Goal: Information Seeking & Learning: Check status

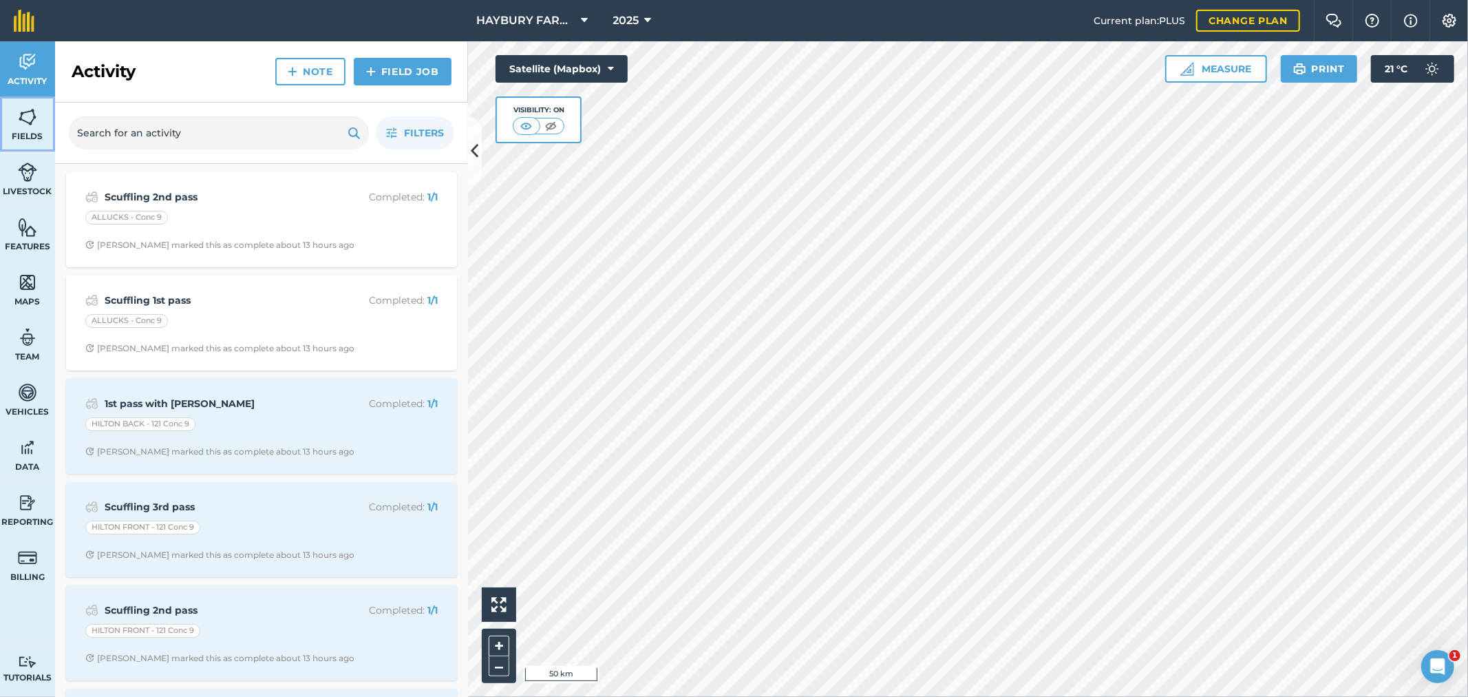
click at [29, 136] on span "Fields" at bounding box center [27, 136] width 55 height 11
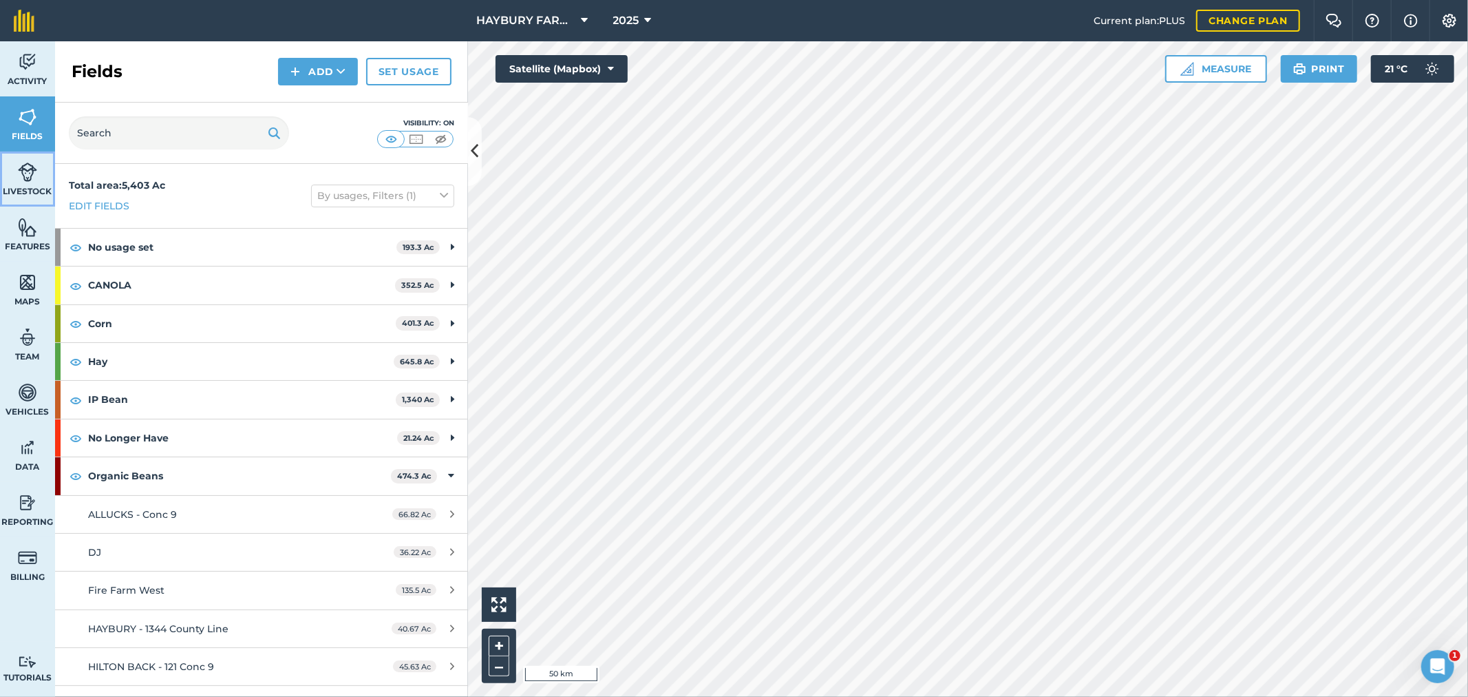
click at [28, 173] on img at bounding box center [27, 172] width 19 height 21
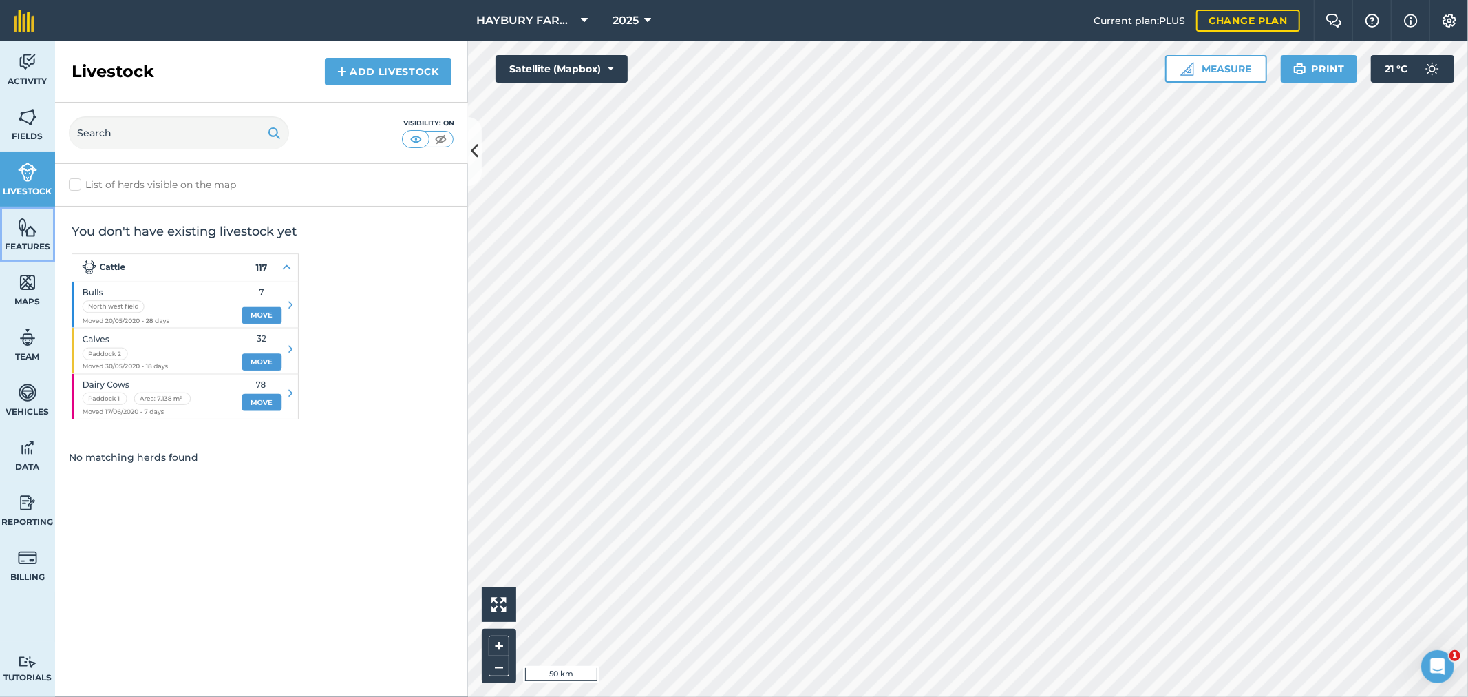
click at [26, 241] on span "Features" at bounding box center [27, 246] width 55 height 11
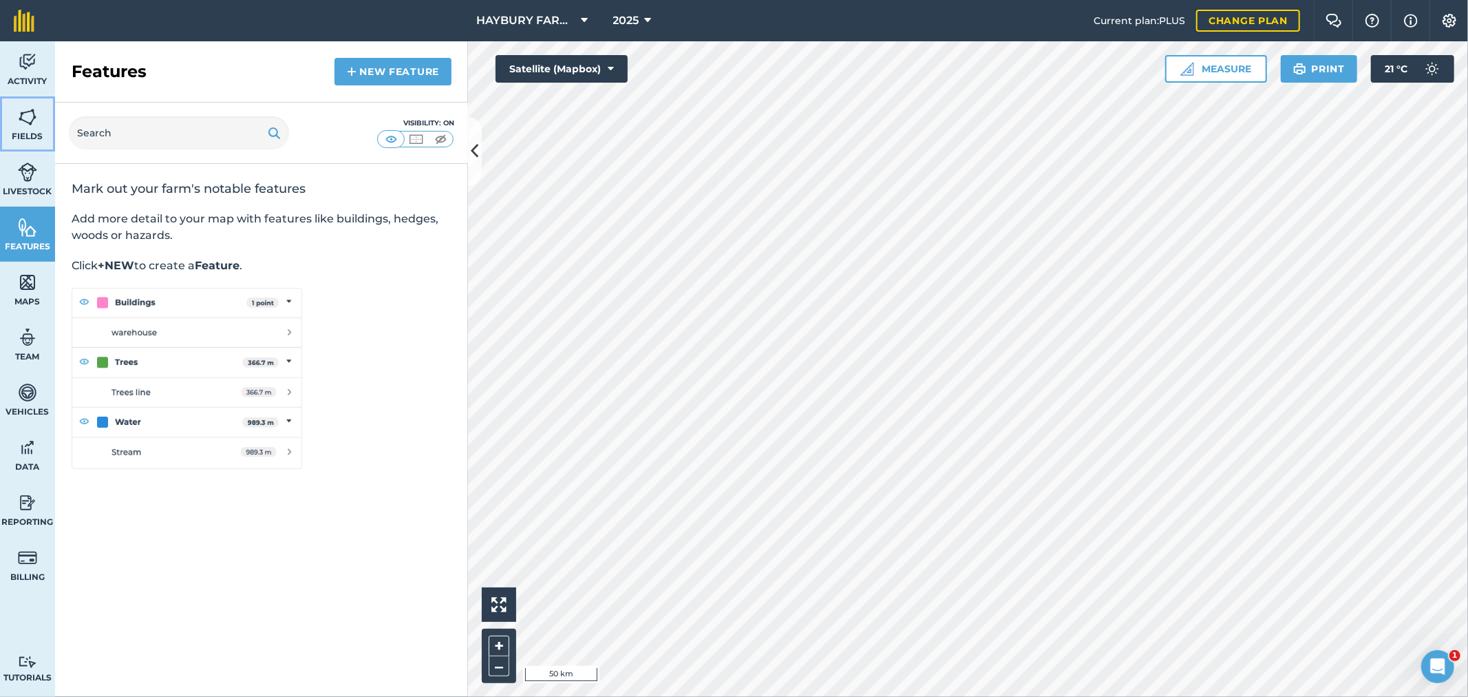
click at [33, 104] on link "Fields" at bounding box center [27, 123] width 55 height 55
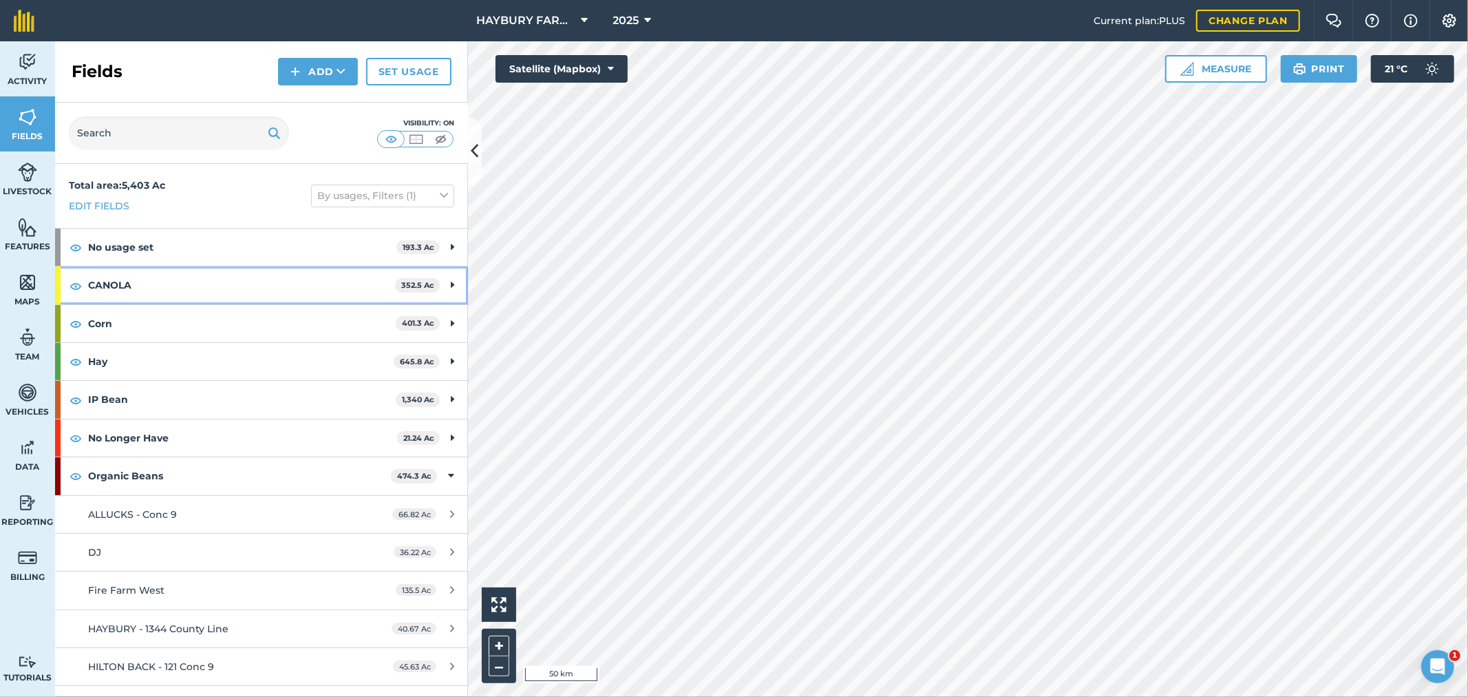
click at [112, 287] on strong "CANOLA" at bounding box center [241, 284] width 307 height 37
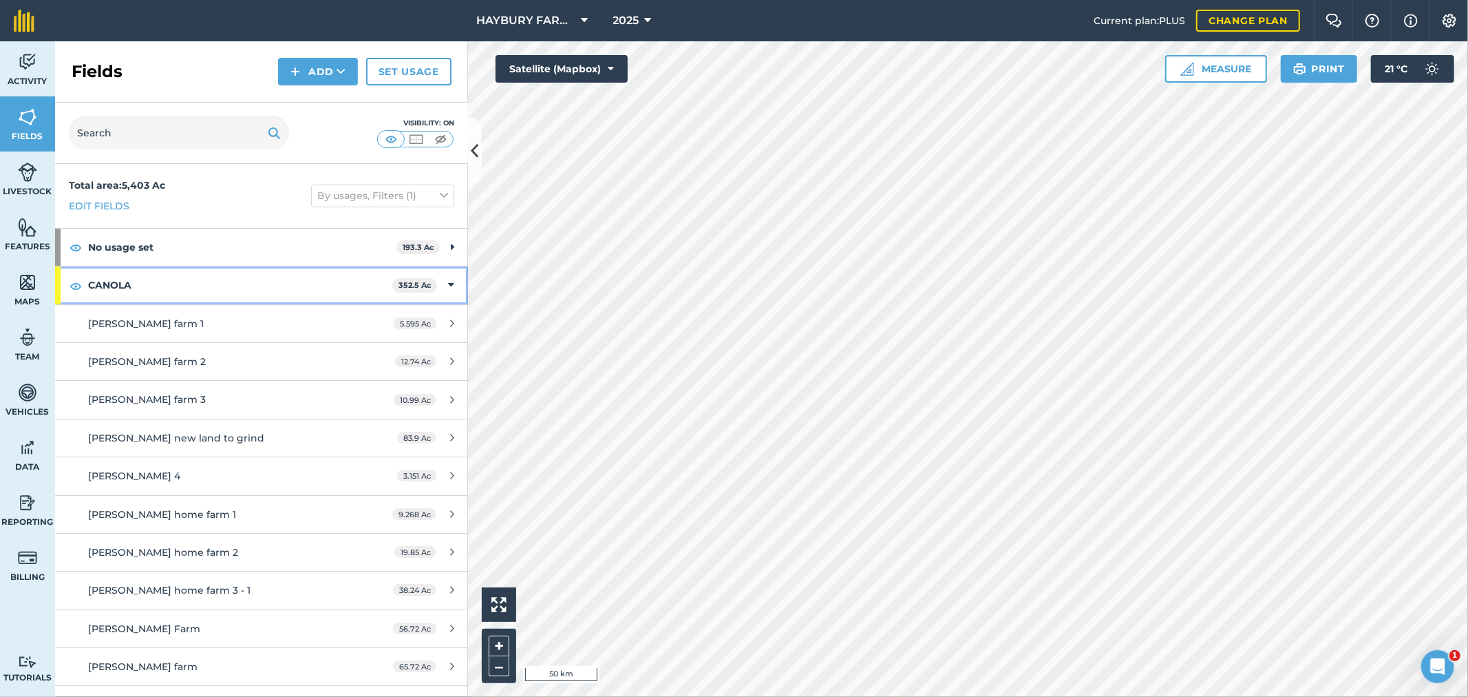
click at [113, 274] on strong "CANOLA" at bounding box center [240, 284] width 304 height 37
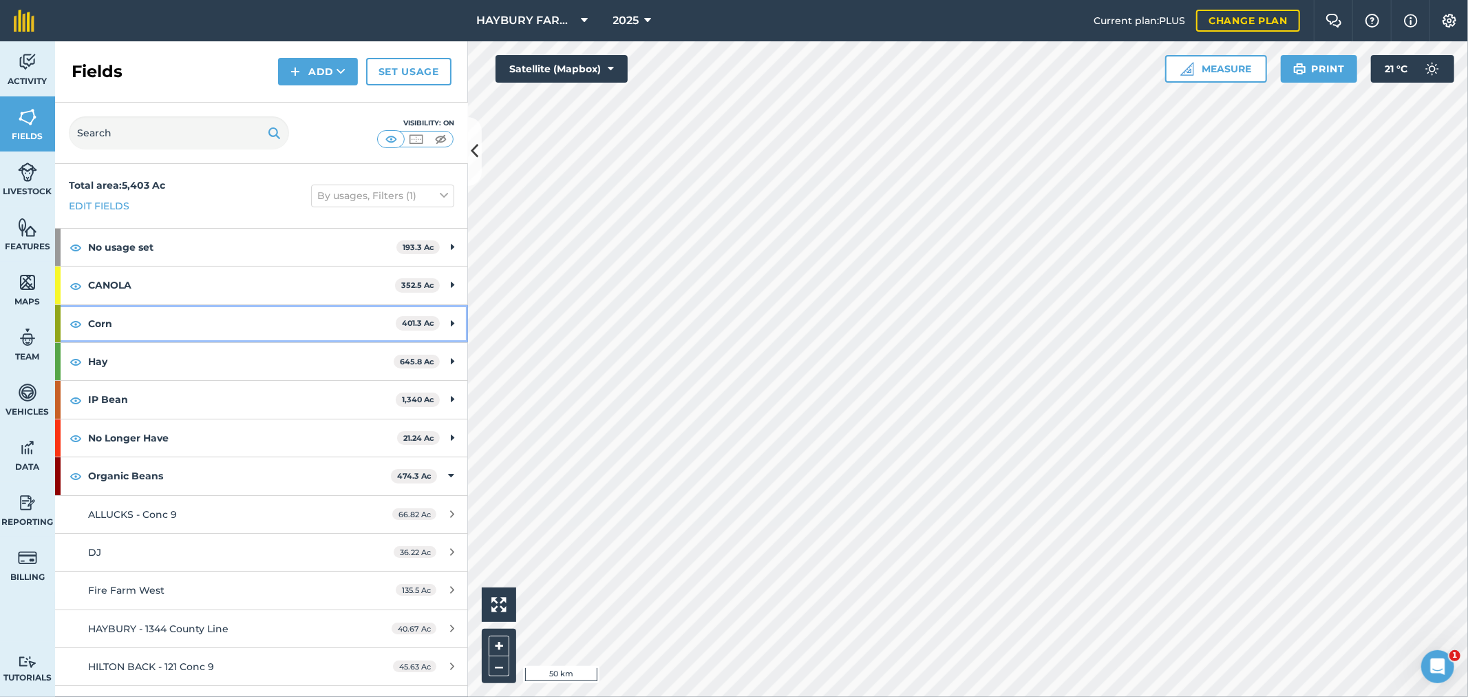
click at [105, 331] on strong "Corn" at bounding box center [242, 323] width 308 height 37
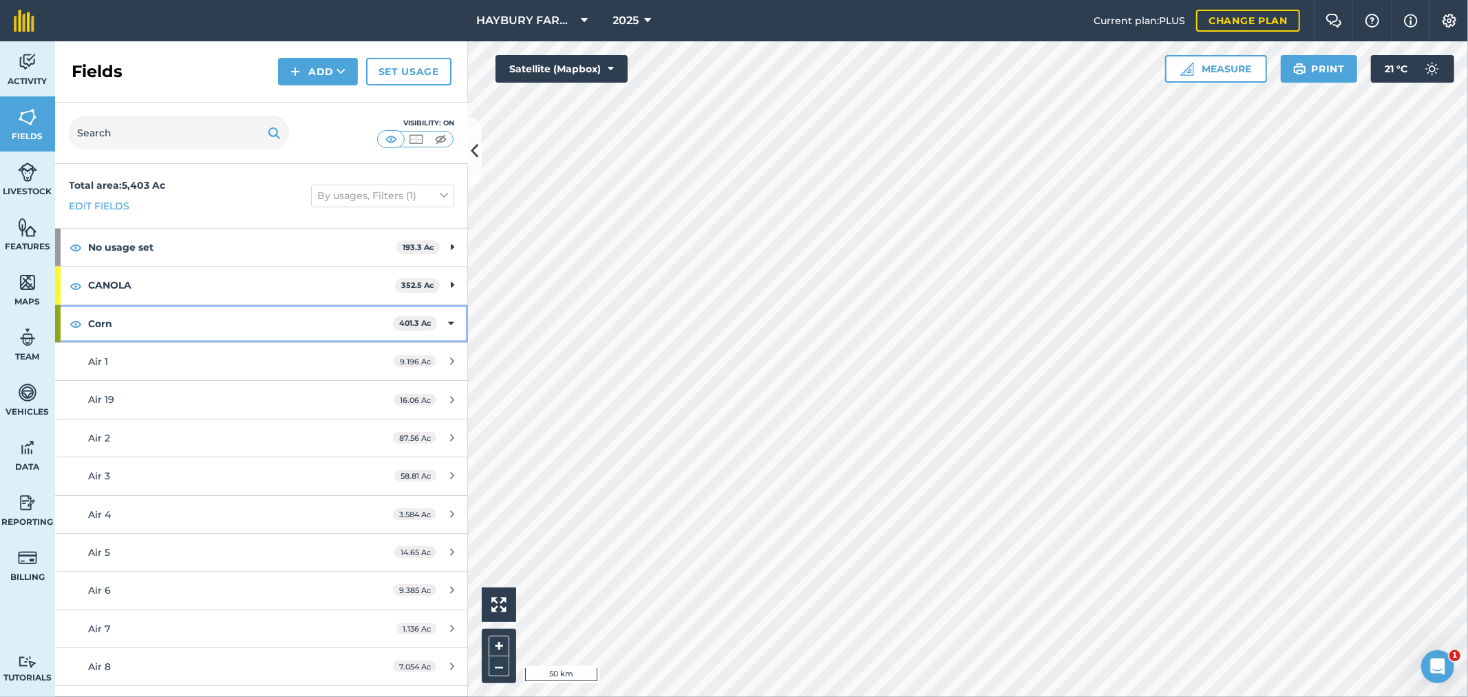
click at [112, 327] on strong "Corn" at bounding box center [240, 323] width 305 height 37
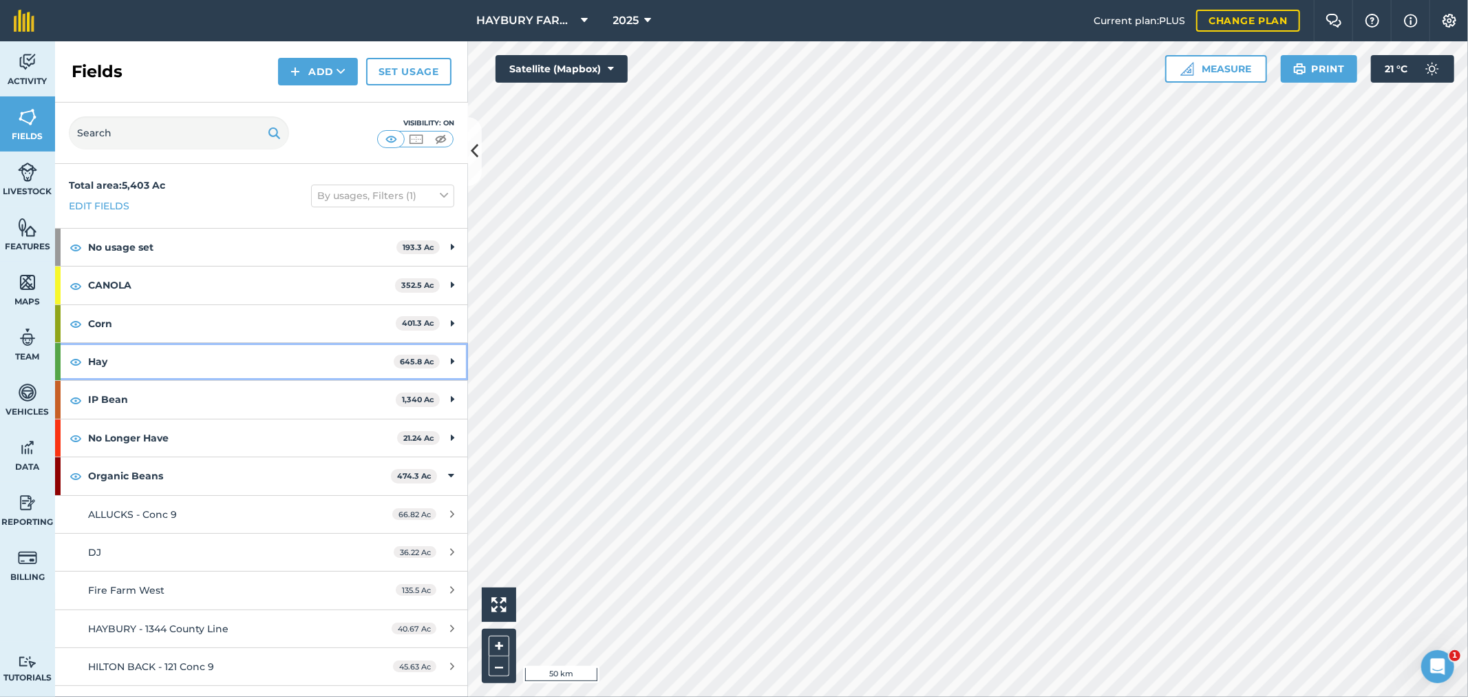
click at [113, 370] on strong "Hay" at bounding box center [241, 361] width 306 height 37
click at [120, 363] on strong "Hay" at bounding box center [239, 361] width 303 height 37
click at [112, 399] on strong "IP Bean" at bounding box center [242, 399] width 308 height 37
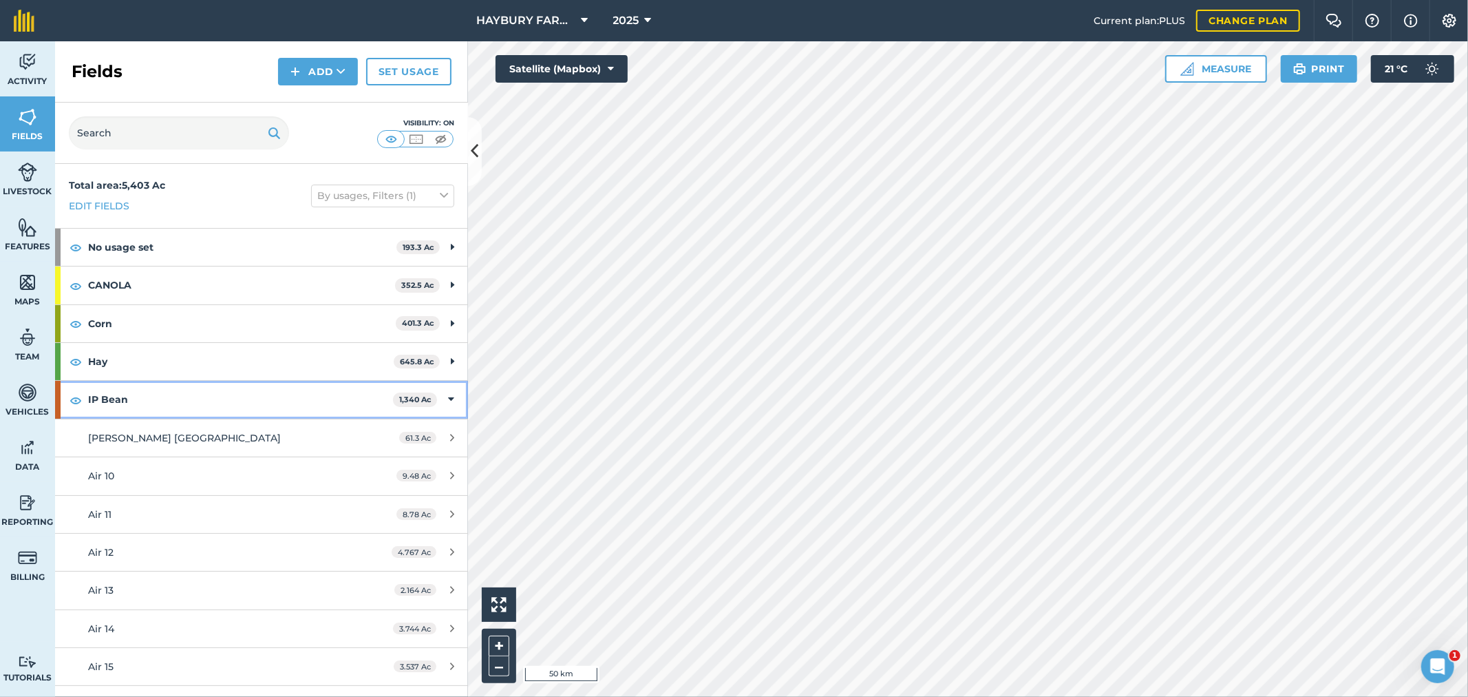
click at [120, 396] on strong "IP Bean" at bounding box center [240, 399] width 305 height 37
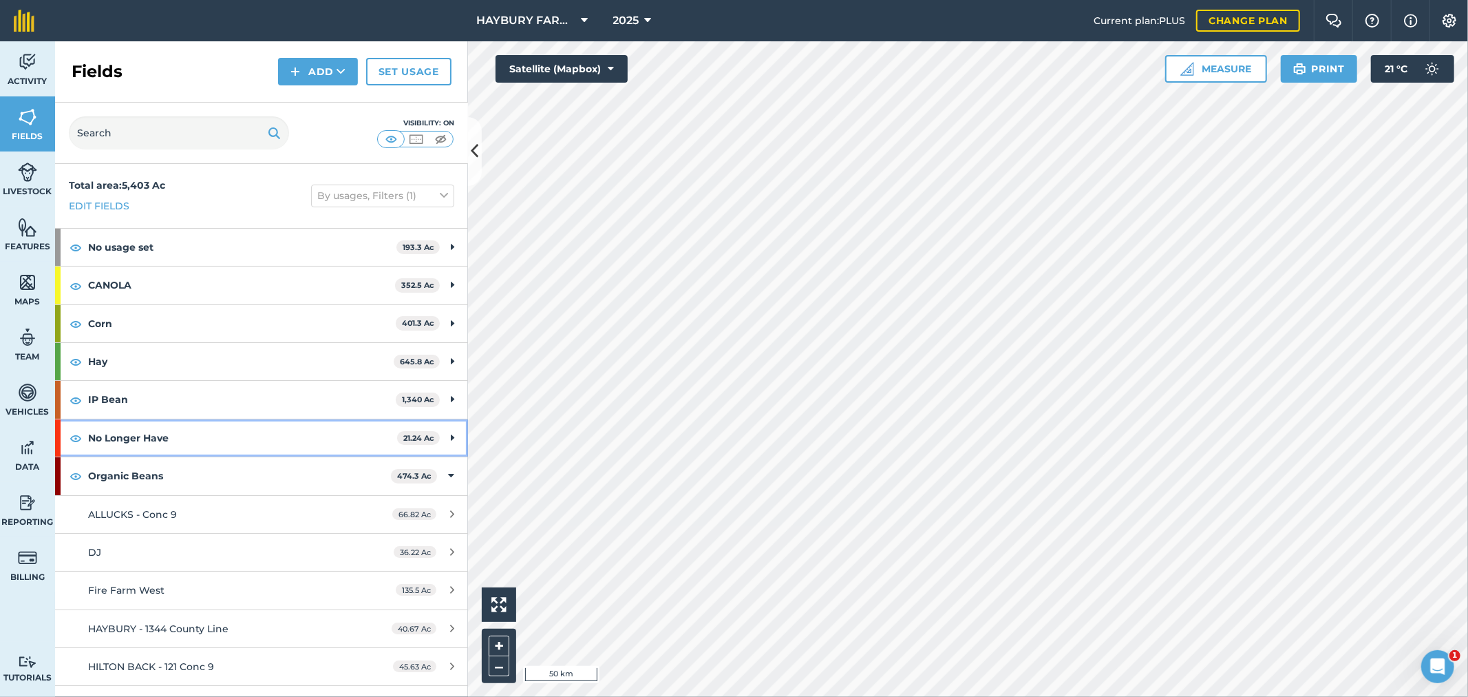
click at [125, 438] on strong "No Longer Have" at bounding box center [242, 437] width 309 height 37
click at [122, 446] on strong "No Longer Have" at bounding box center [241, 437] width 306 height 37
click at [122, 478] on strong "Organic Beans" at bounding box center [239, 475] width 303 height 37
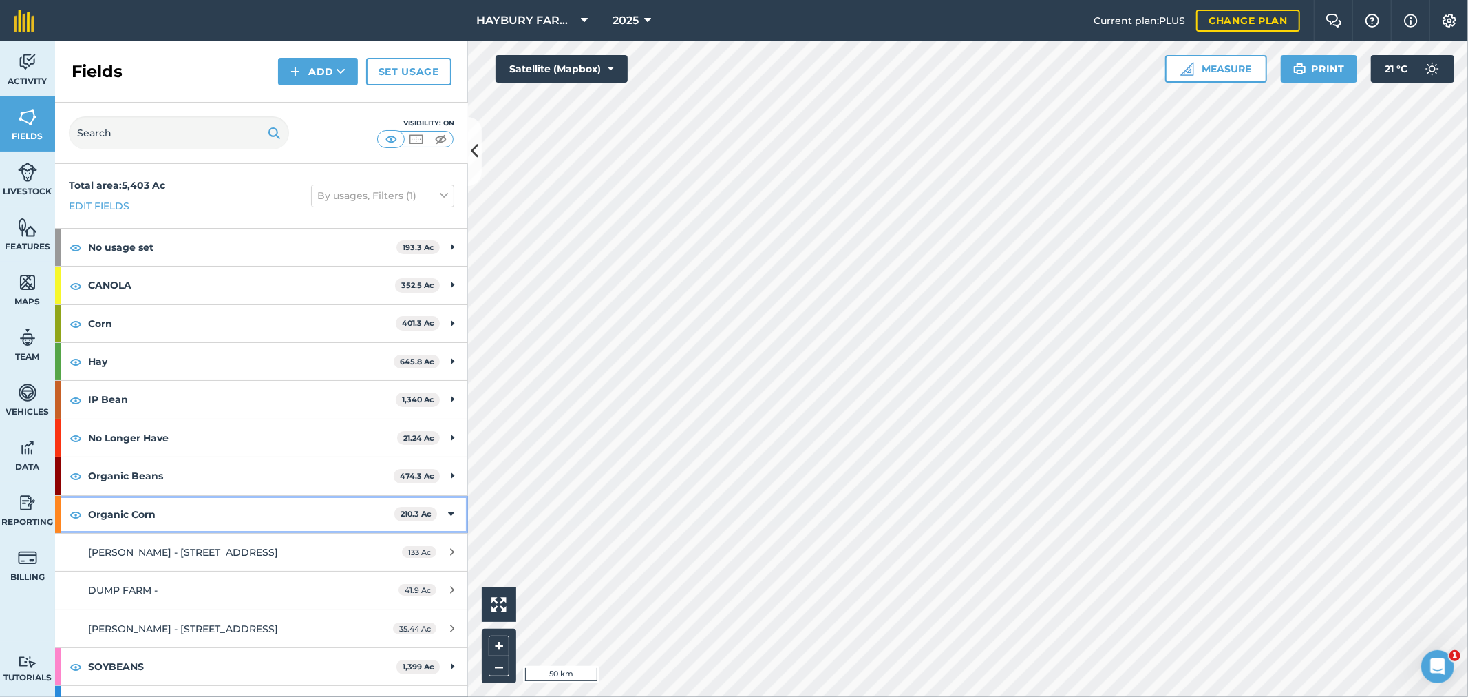
click at [120, 520] on strong "Organic Corn" at bounding box center [241, 514] width 306 height 37
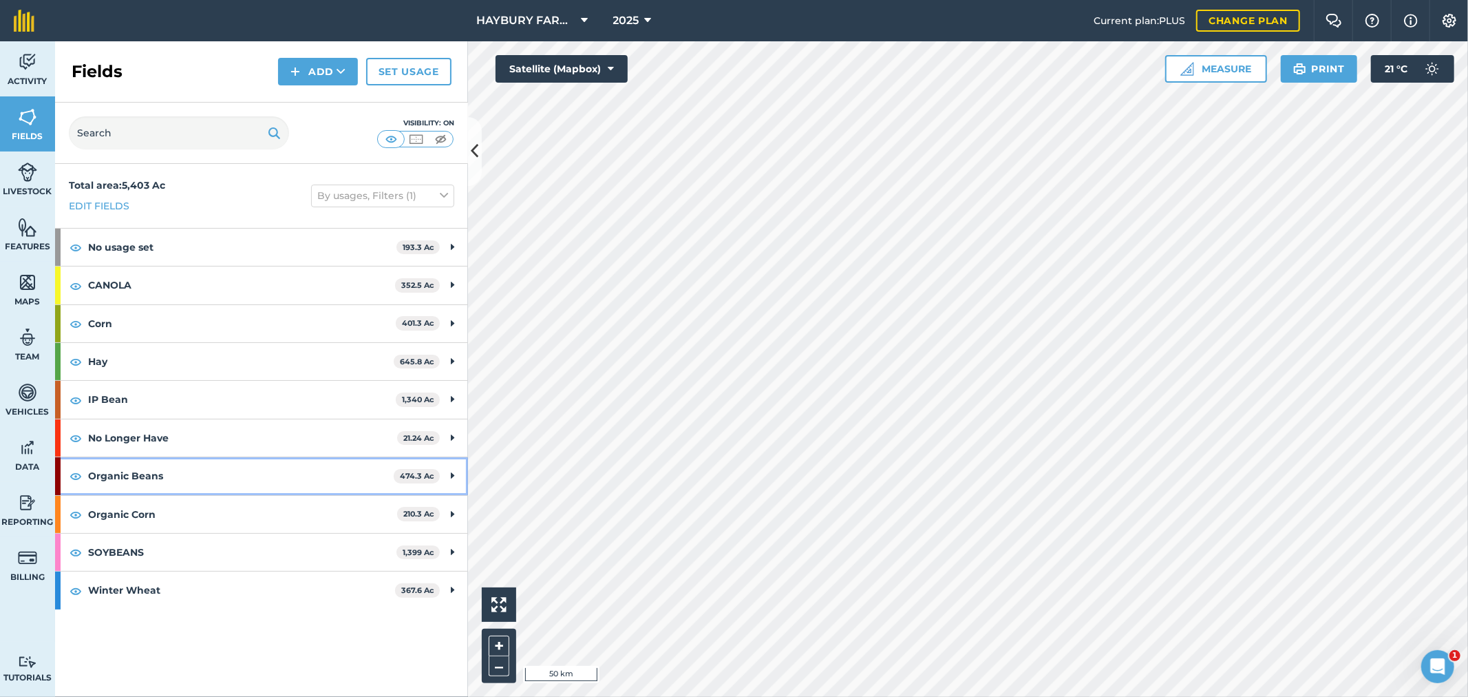
click at [118, 471] on strong "Organic Beans" at bounding box center [241, 475] width 306 height 37
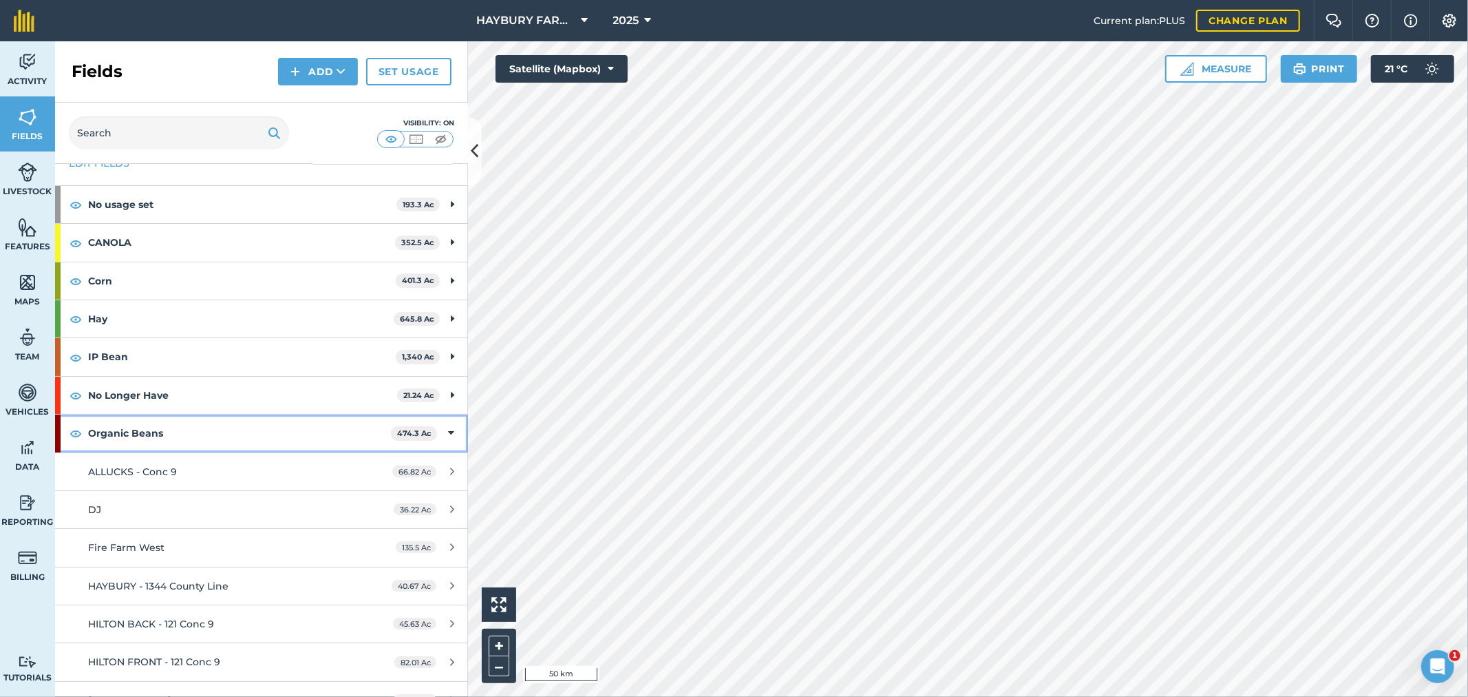
scroll to position [76, 0]
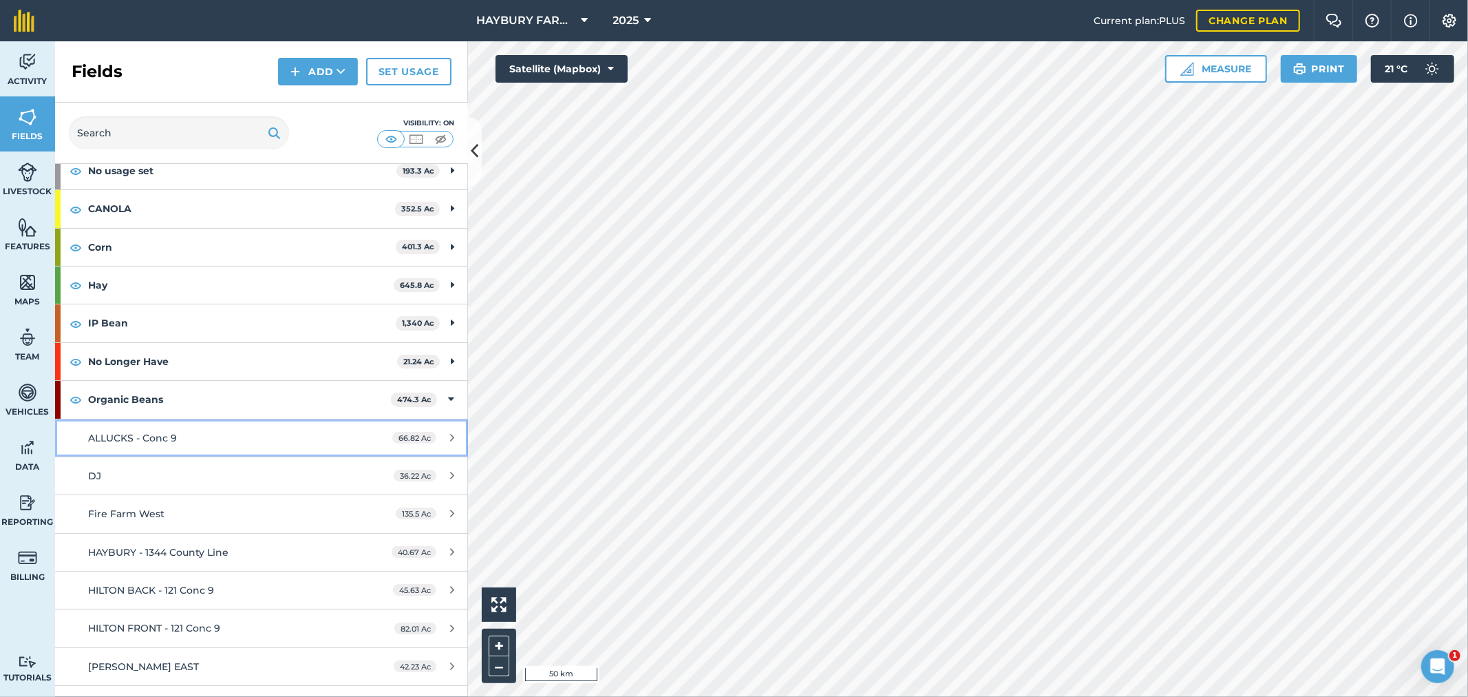
click at [120, 445] on div "ALLUCKS - Conc 9" at bounding box center [217, 437] width 259 height 15
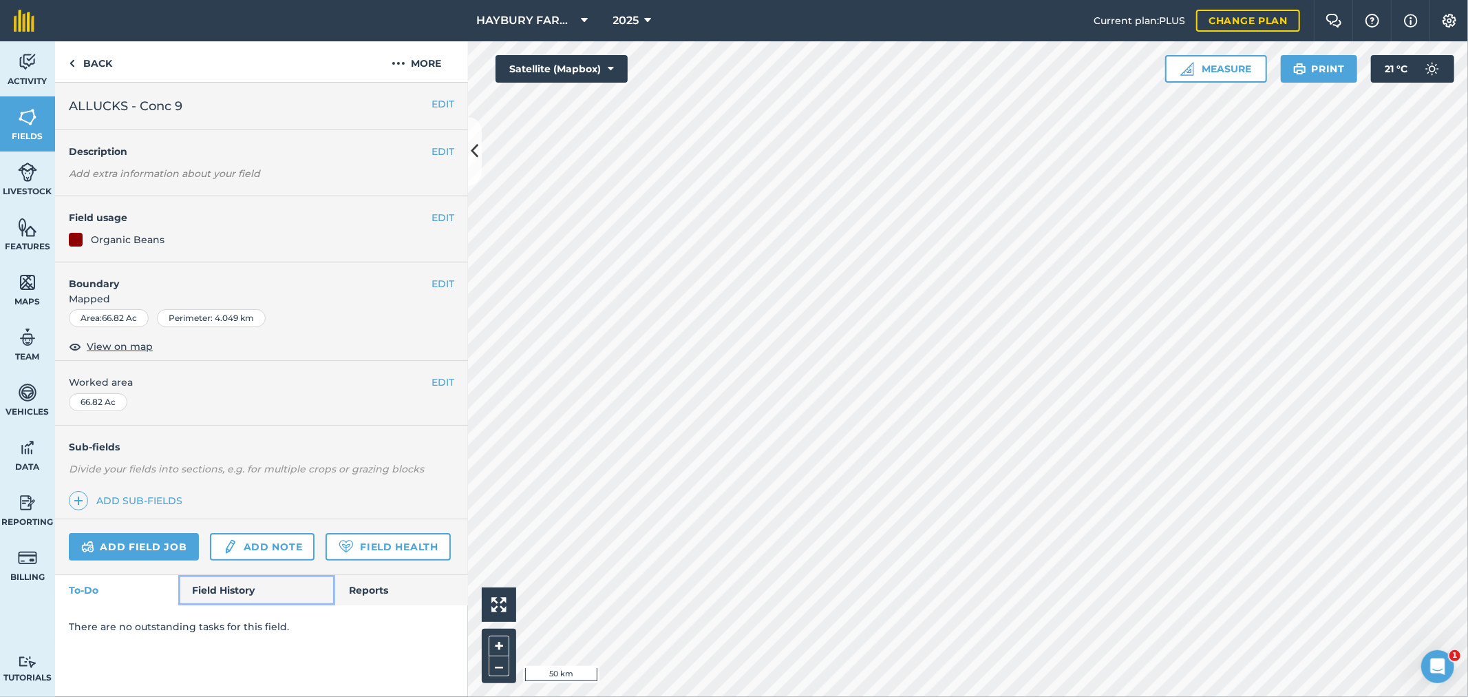
click at [220, 589] on link "Field History" at bounding box center [256, 590] width 156 height 30
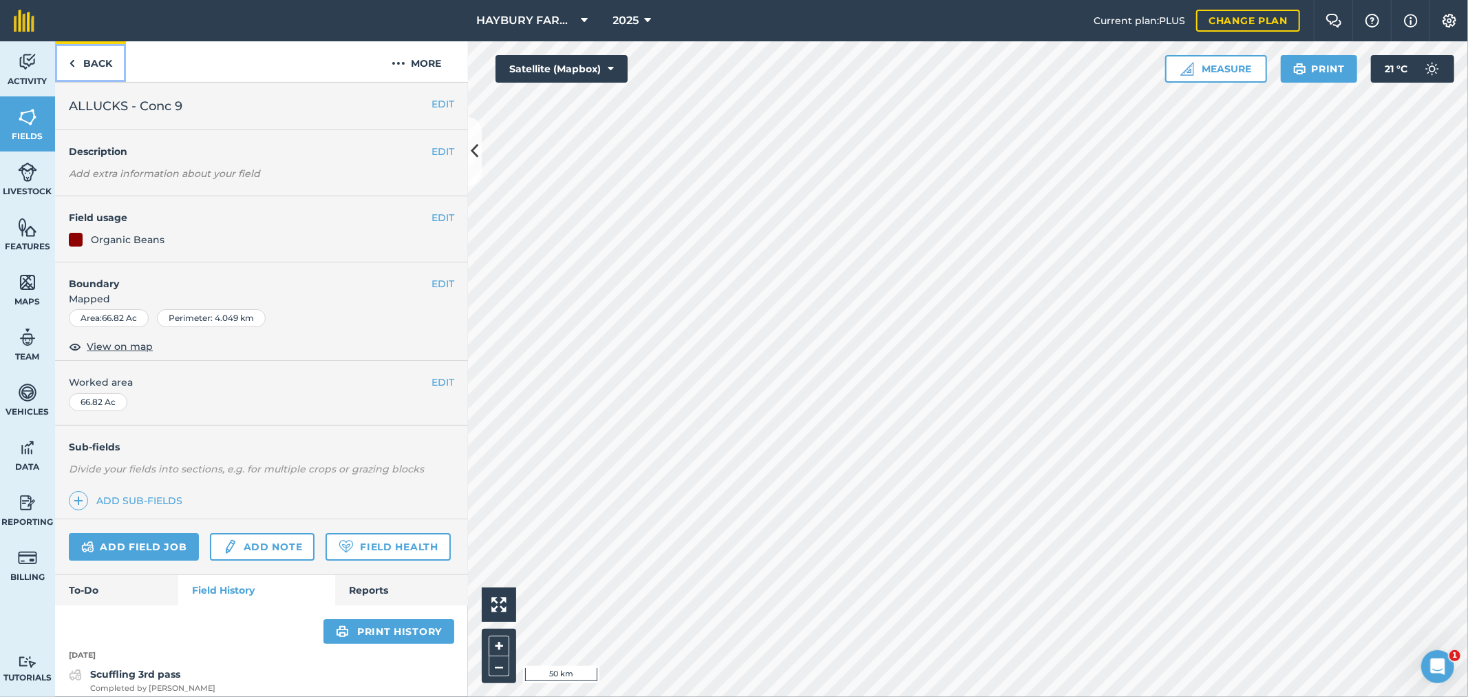
click at [88, 72] on link "Back" at bounding box center [90, 61] width 71 height 41
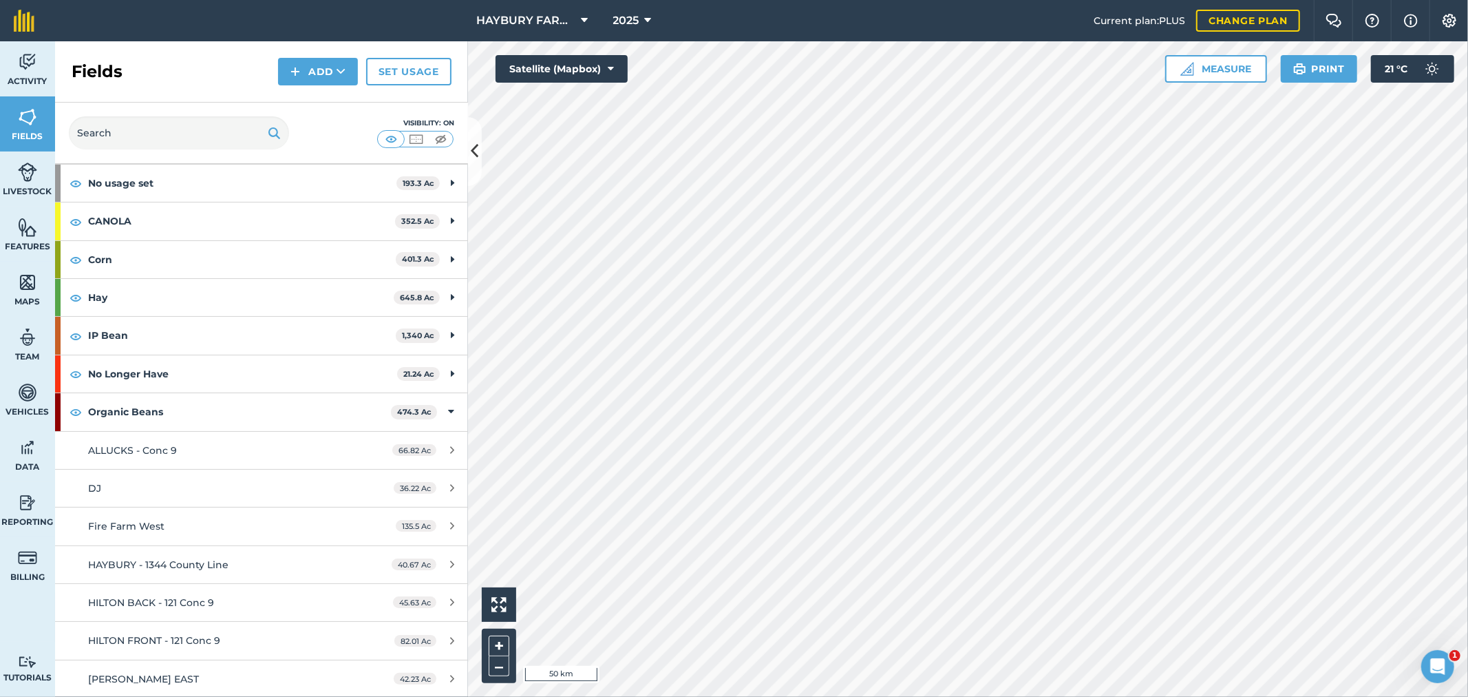
scroll to position [153, 0]
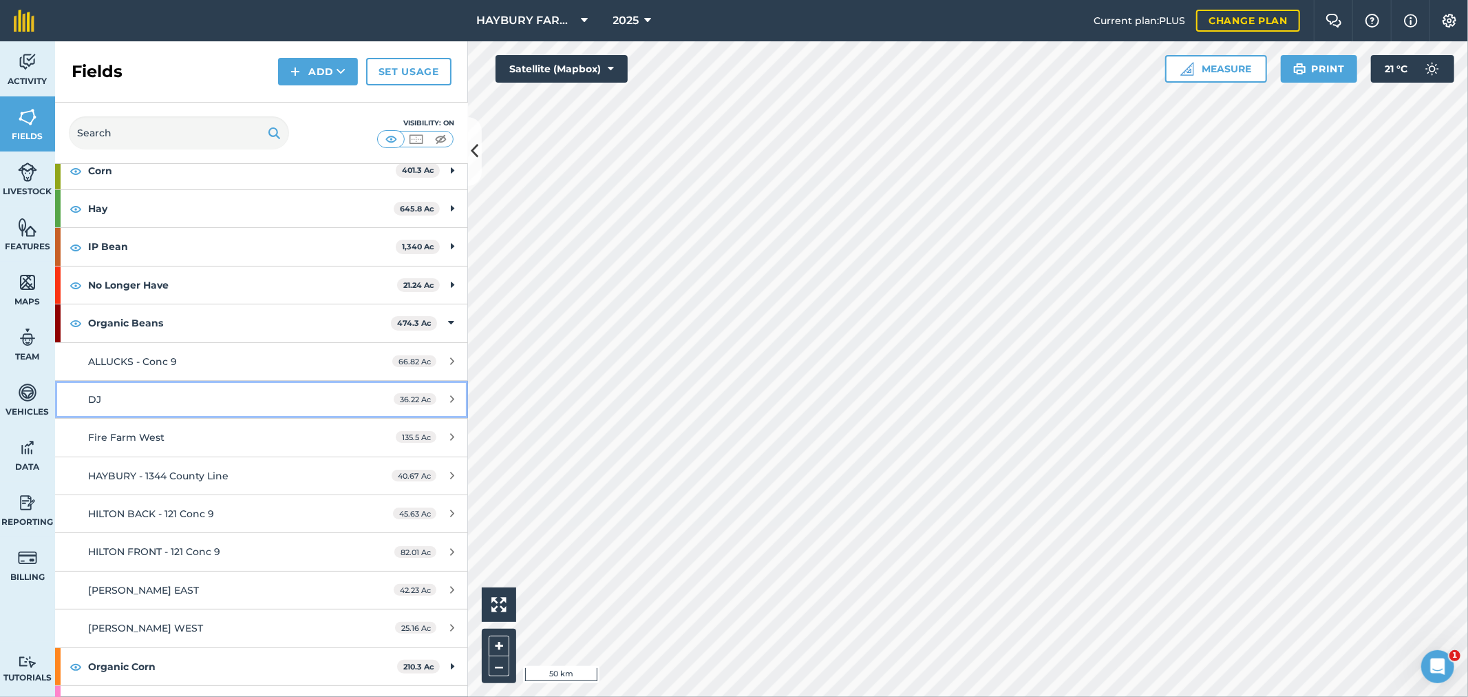
click at [136, 401] on div "DJ" at bounding box center [217, 399] width 259 height 15
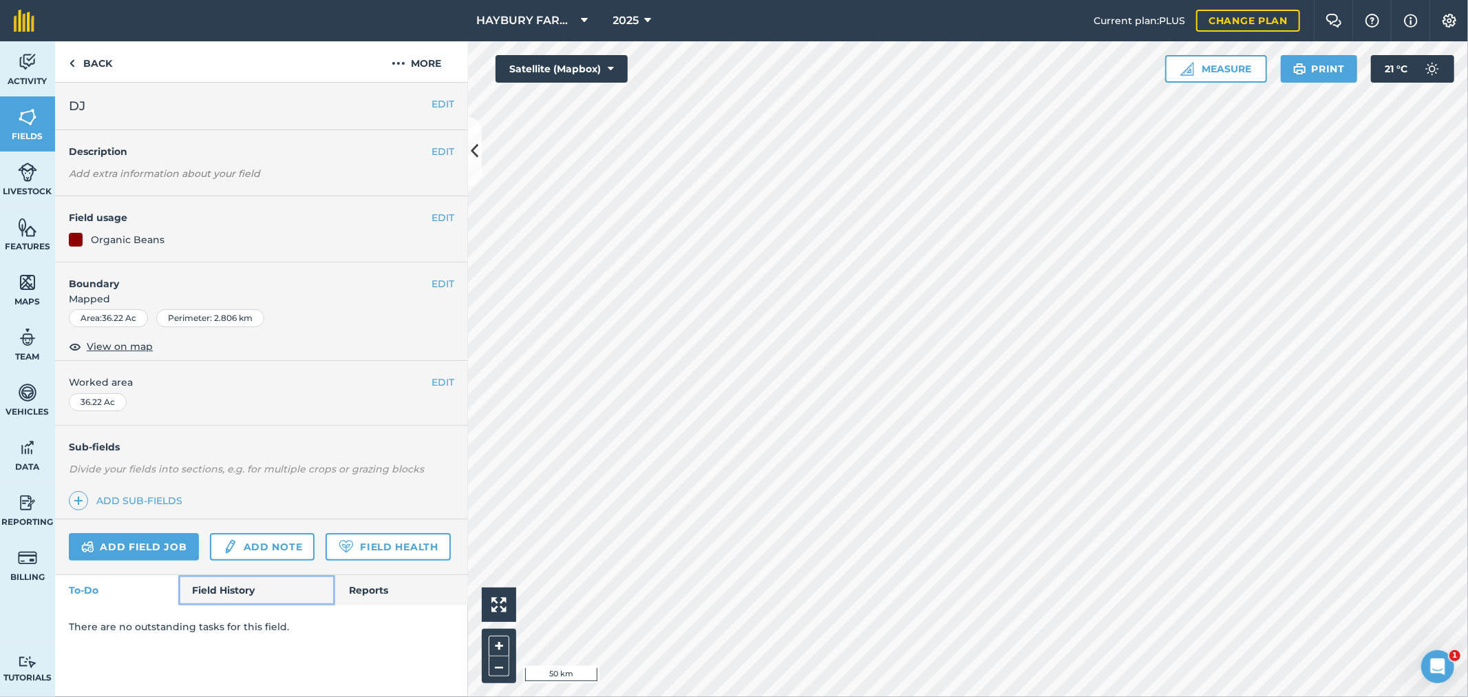
click at [258, 588] on link "Field History" at bounding box center [256, 590] width 156 height 30
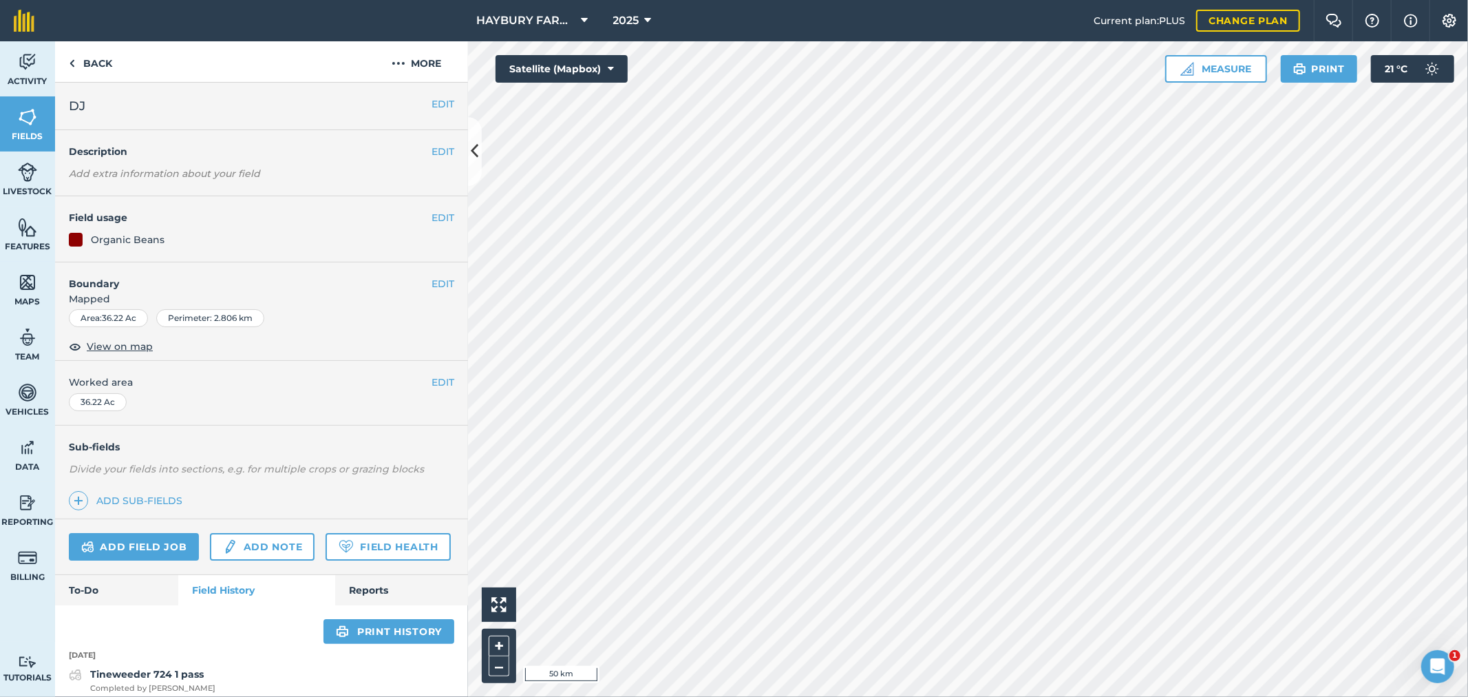
click at [76, 95] on div "EDIT DJ" at bounding box center [261, 106] width 413 height 47
click at [83, 66] on link "Back" at bounding box center [90, 61] width 71 height 41
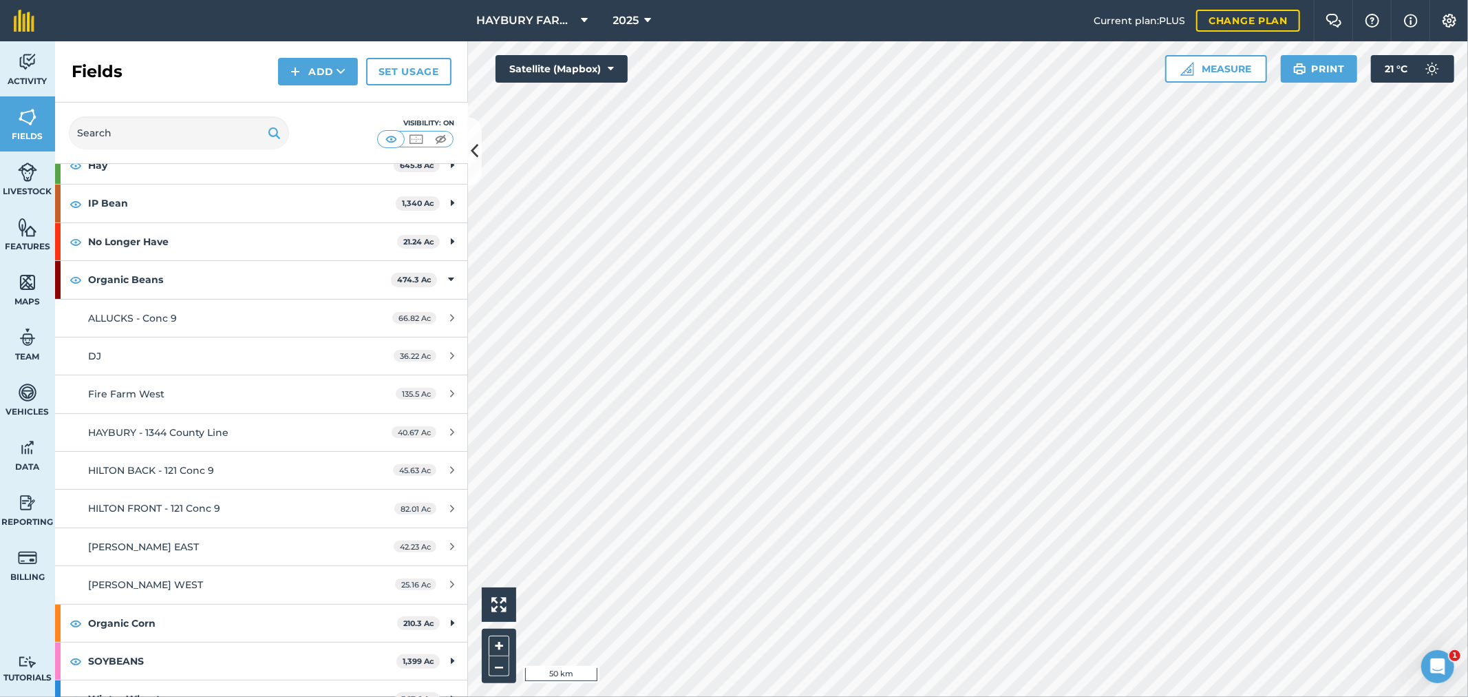
scroll to position [218, 0]
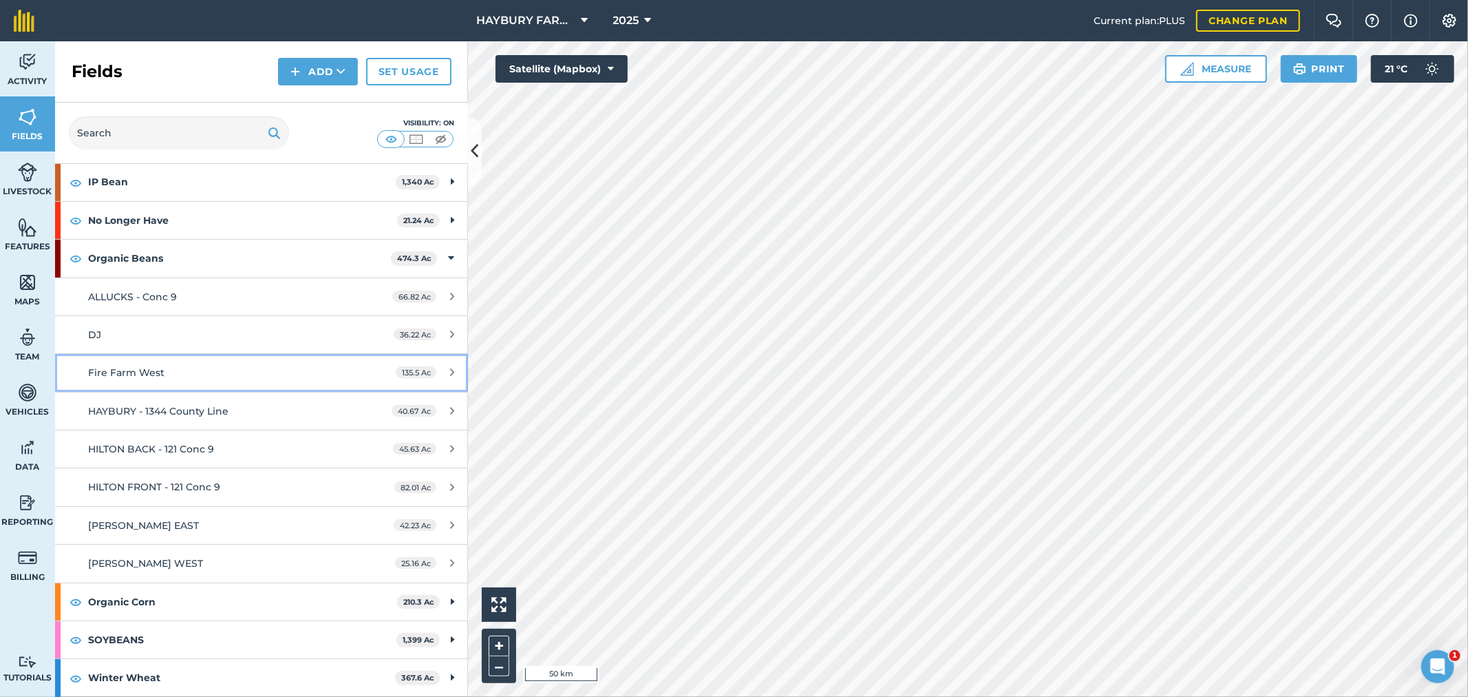
click at [148, 377] on span "Fire Farm West" at bounding box center [126, 372] width 76 height 12
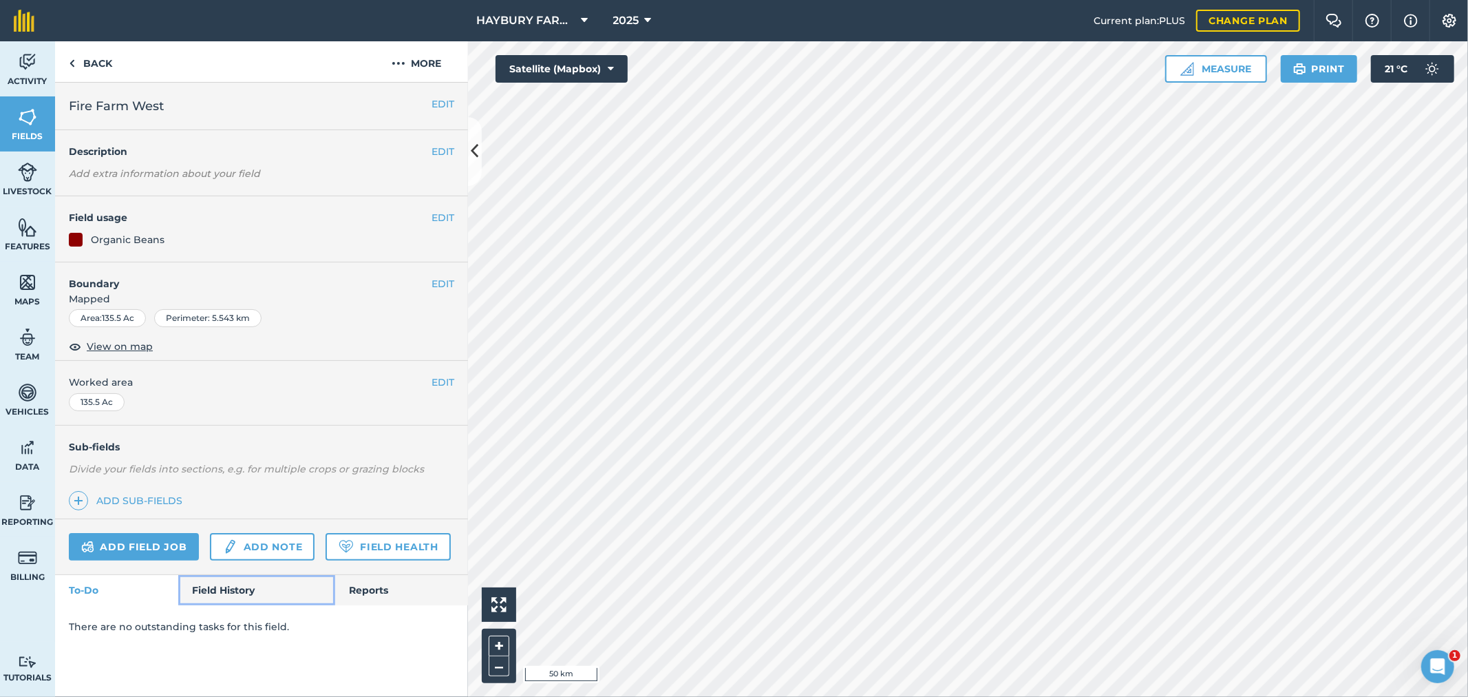
click at [211, 578] on link "Field History" at bounding box center [256, 590] width 156 height 30
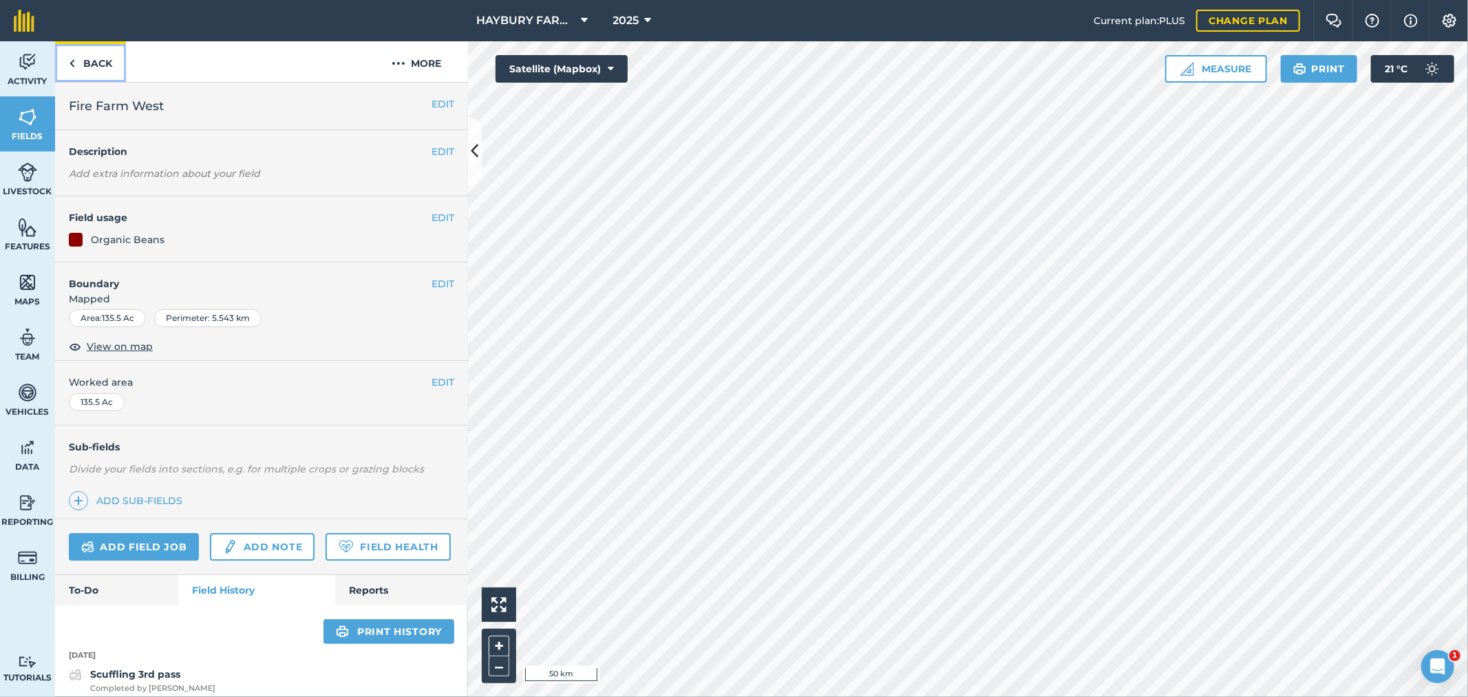
click at [87, 47] on link "Back" at bounding box center [90, 61] width 71 height 41
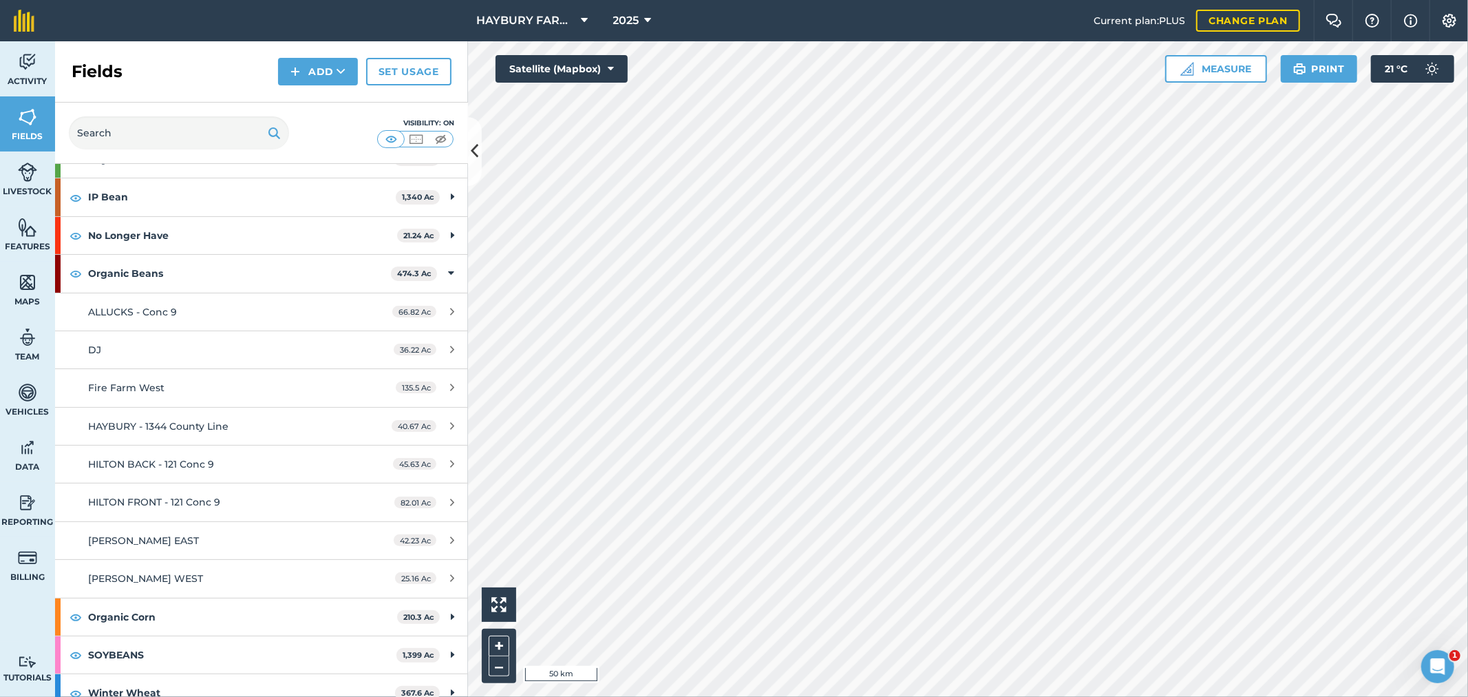
scroll to position [218, 0]
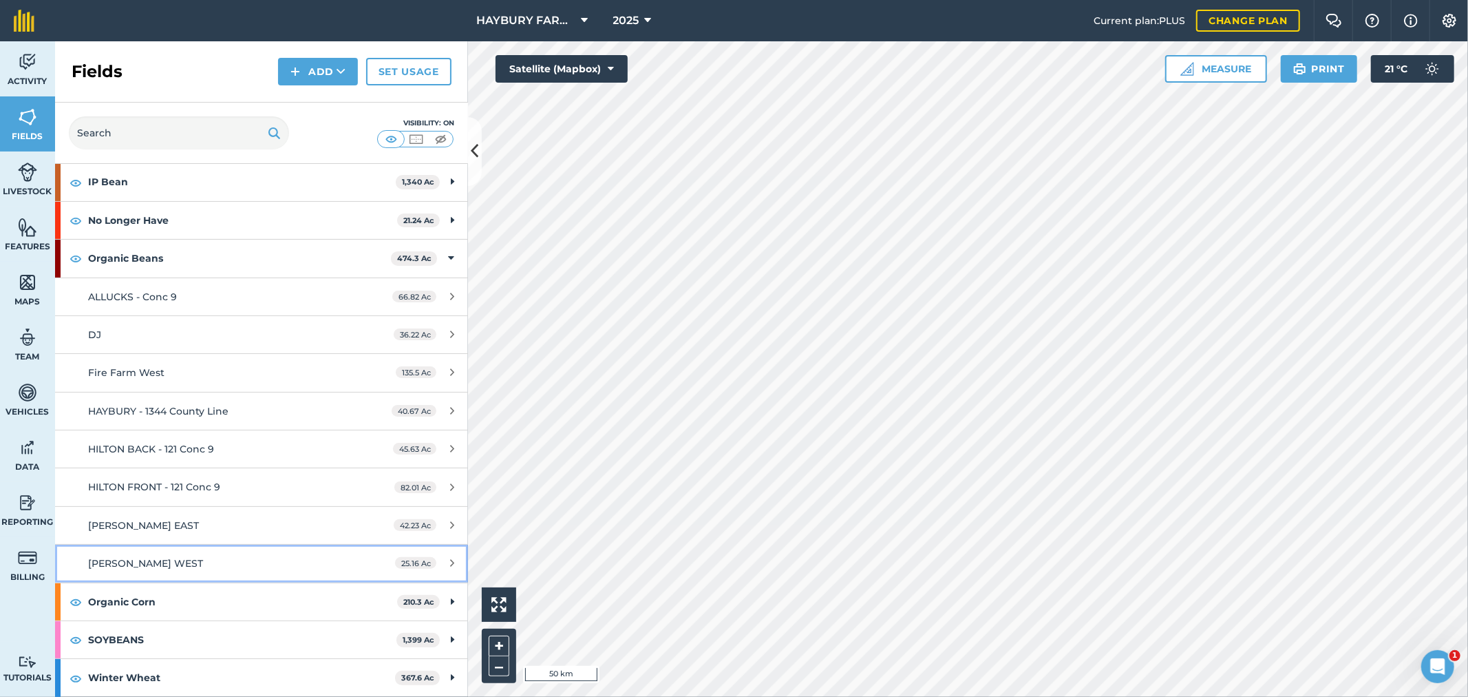
click at [148, 563] on span "TOWNSEND WEST" at bounding box center [145, 563] width 115 height 12
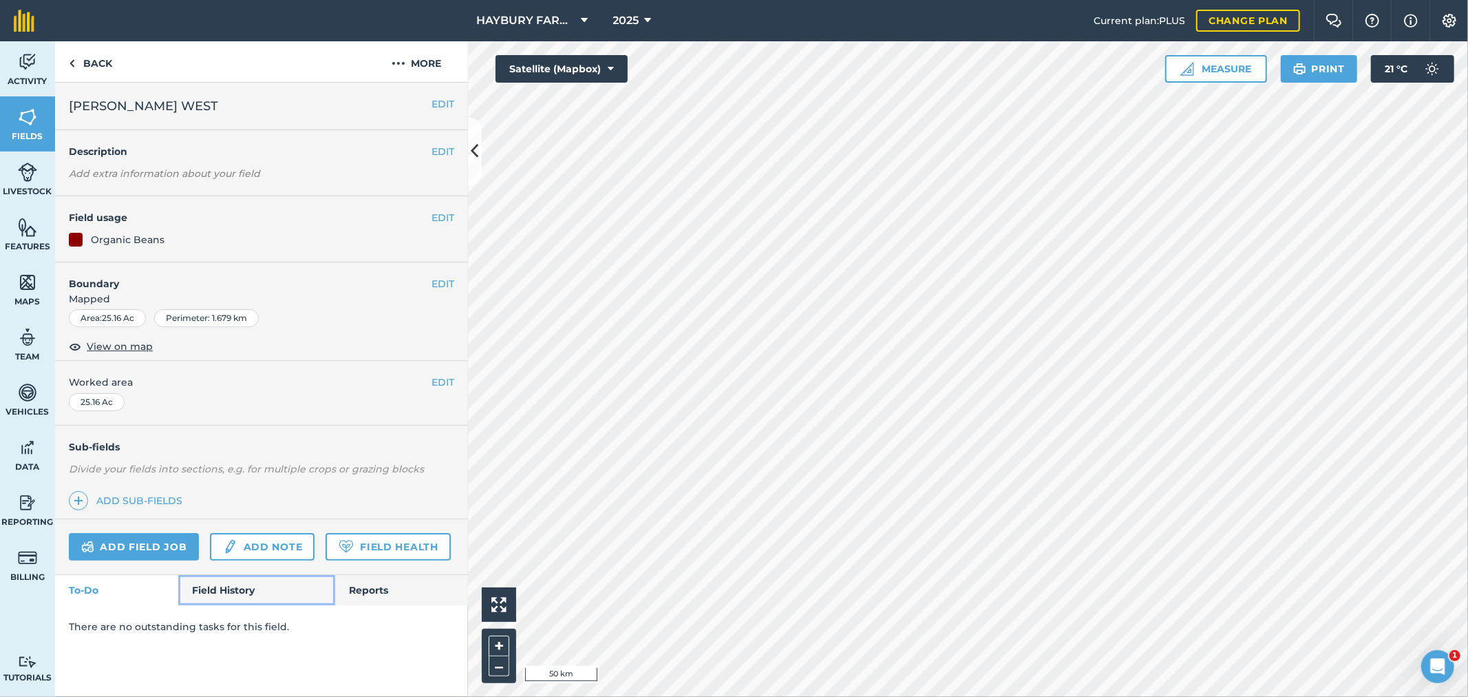
click at [215, 579] on link "Field History" at bounding box center [256, 590] width 156 height 30
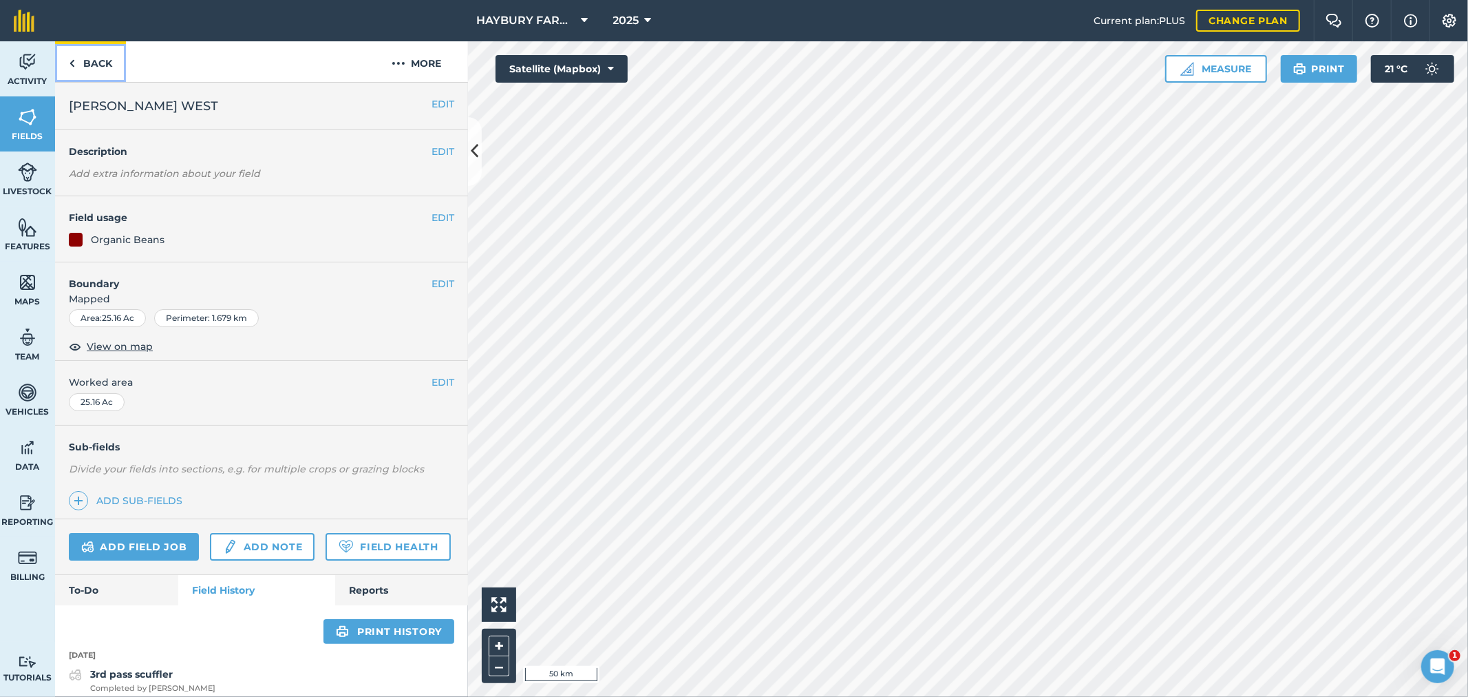
click at [108, 59] on link "Back" at bounding box center [90, 61] width 71 height 41
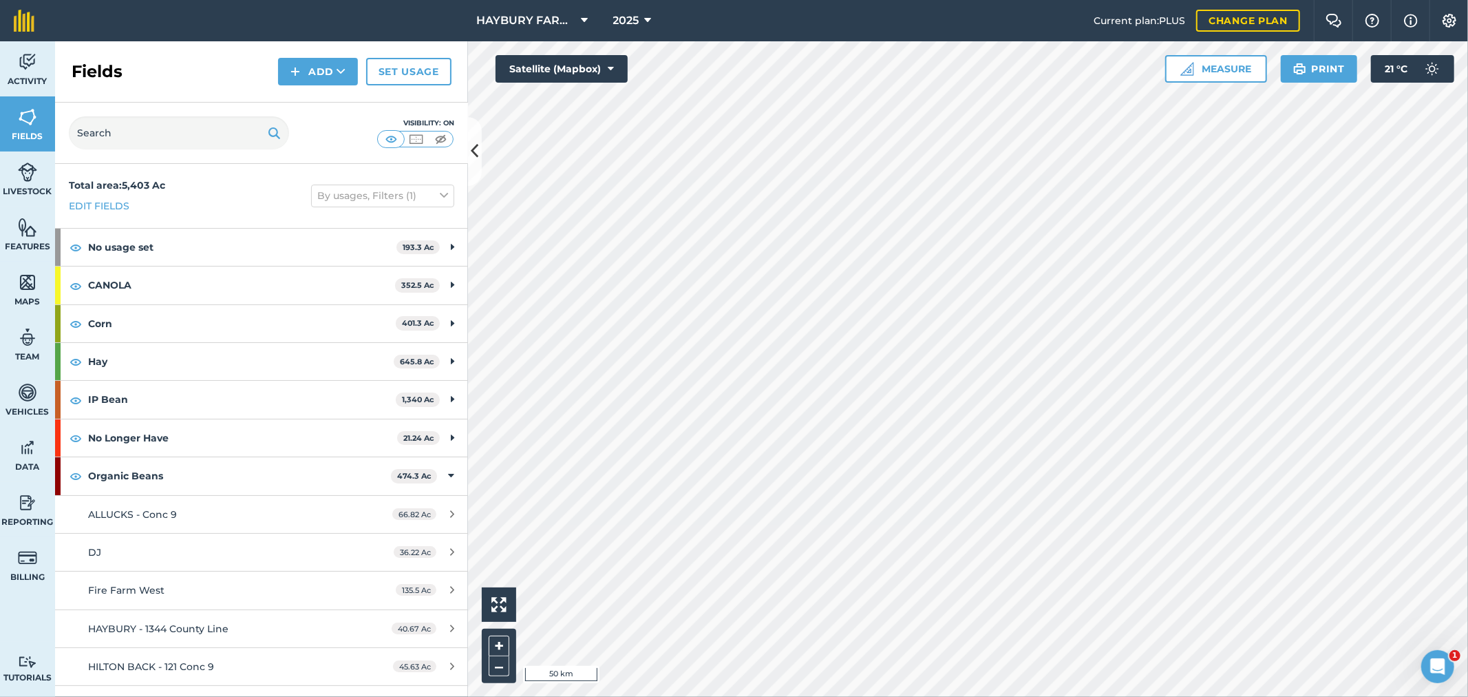
scroll to position [218, 0]
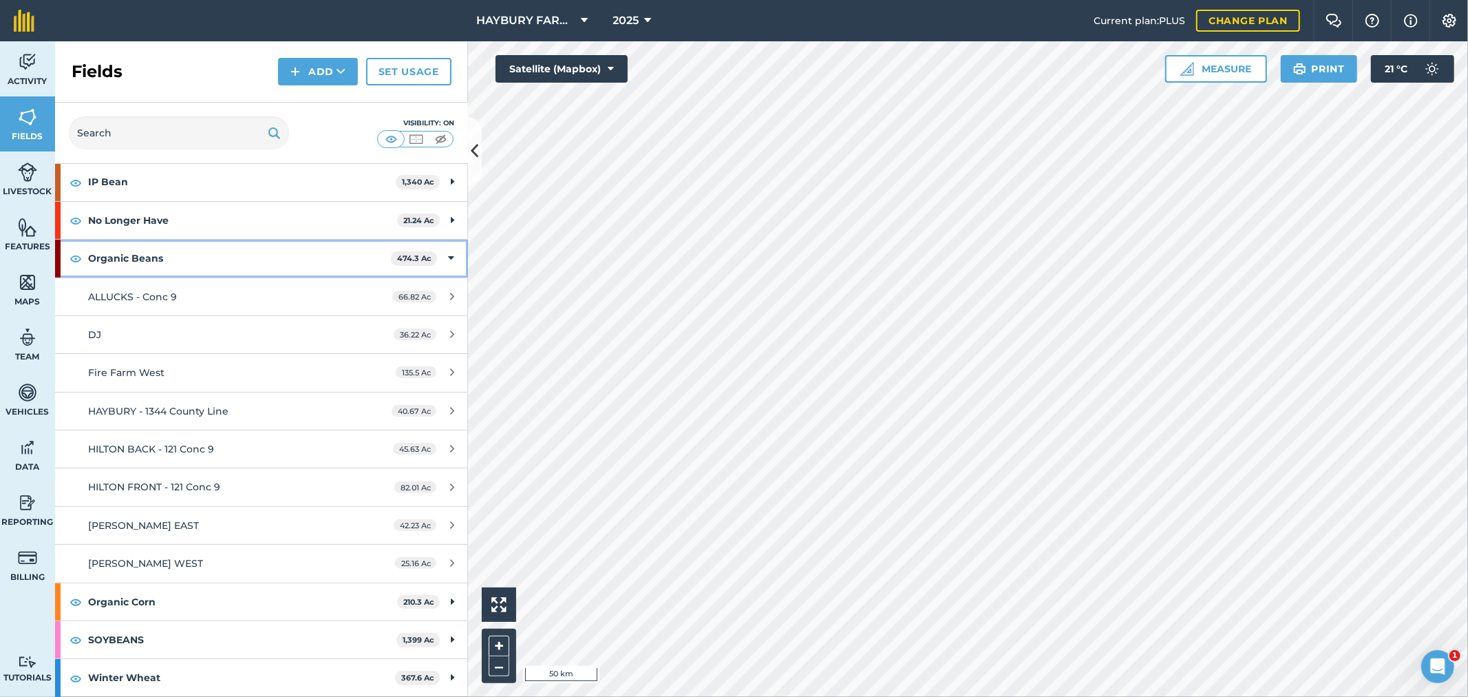
click at [140, 257] on strong "Organic Beans" at bounding box center [239, 258] width 303 height 37
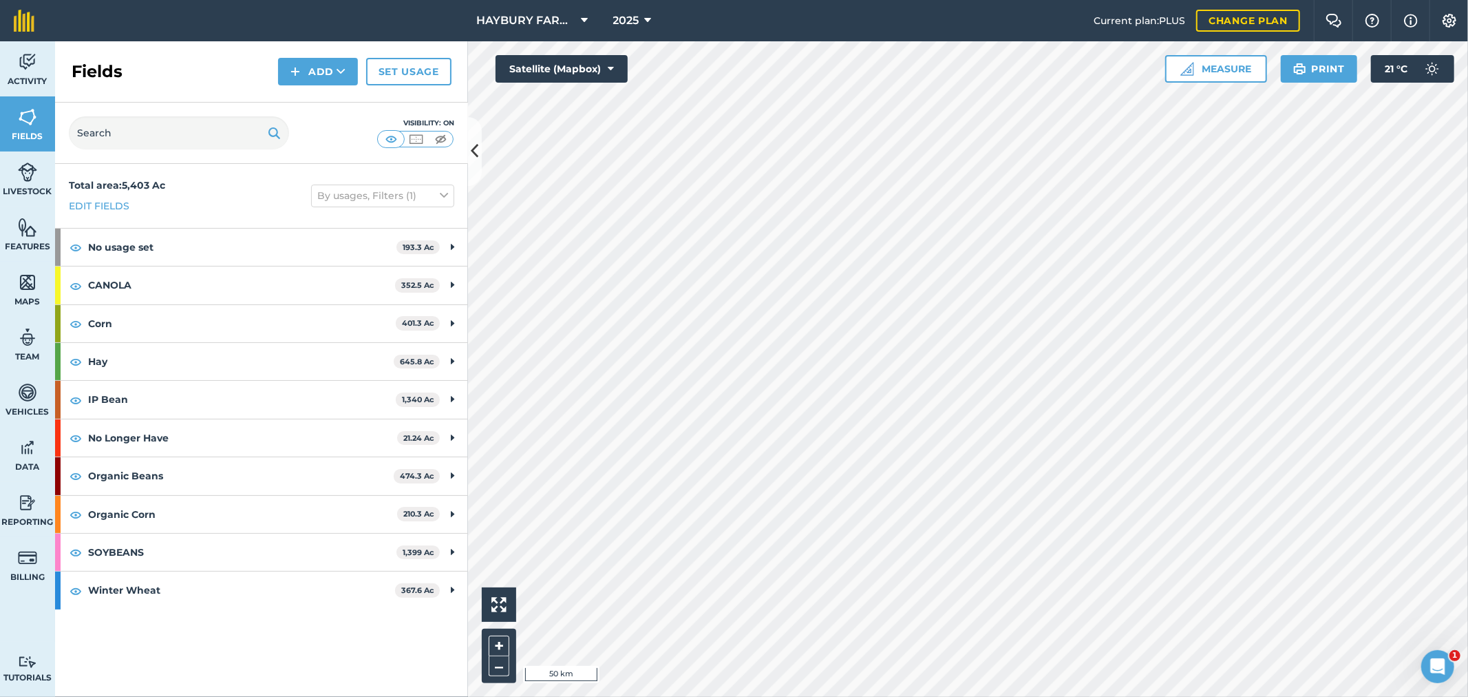
click at [160, 74] on div "Fields Add Set usage" at bounding box center [261, 71] width 413 height 61
click at [126, 134] on input "text" at bounding box center [179, 132] width 220 height 33
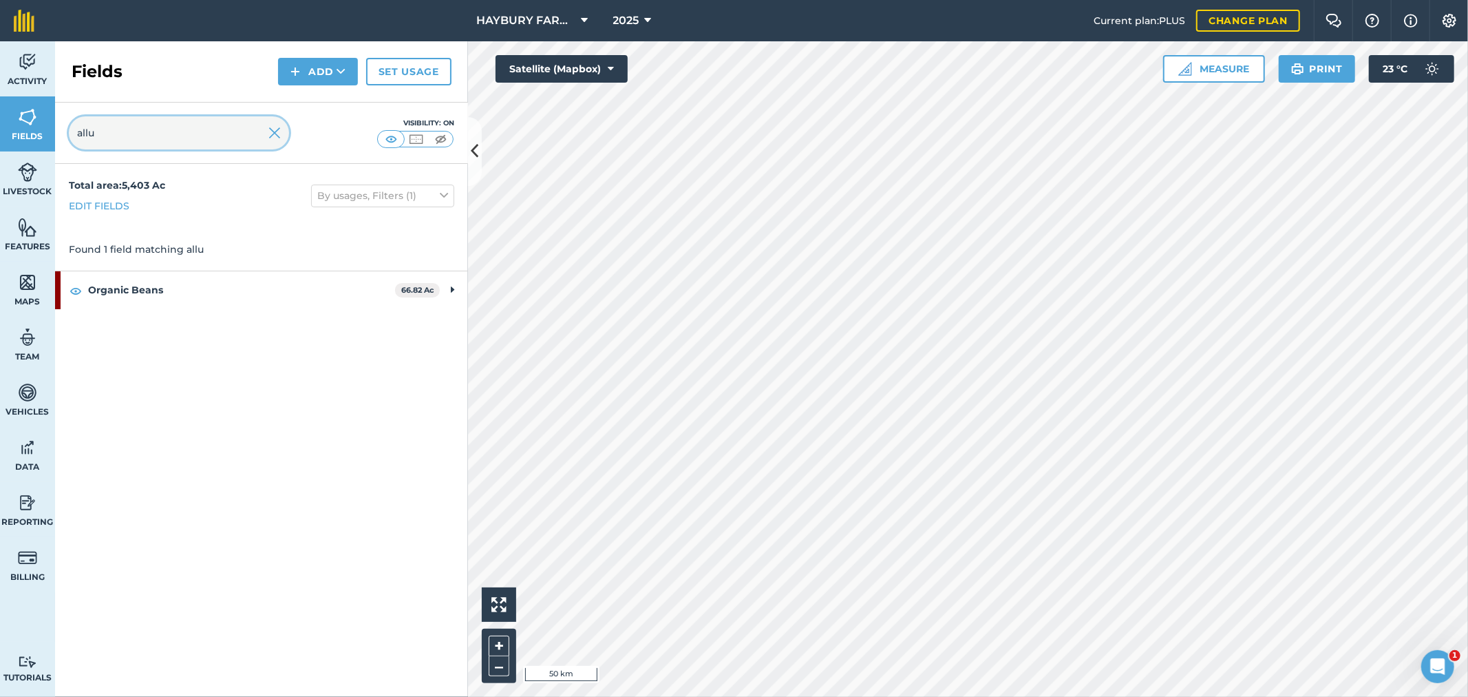
type input "allu"
click at [121, 293] on strong "Organic Beans" at bounding box center [241, 289] width 307 height 37
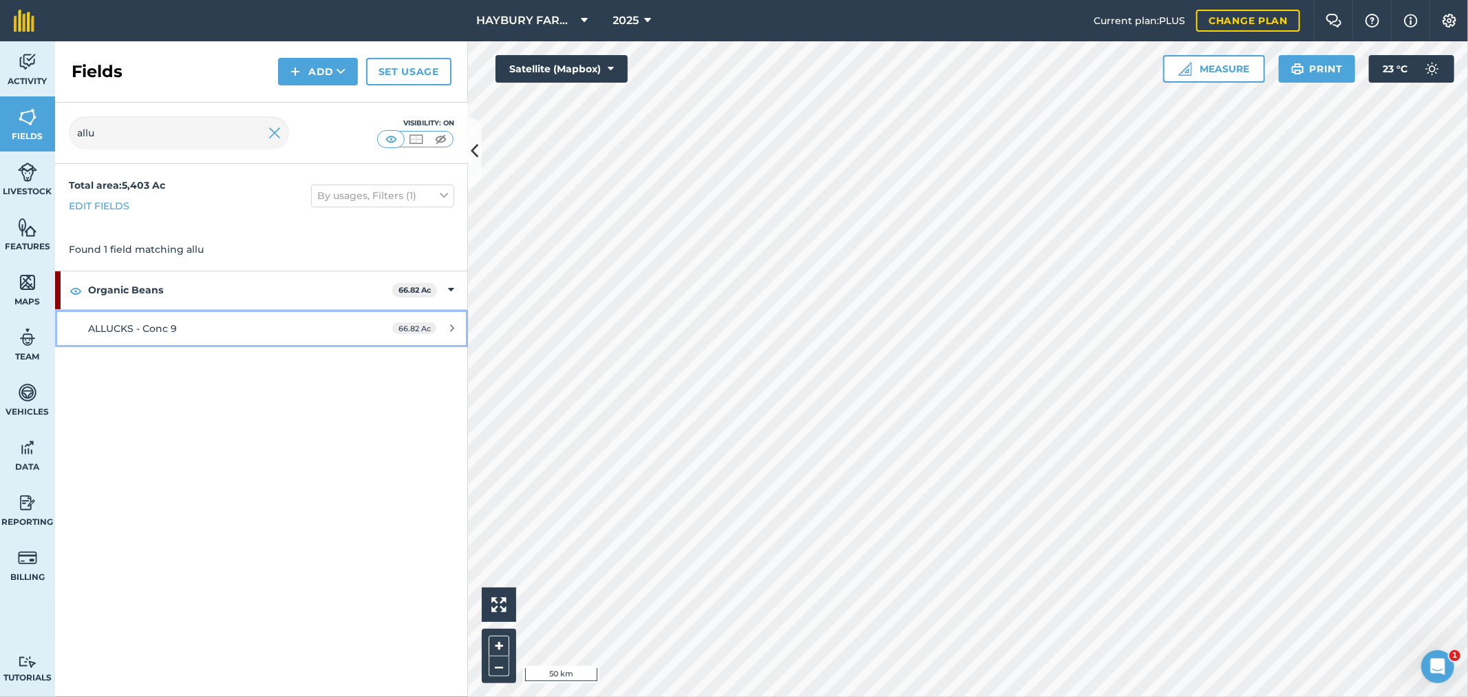
click at [123, 332] on span "ALLUCKS - Conc 9" at bounding box center [132, 328] width 89 height 12
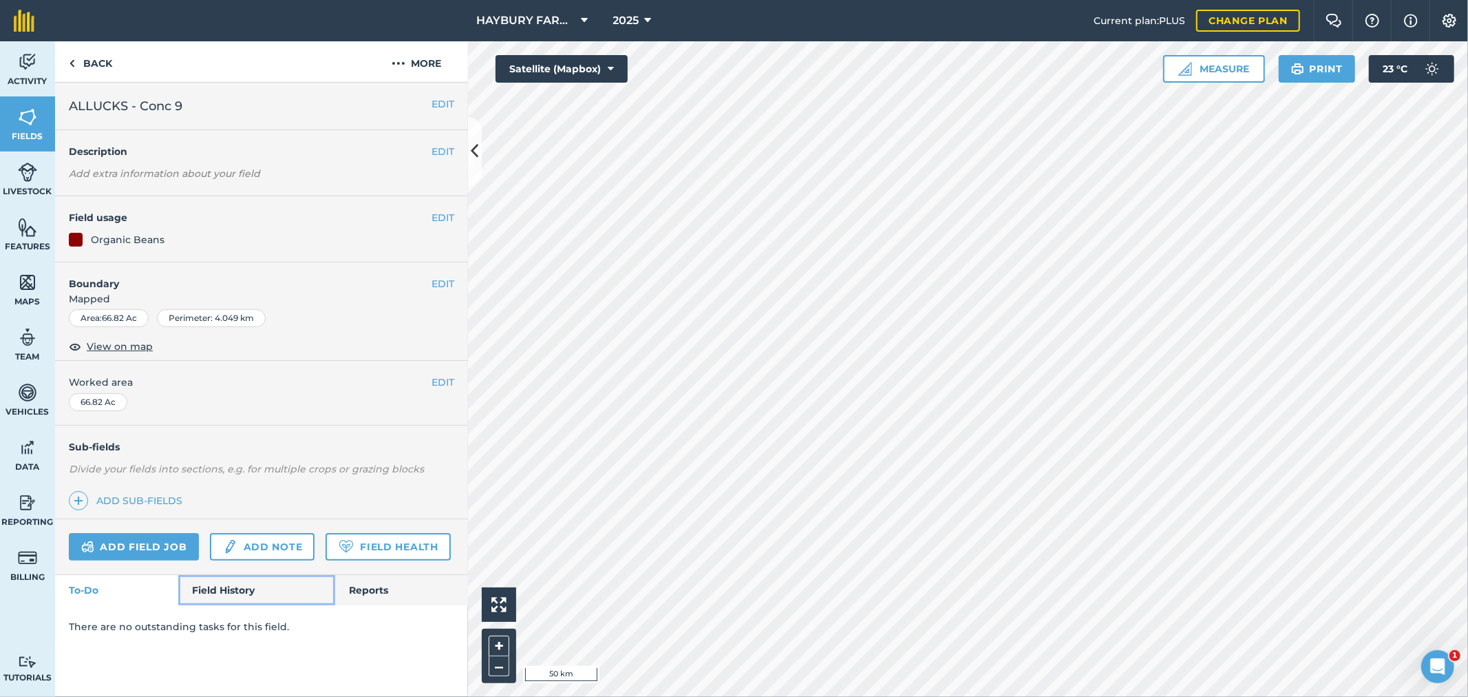
click at [219, 589] on link "Field History" at bounding box center [256, 590] width 156 height 30
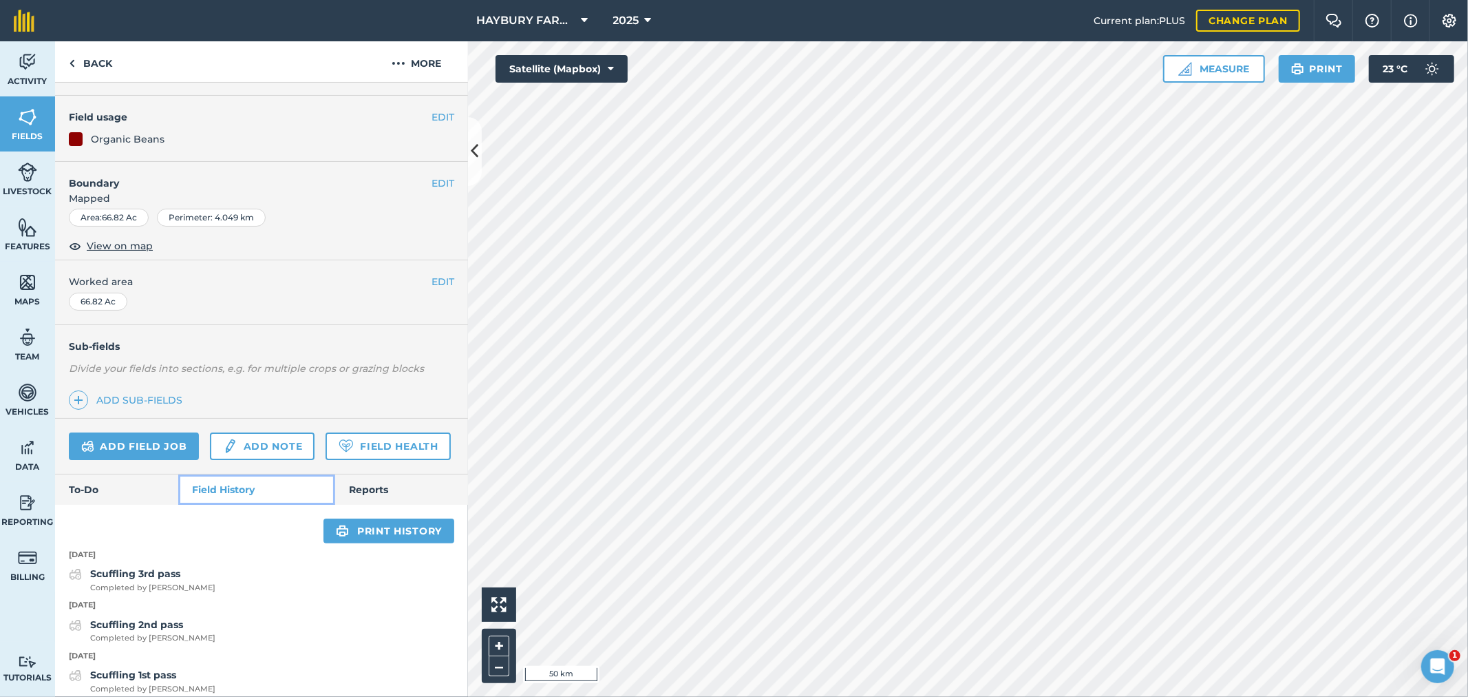
scroll to position [382, 0]
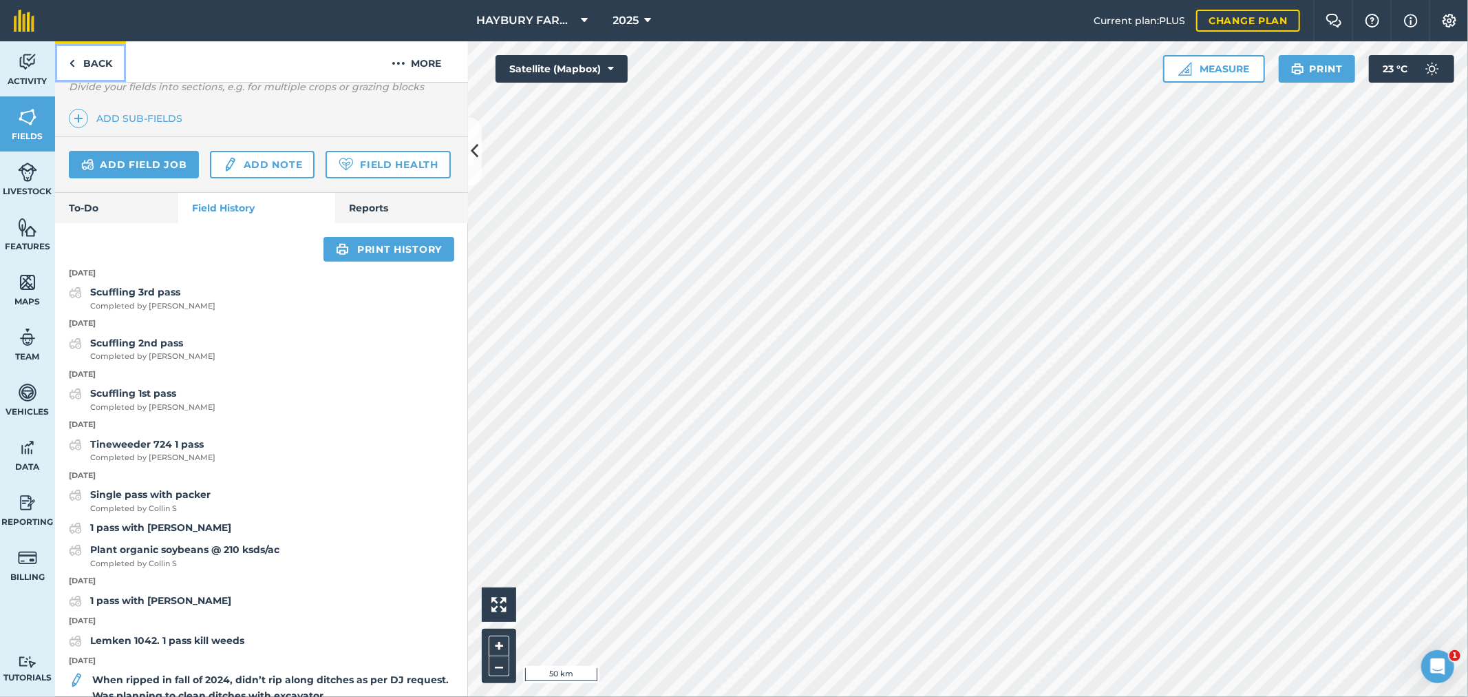
click at [85, 50] on link "Back" at bounding box center [90, 61] width 71 height 41
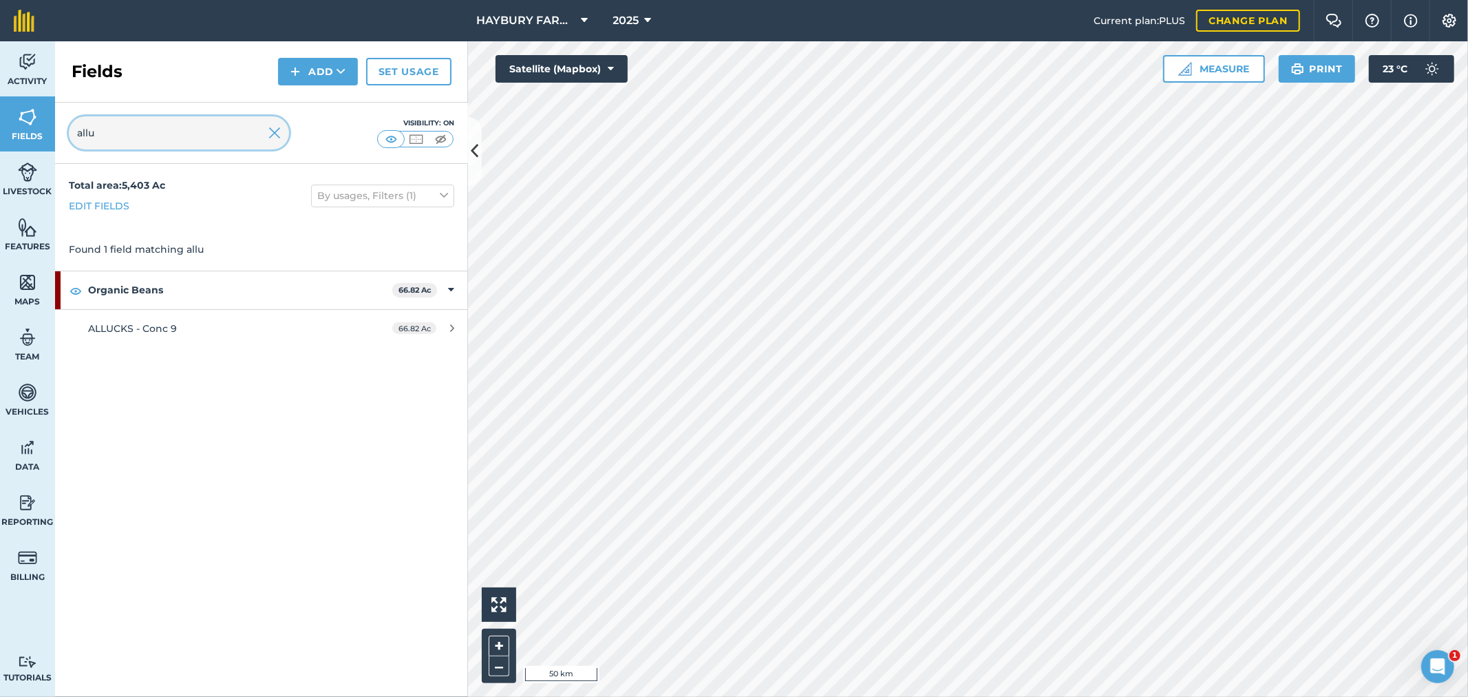
click at [126, 136] on input "allu" at bounding box center [179, 132] width 220 height 33
click at [123, 138] on input "allu" at bounding box center [179, 132] width 220 height 33
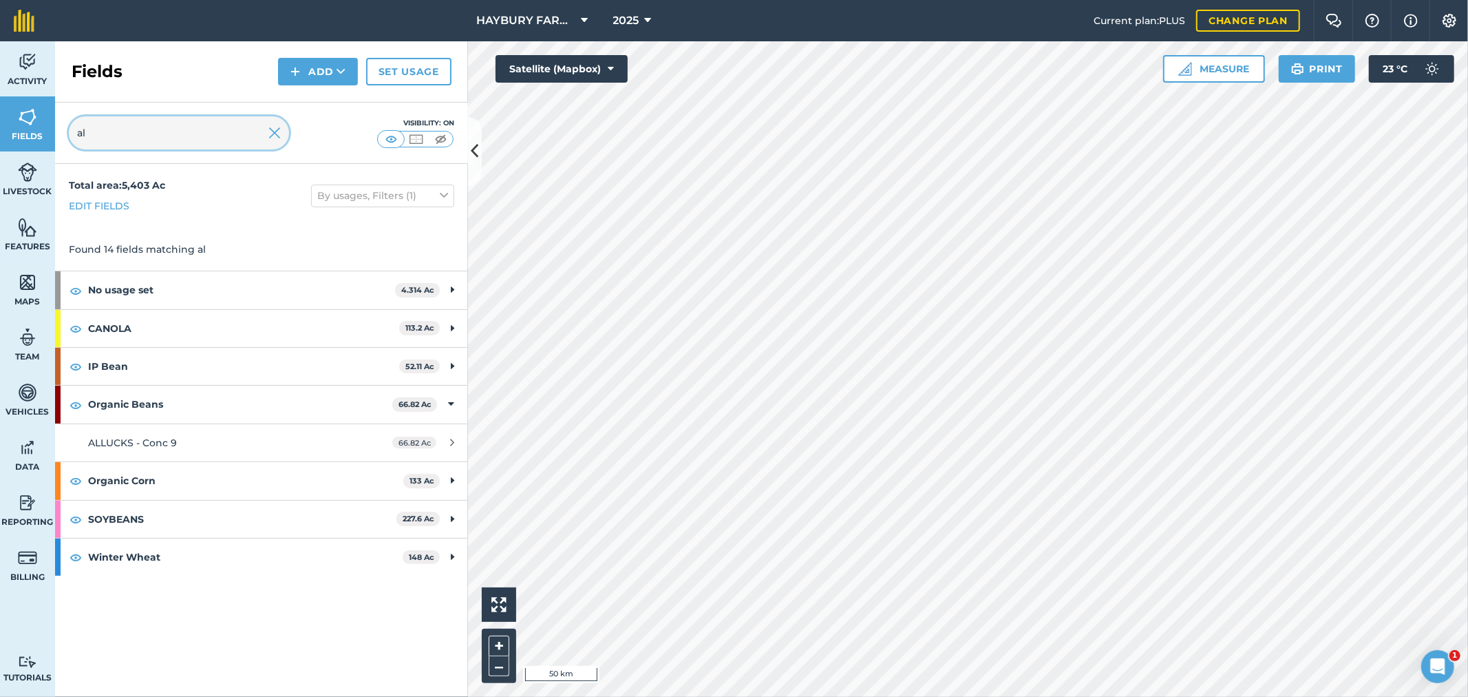
type input "a"
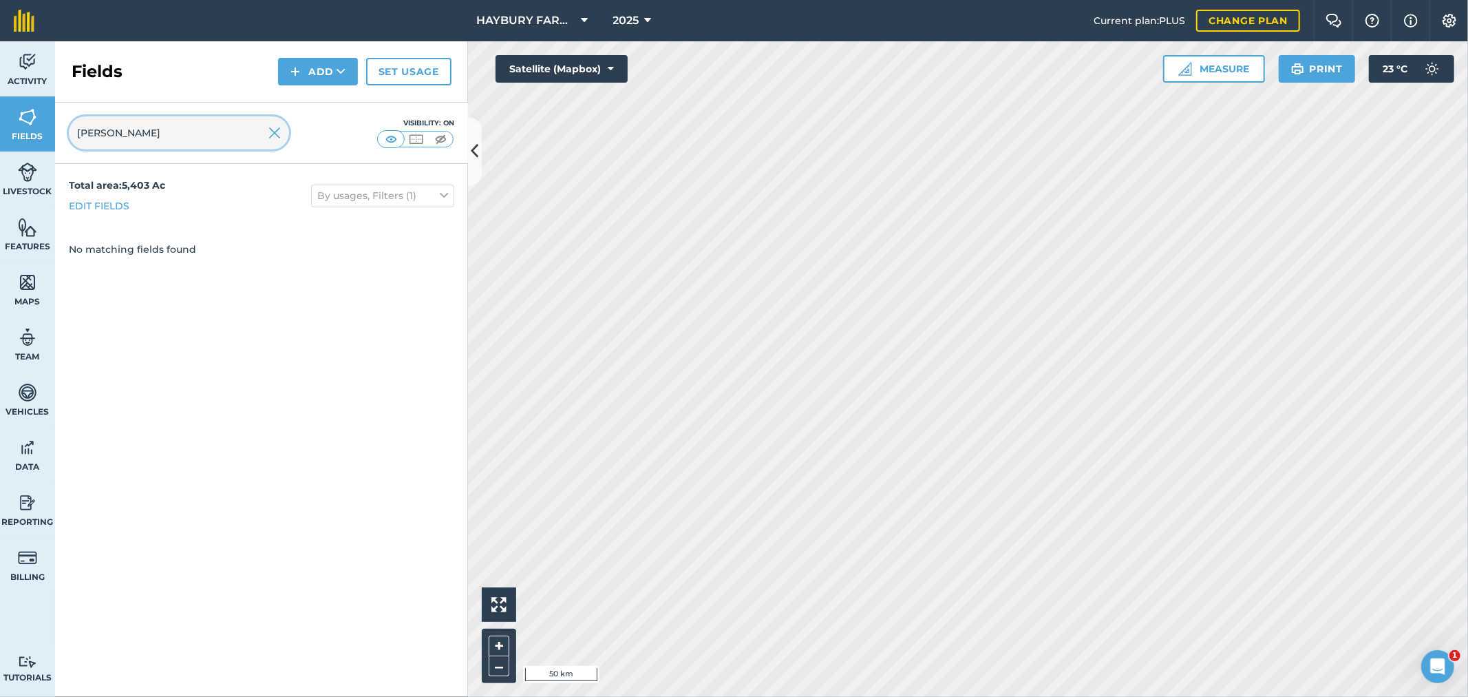
drag, startPoint x: 125, startPoint y: 135, endPoint x: 78, endPoint y: 128, distance: 47.3
click at [78, 127] on input "cronin" at bounding box center [179, 132] width 220 height 33
type input "fire"
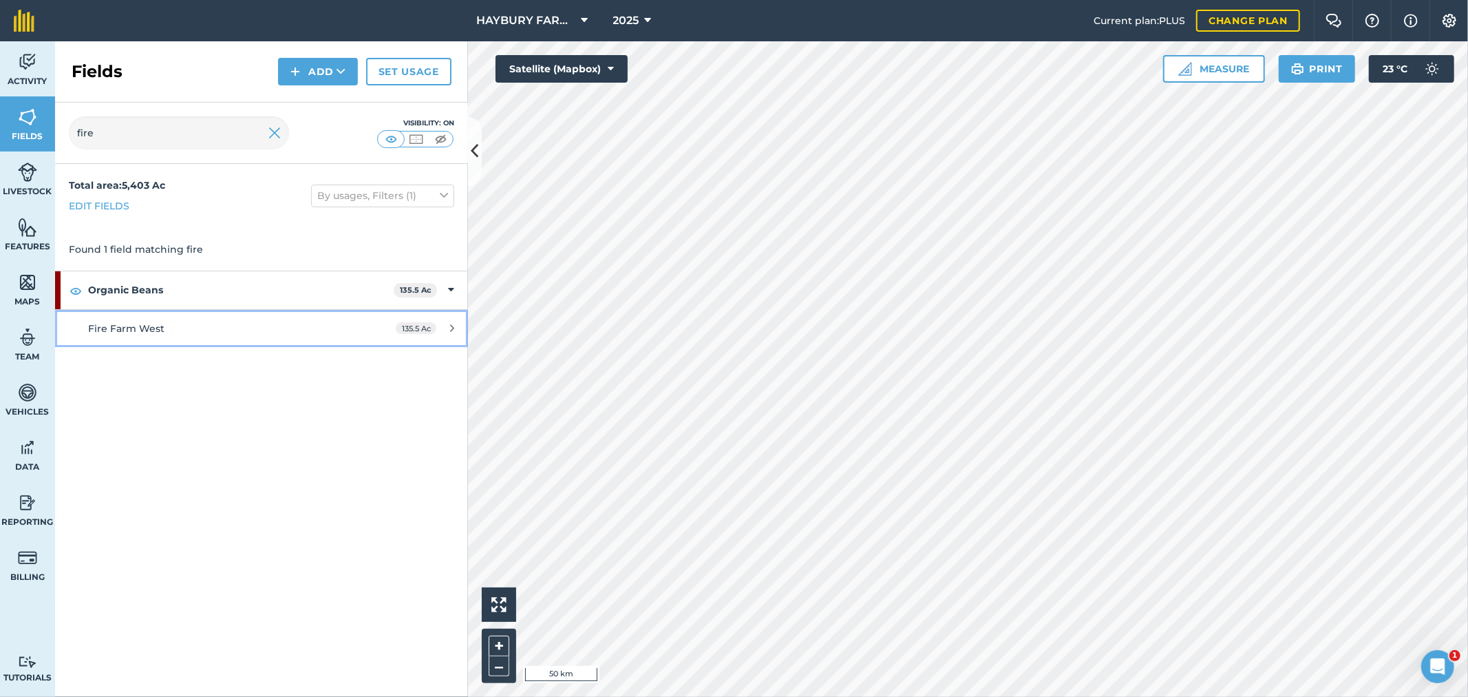
click at [147, 328] on span "Fire Farm West" at bounding box center [126, 328] width 76 height 12
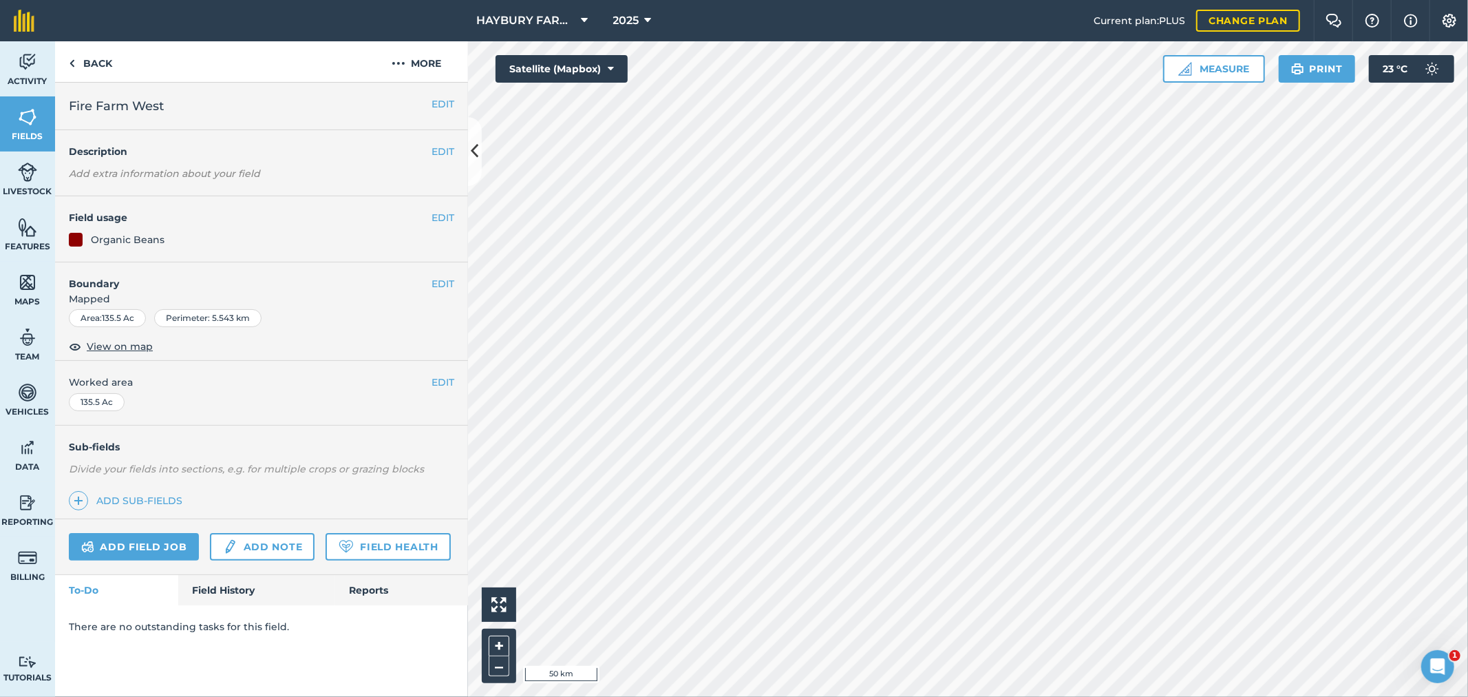
click at [224, 572] on div "Add field job Add note Field Health" at bounding box center [261, 547] width 413 height 56
click at [222, 591] on link "Field History" at bounding box center [256, 590] width 156 height 30
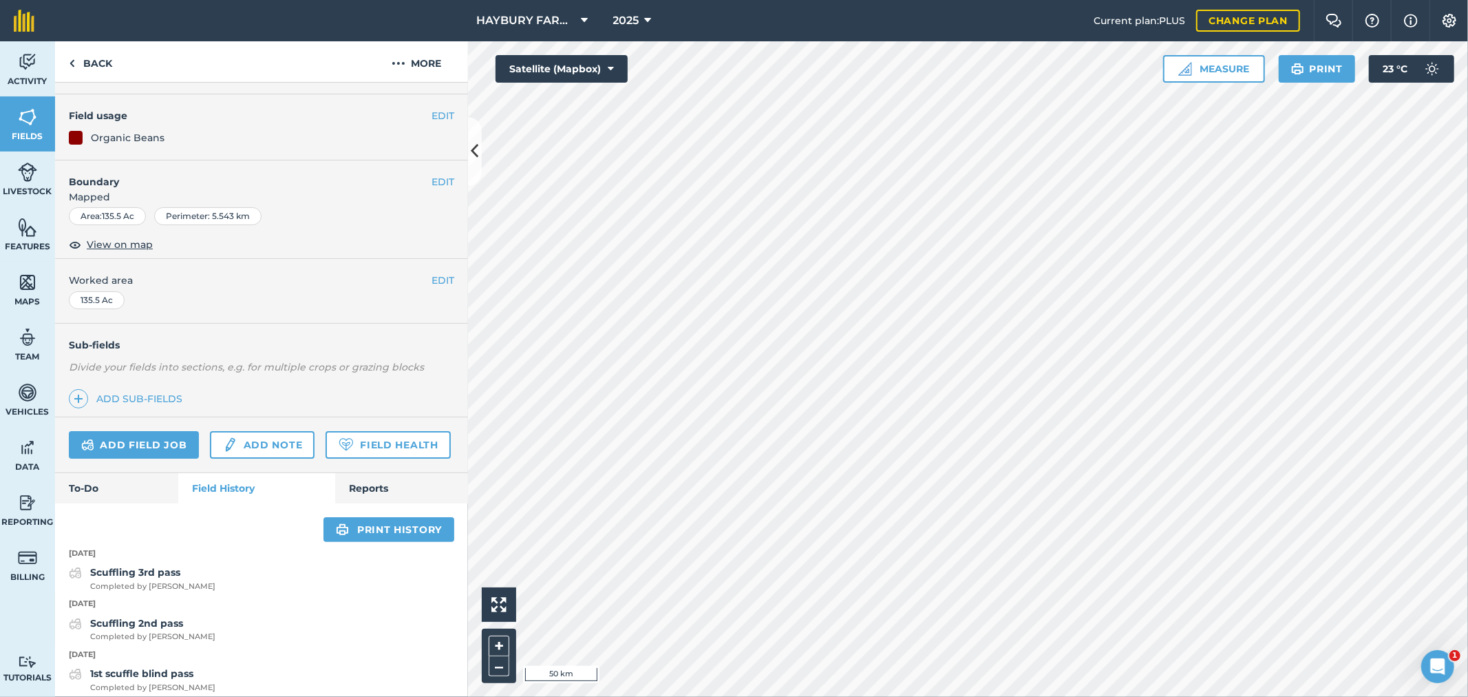
scroll to position [76, 0]
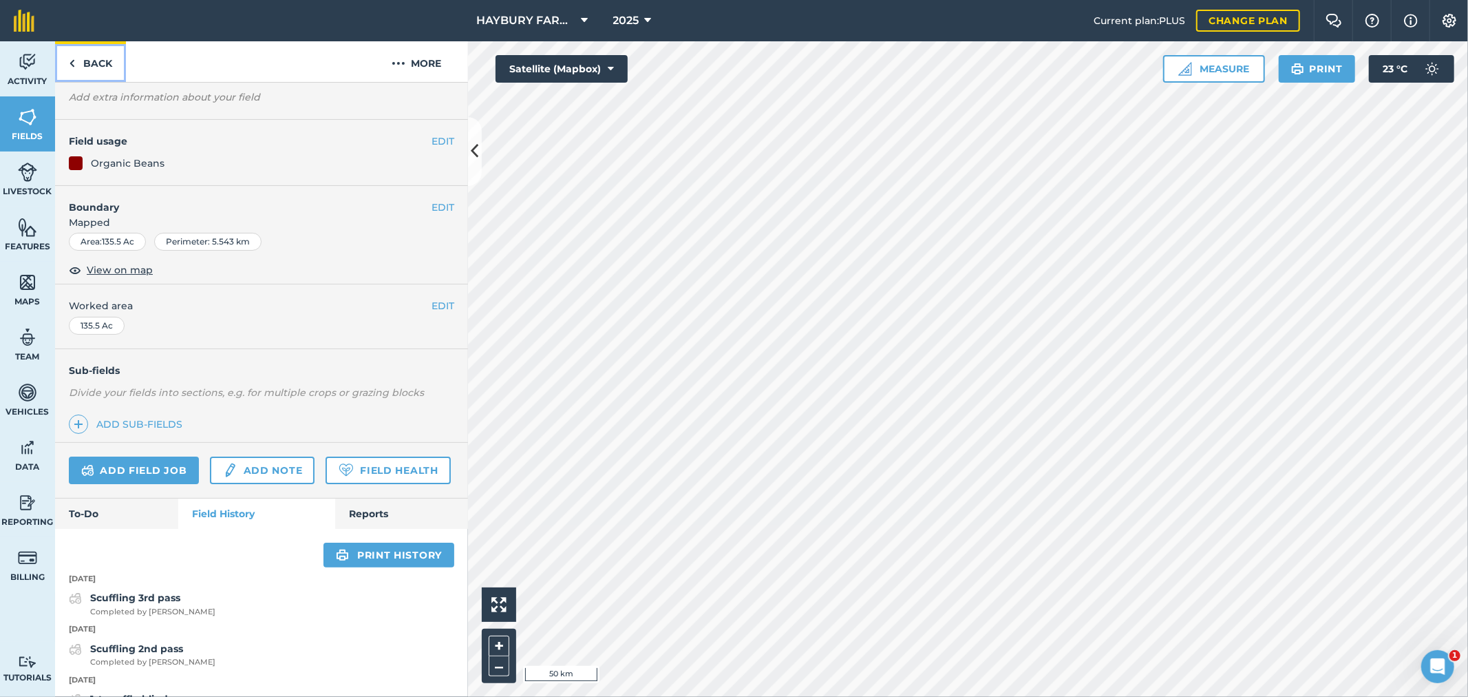
click at [79, 66] on link "Back" at bounding box center [90, 61] width 71 height 41
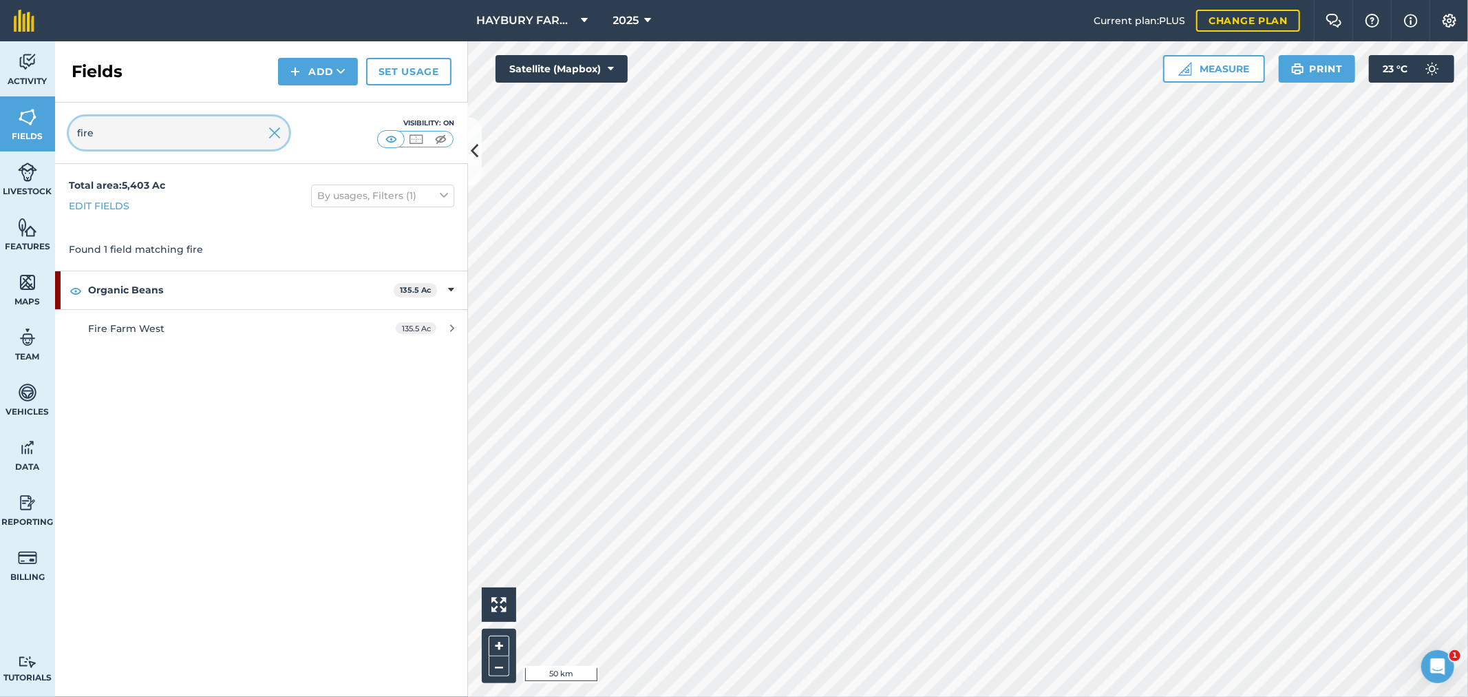
drag, startPoint x: 134, startPoint y: 129, endPoint x: 0, endPoint y: 119, distance: 134.6
click at [0, 119] on div "Activity Fields Livestock Features Maps Team Vehicles Data Reporting Billing Tu…" at bounding box center [734, 368] width 1468 height 655
type input "dj"
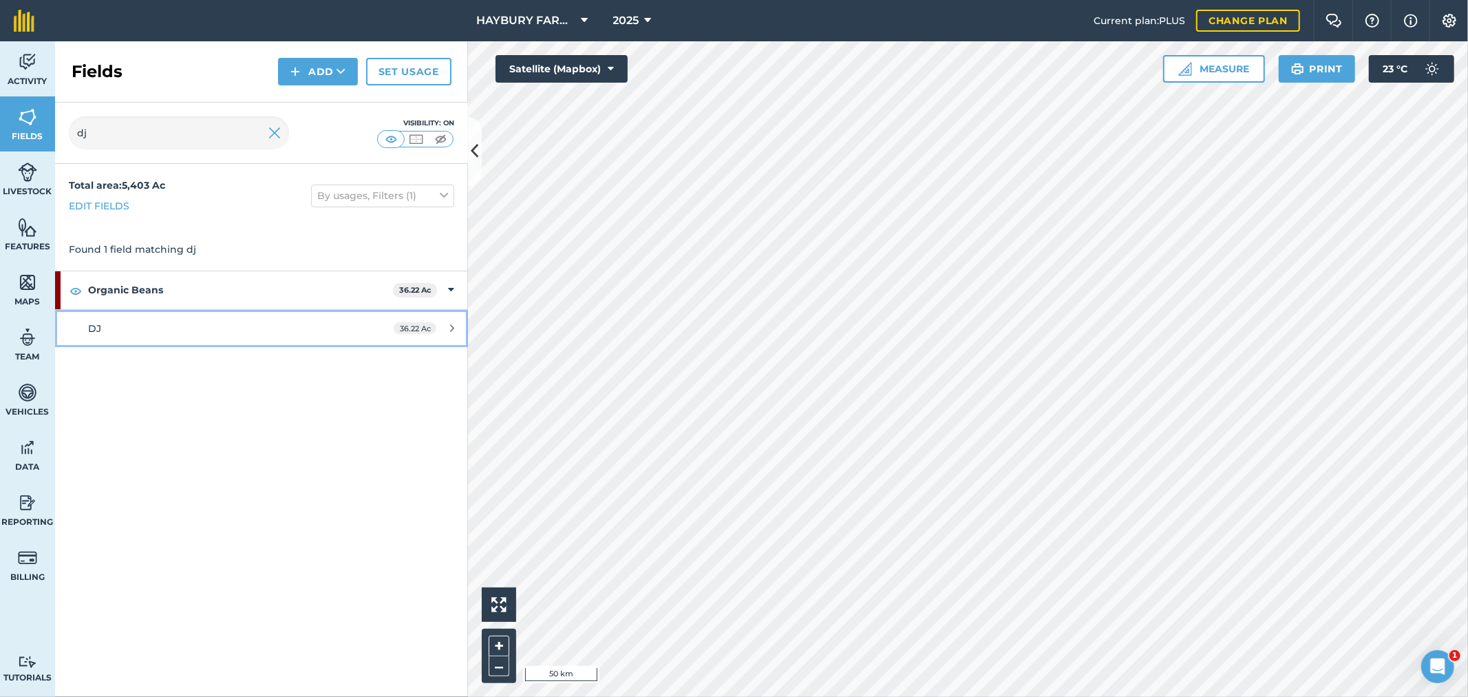
click at [189, 319] on link "DJ 36.22 Ac" at bounding box center [261, 328] width 413 height 37
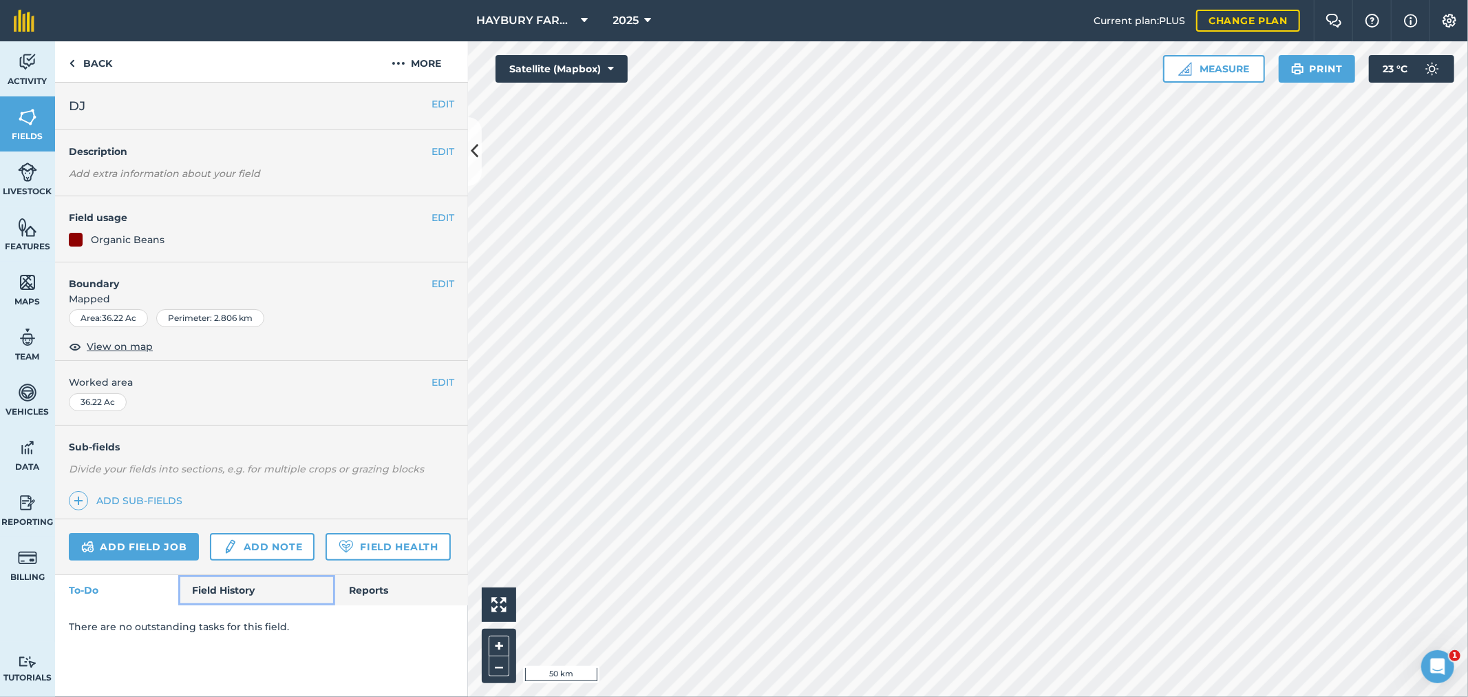
click at [238, 597] on link "Field History" at bounding box center [256, 590] width 156 height 30
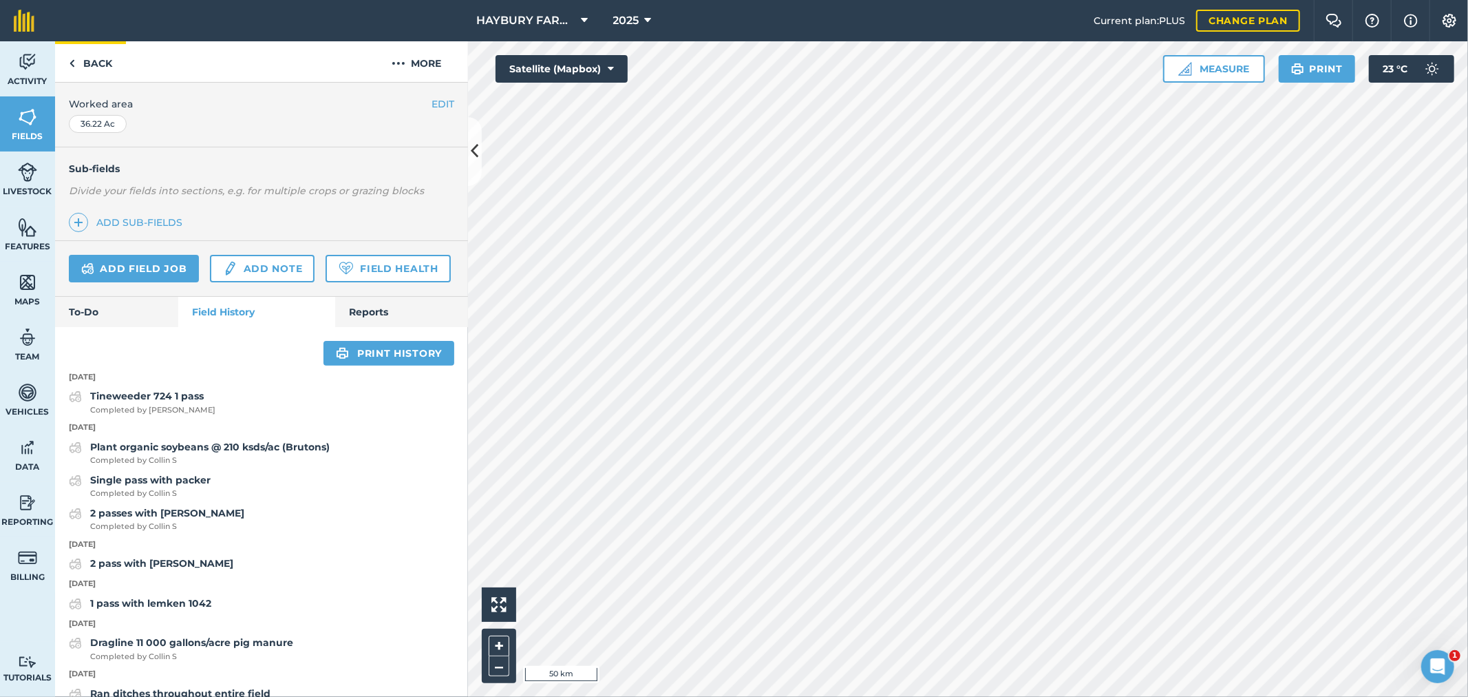
scroll to position [153, 0]
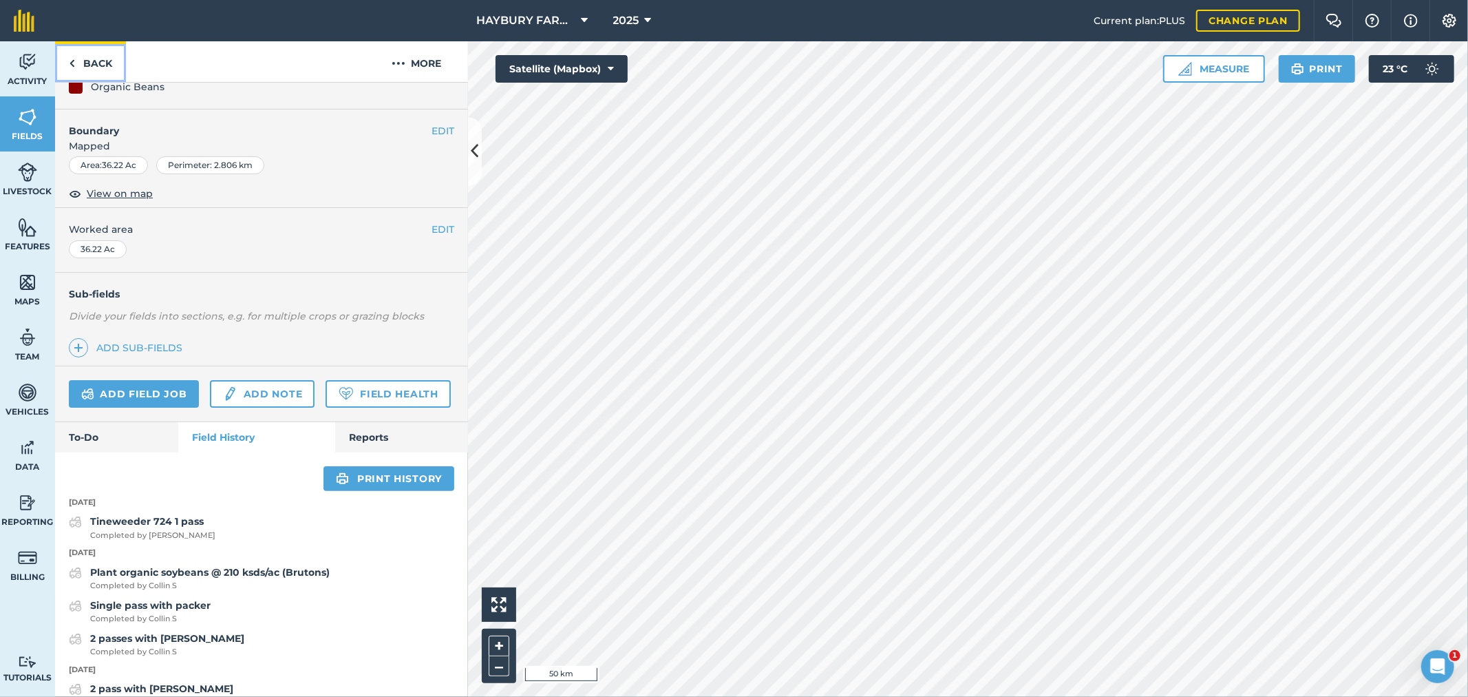
click at [86, 70] on link "Back" at bounding box center [90, 61] width 71 height 41
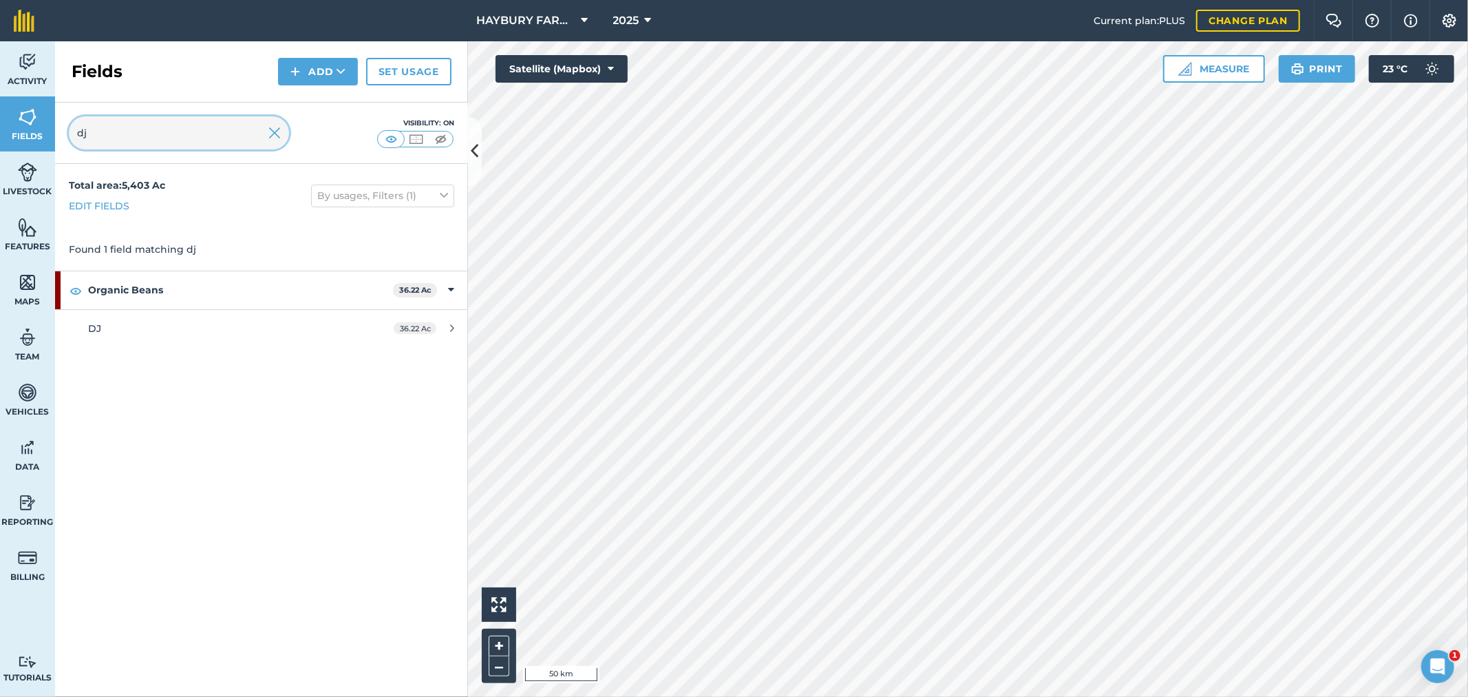
drag, startPoint x: 72, startPoint y: 131, endPoint x: 79, endPoint y: 131, distance: 7.6
click at [72, 131] on input "dj" at bounding box center [179, 132] width 220 height 33
drag, startPoint x: 127, startPoint y: 134, endPoint x: 0, endPoint y: 128, distance: 126.8
click at [0, 128] on div "Activity Fields Livestock Features Maps Team Vehicles Data Reporting Billing Tu…" at bounding box center [734, 368] width 1468 height 655
click at [127, 292] on strong "Organic Corn" at bounding box center [244, 289] width 313 height 37
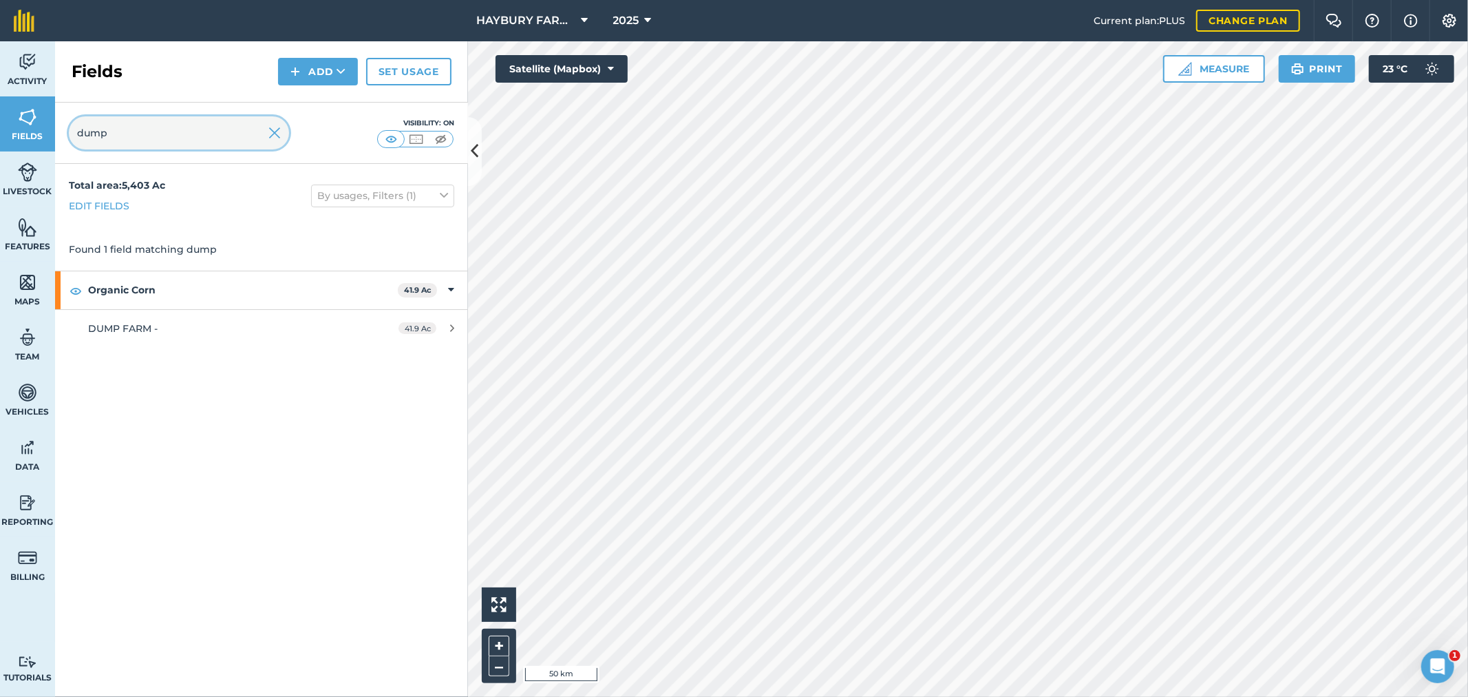
drag, startPoint x: 134, startPoint y: 139, endPoint x: 0, endPoint y: 101, distance: 138.8
click at [0, 120] on div "Activity Fields Livestock Features Maps Team Vehicles Data Reporting Billing Tu…" at bounding box center [734, 368] width 1468 height 655
type input "hilton"
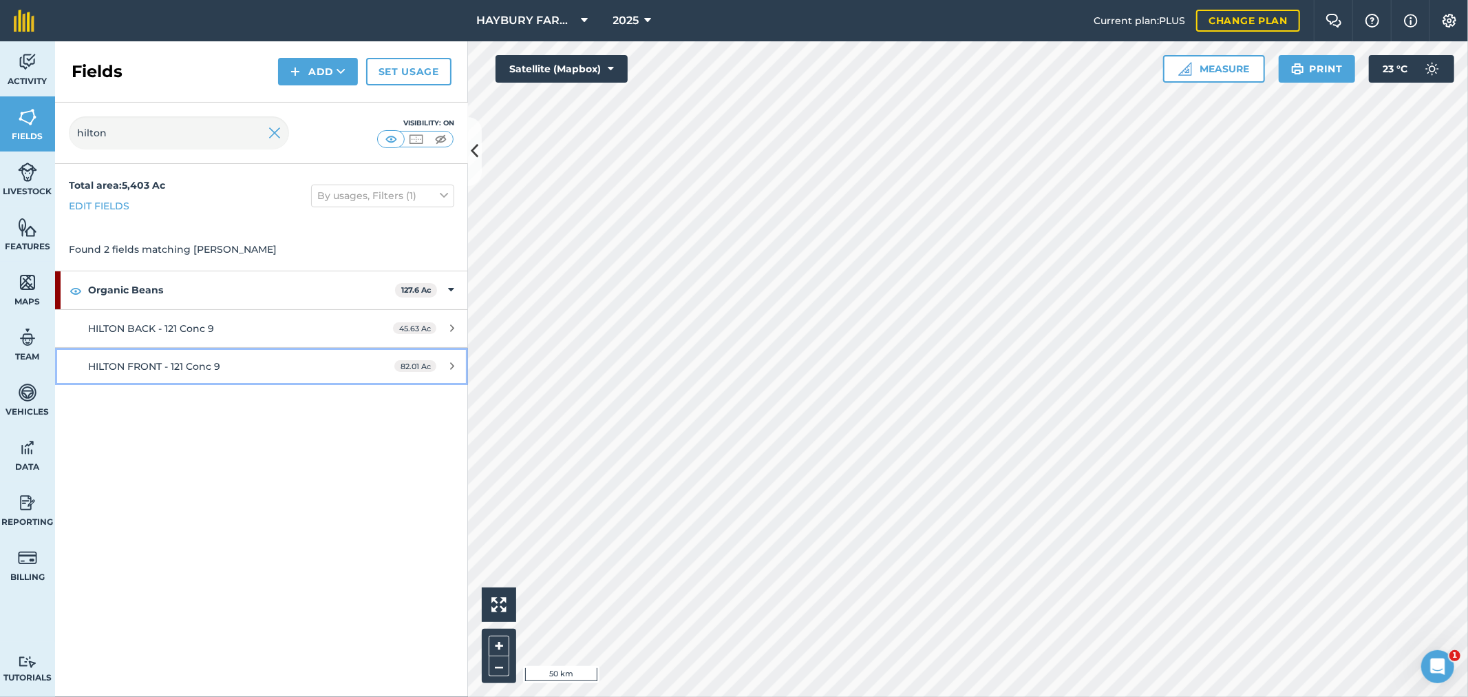
click at [167, 361] on span "HILTON FRONT - 121 Conc 9" at bounding box center [154, 366] width 132 height 12
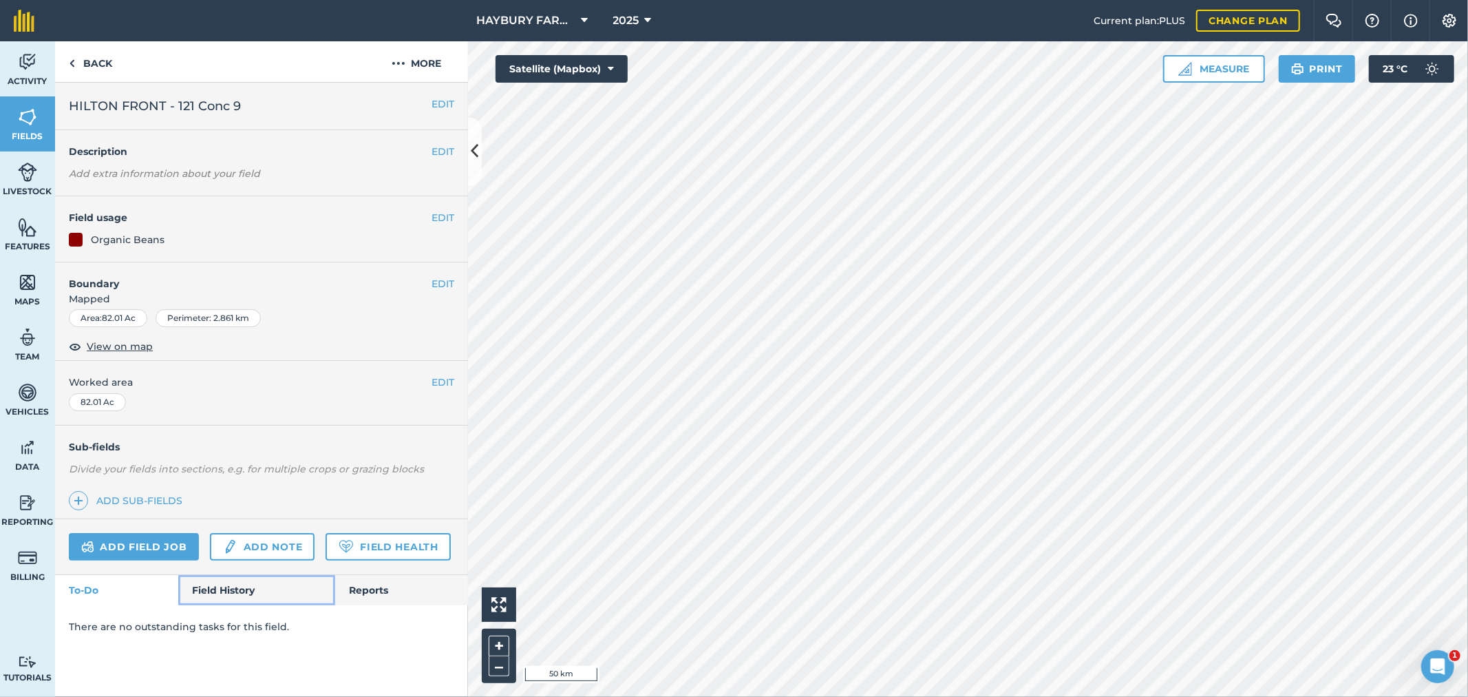
click at [253, 585] on link "Field History" at bounding box center [256, 590] width 156 height 30
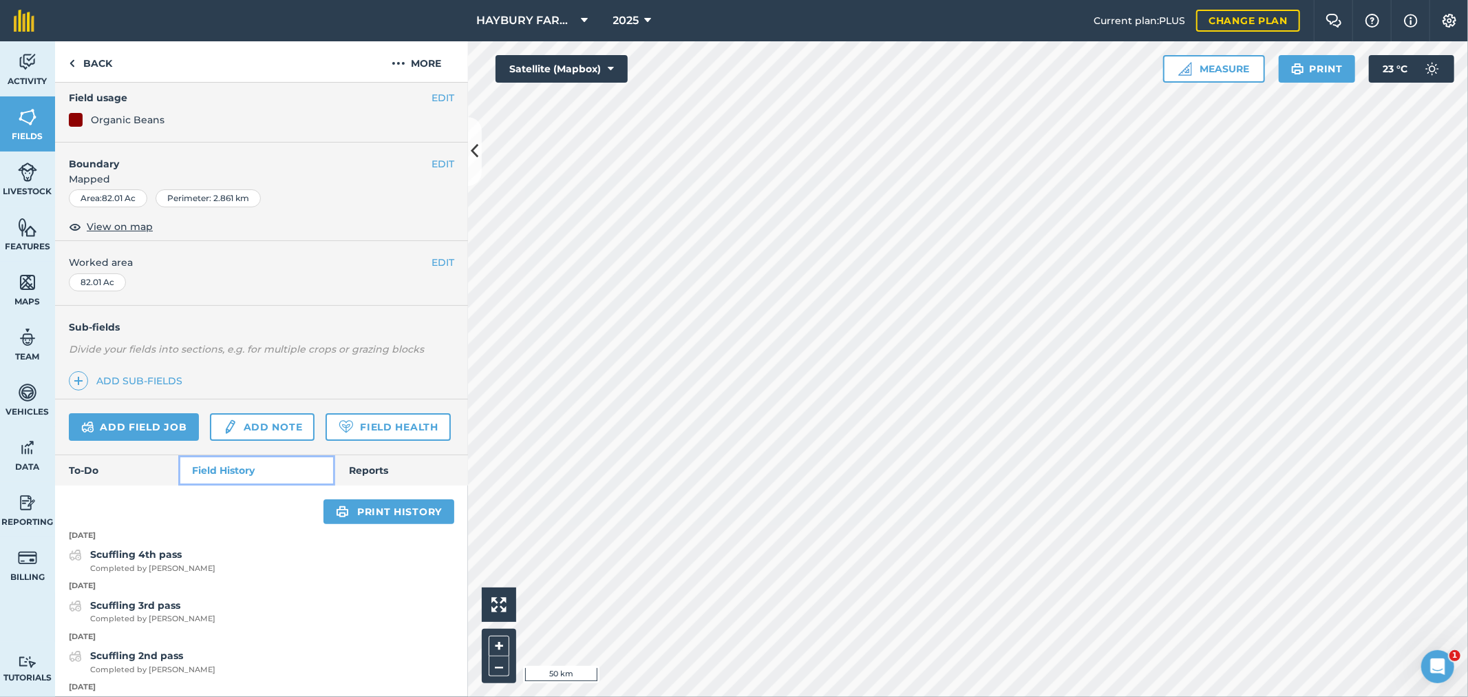
scroll to position [458, 0]
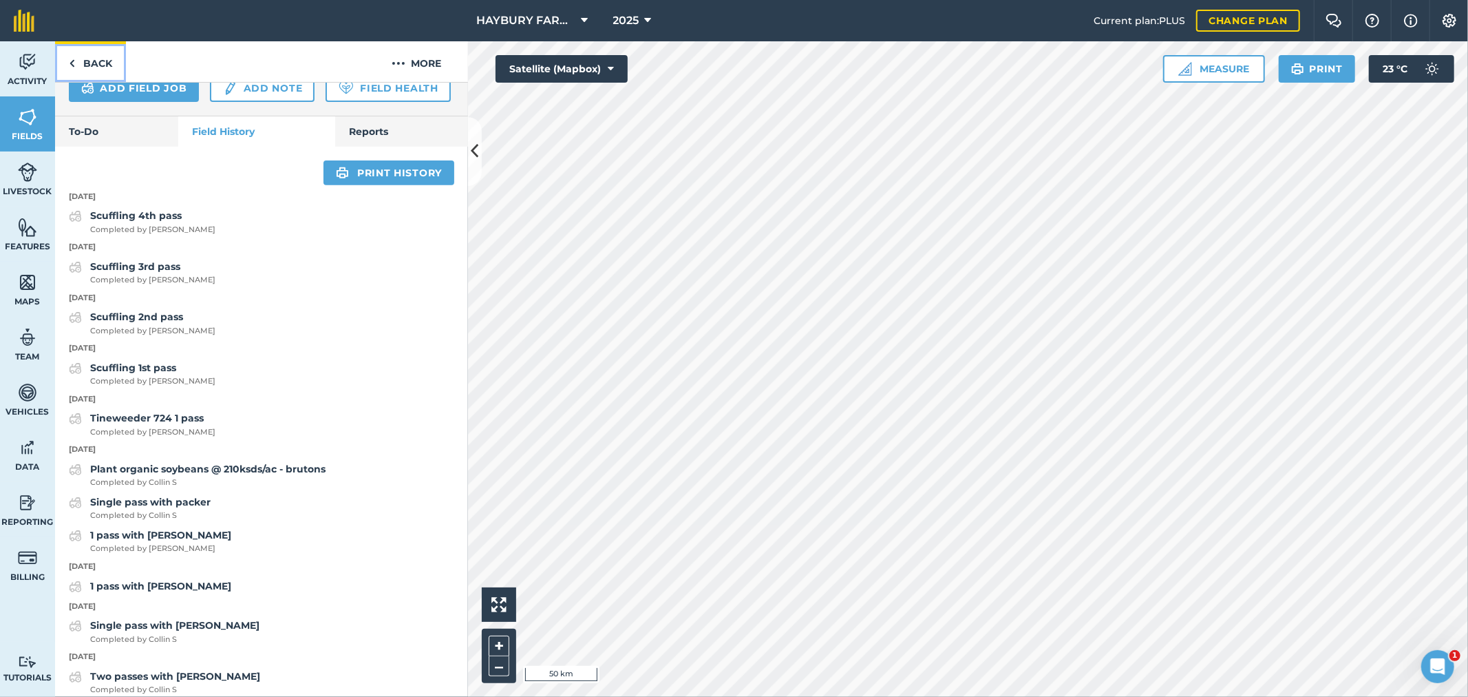
click at [85, 58] on link "Back" at bounding box center [90, 61] width 71 height 41
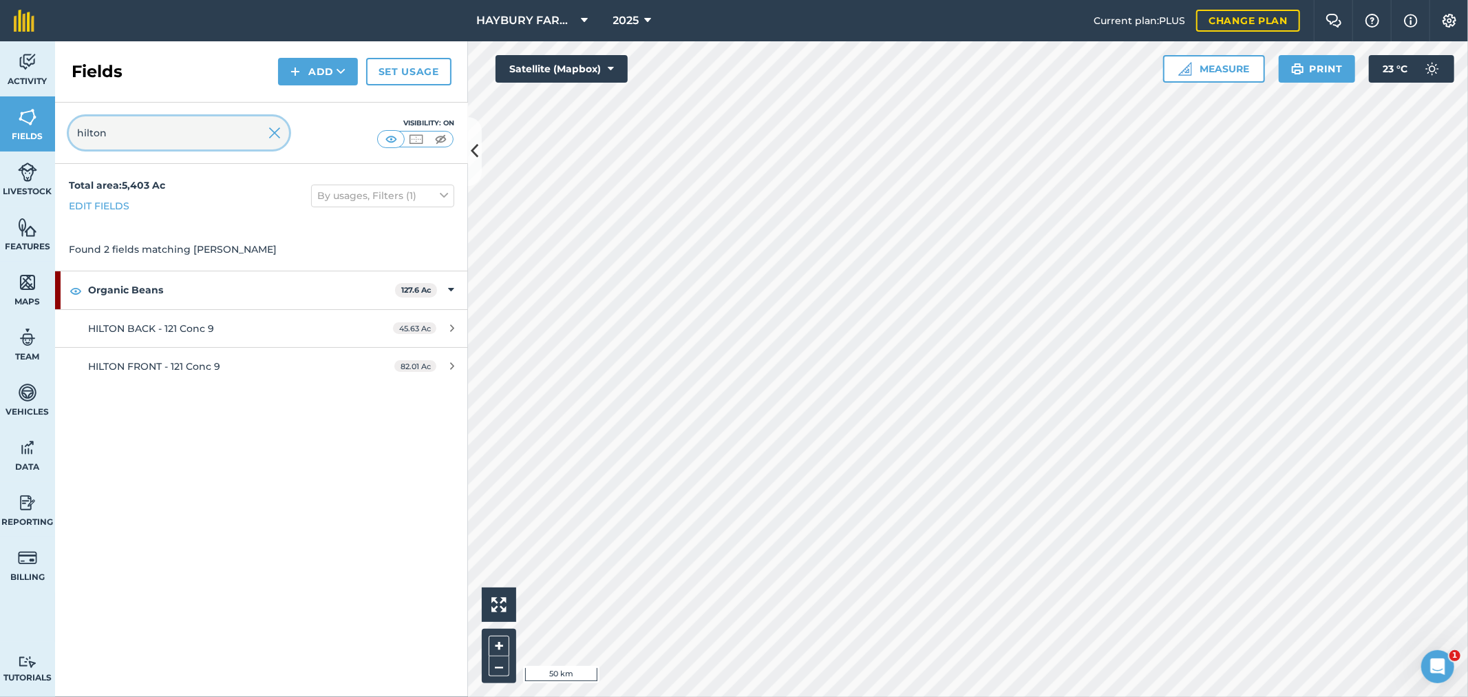
drag, startPoint x: 136, startPoint y: 136, endPoint x: 0, endPoint y: 120, distance: 136.6
click at [0, 120] on div "Activity Fields Livestock Features Maps Team Vehicles Data Reporting Billing Tu…" at bounding box center [734, 368] width 1468 height 655
type input "townse"
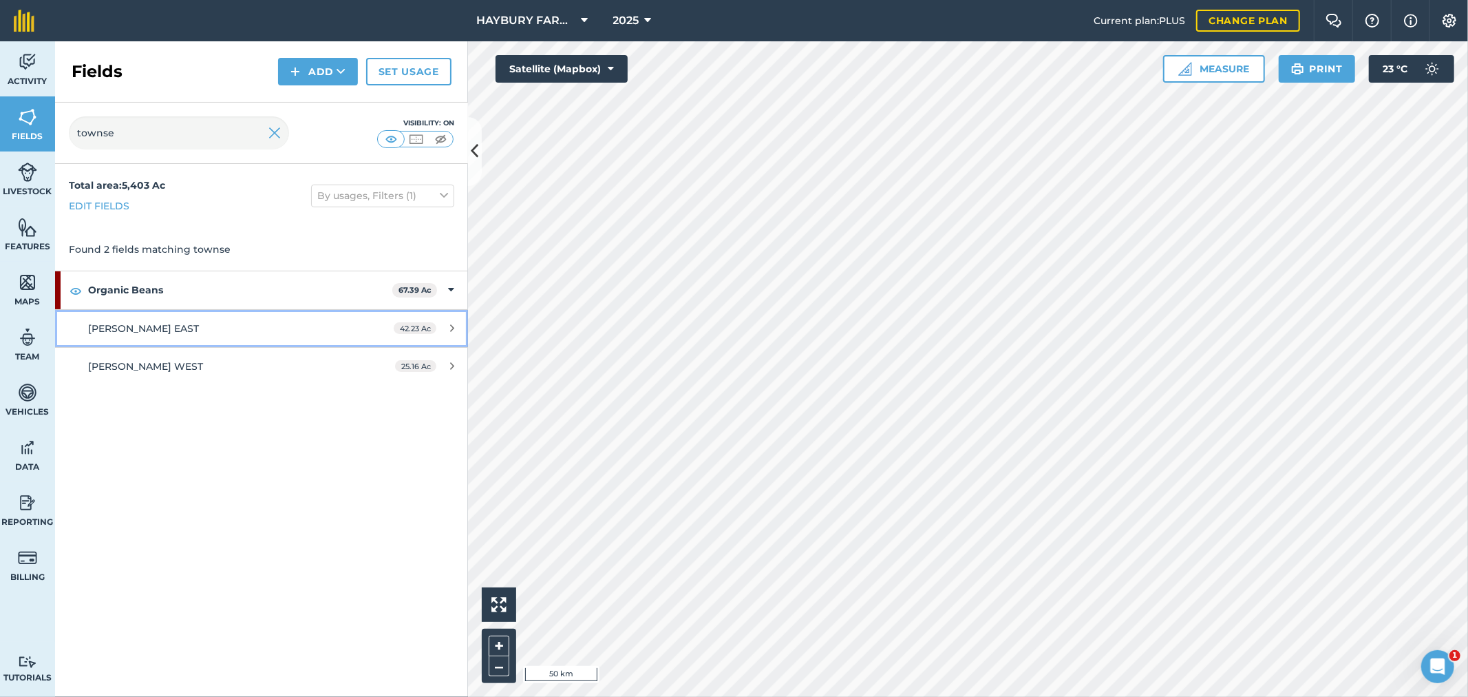
click at [151, 334] on div "TOWNSEND EAST" at bounding box center [217, 328] width 259 height 15
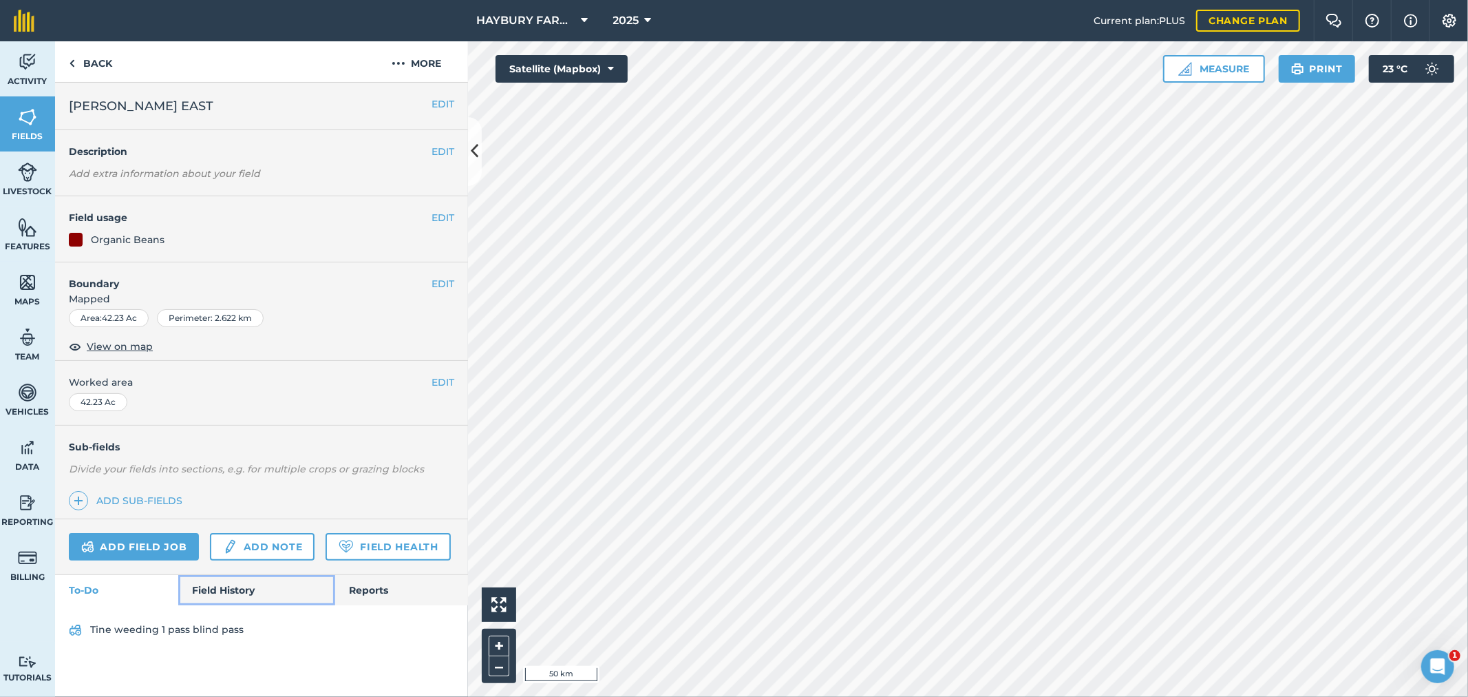
click at [255, 594] on link "Field History" at bounding box center [256, 590] width 156 height 30
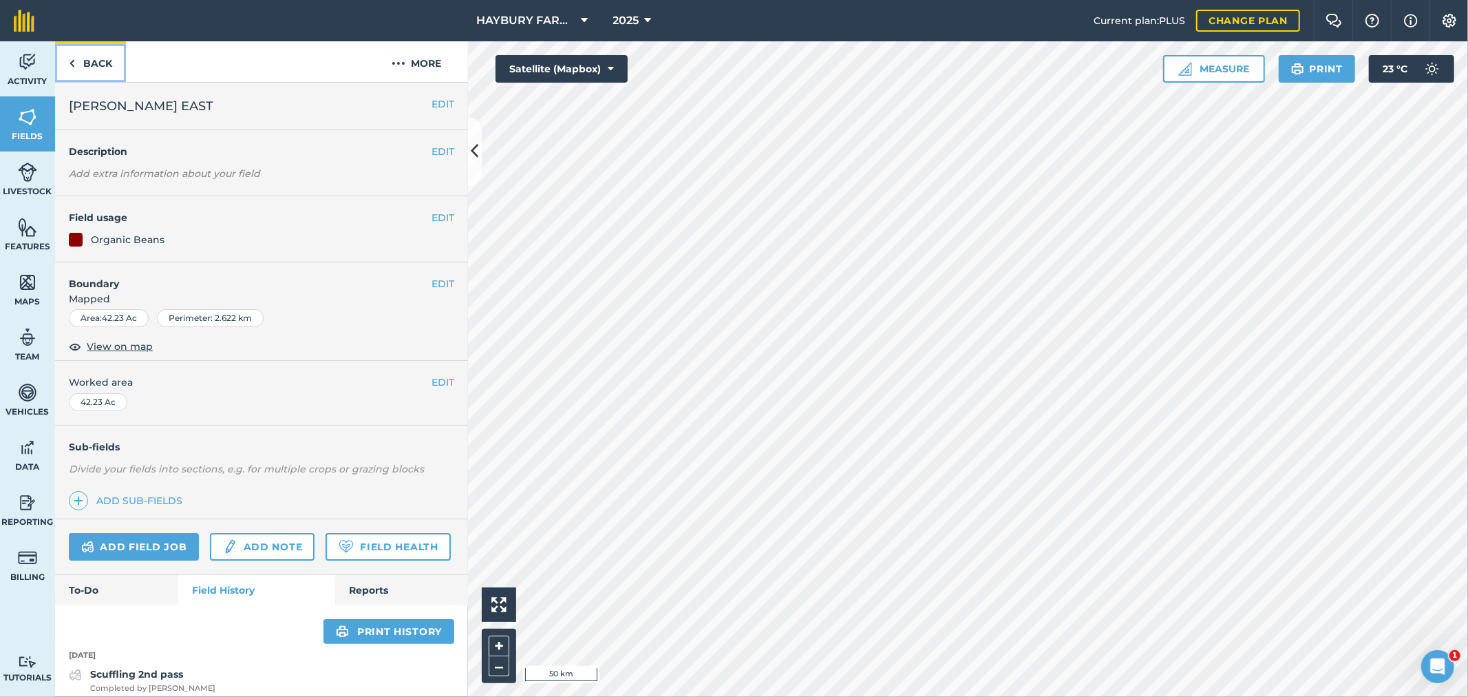
click at [104, 62] on link "Back" at bounding box center [90, 61] width 71 height 41
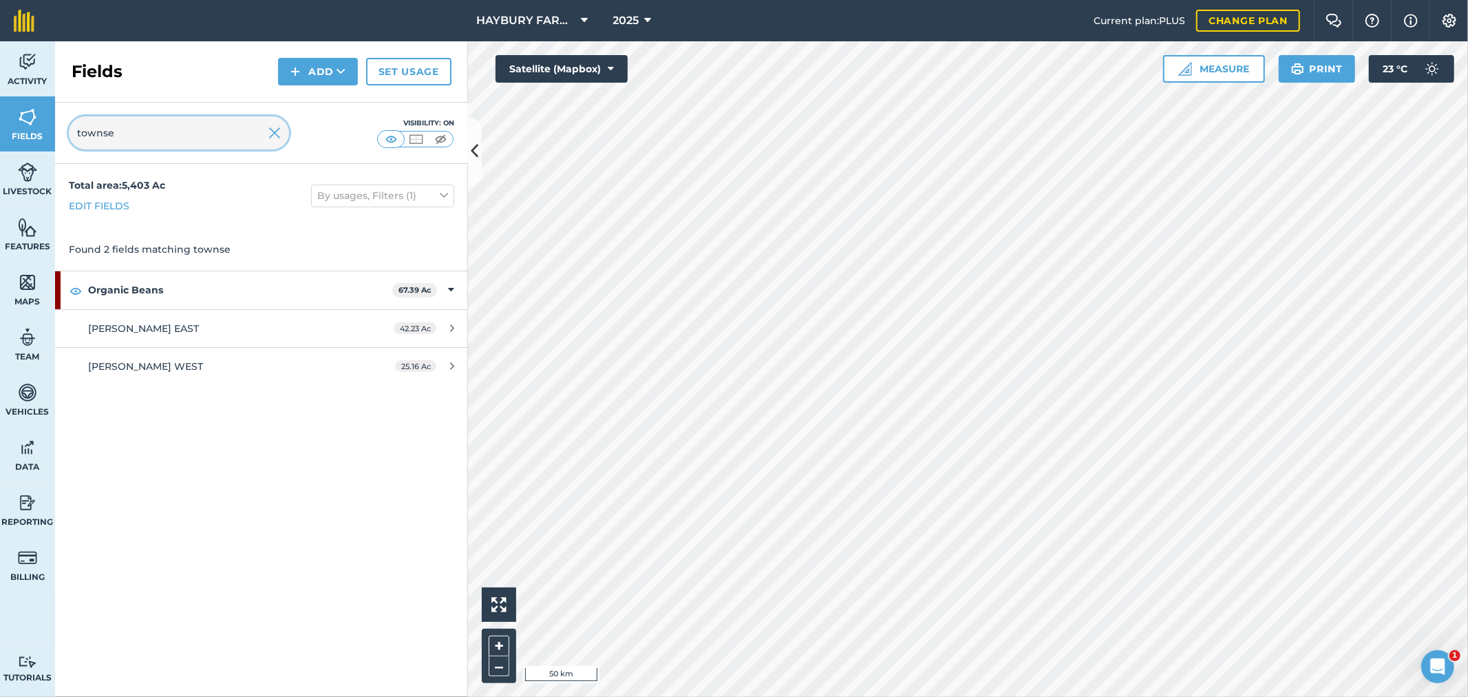
drag, startPoint x: 116, startPoint y: 135, endPoint x: 129, endPoint y: 134, distance: 13.8
click at [116, 135] on input "townse" at bounding box center [179, 132] width 220 height 33
click at [15, 127] on div "Activity Fields Livestock Features Maps Team Vehicles Data Reporting Billing Tu…" at bounding box center [734, 368] width 1468 height 655
type input "hayb"
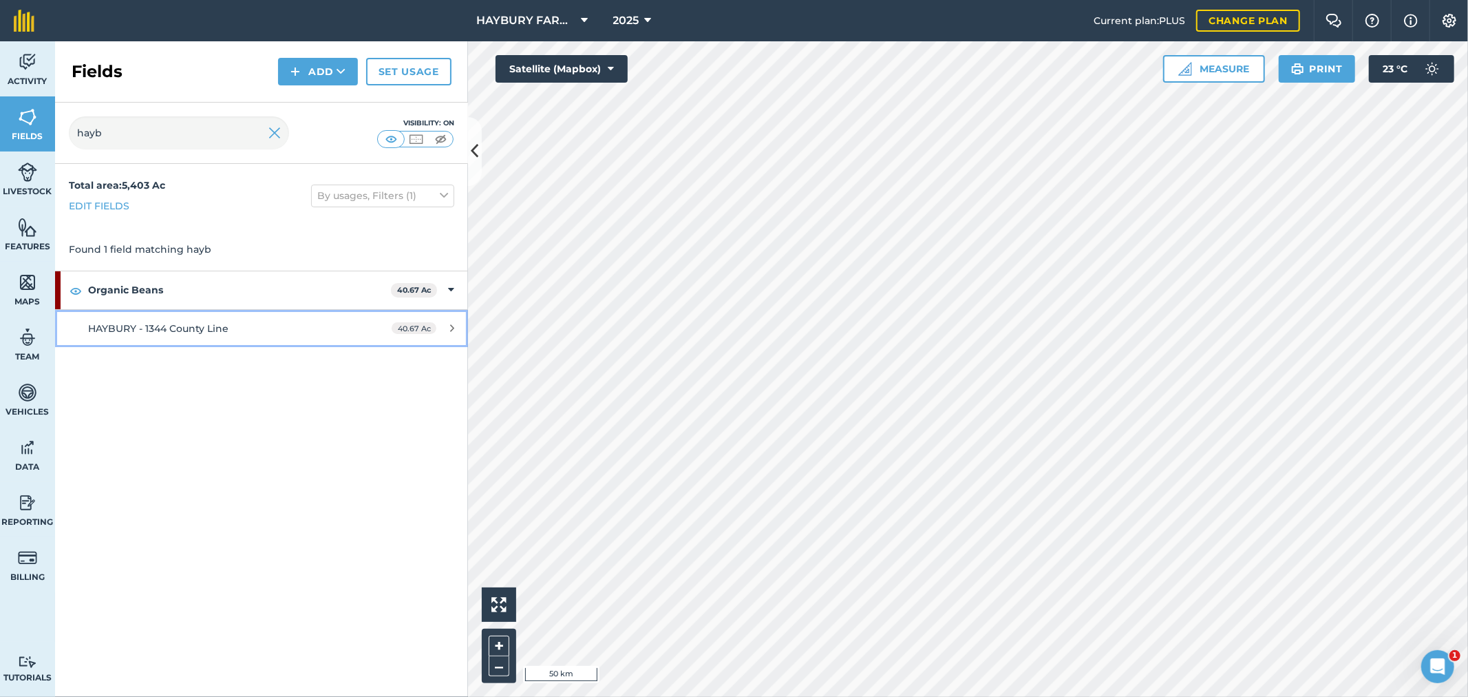
click at [118, 322] on span "HAYBURY - 1344 County Line" at bounding box center [158, 328] width 140 height 12
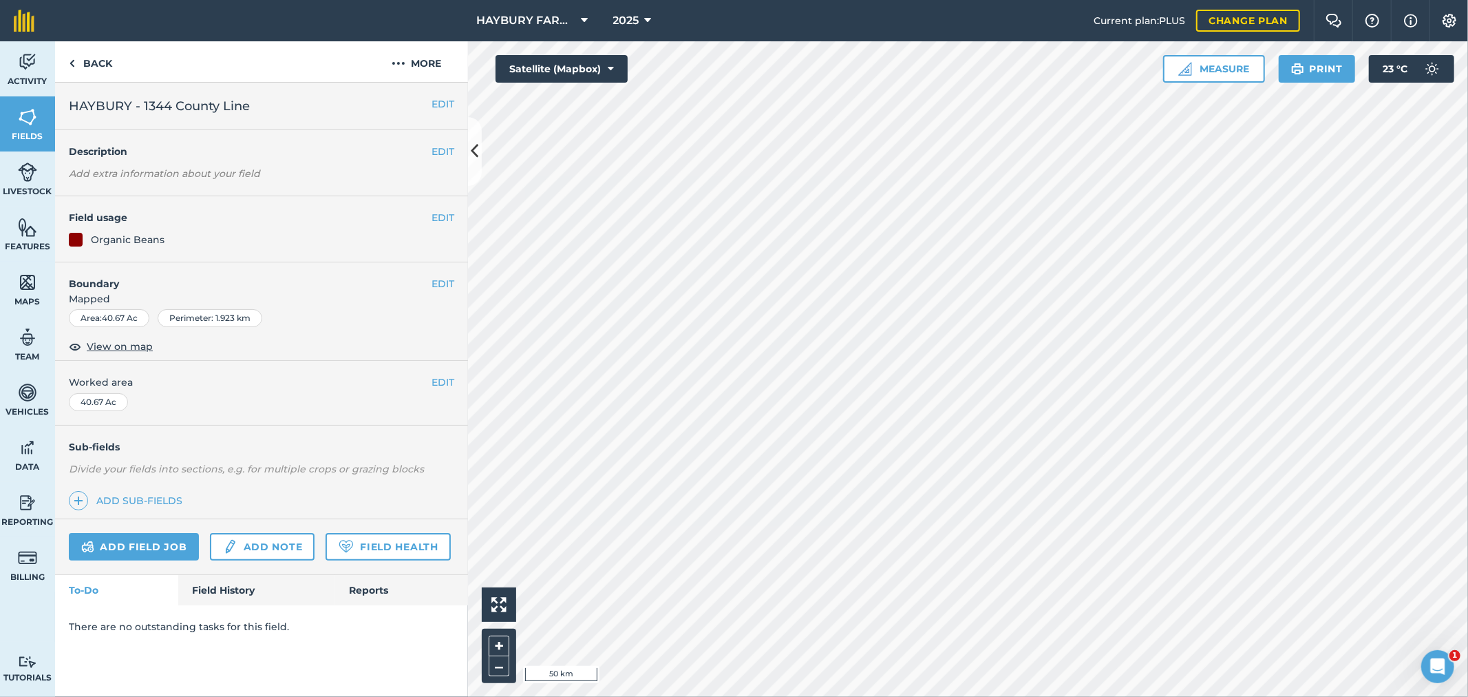
click at [237, 606] on div "There are no outstanding tasks for this field." at bounding box center [261, 626] width 413 height 43
click at [240, 593] on link "Field History" at bounding box center [256, 590] width 156 height 30
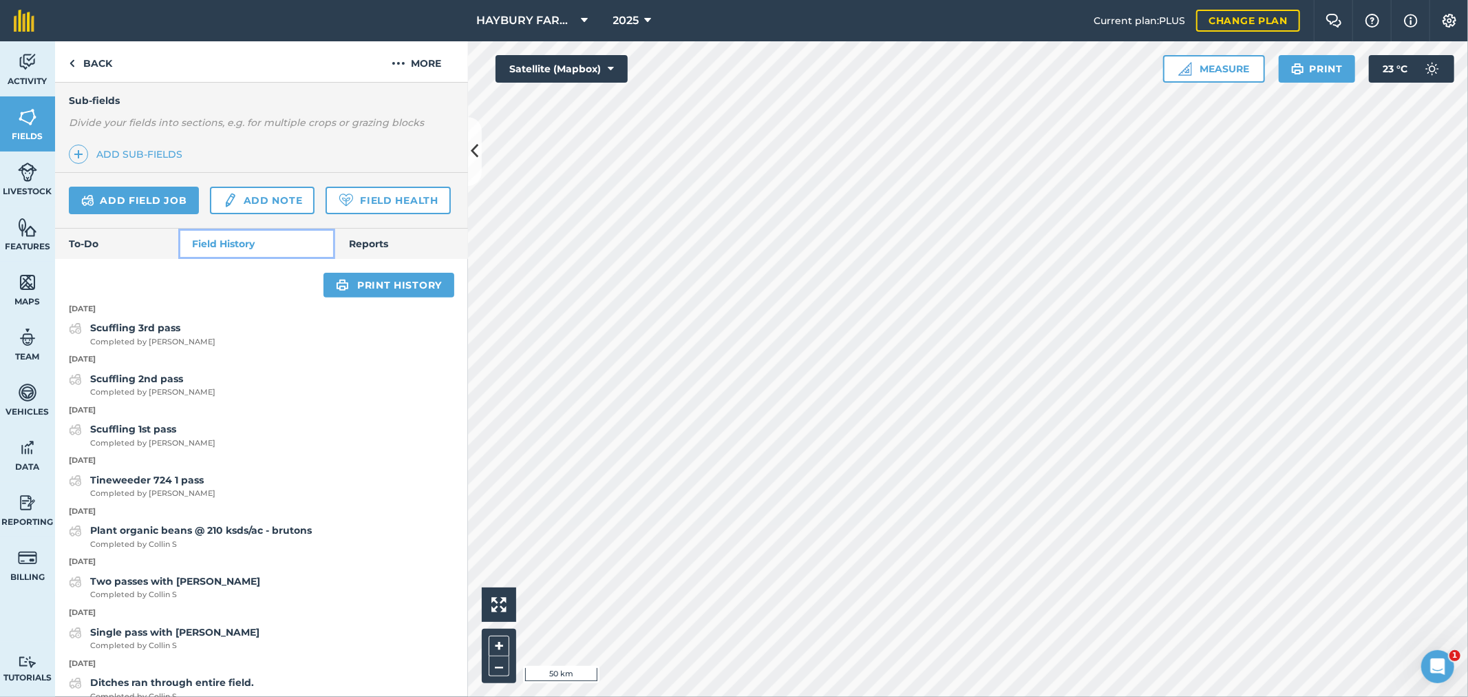
scroll to position [382, 0]
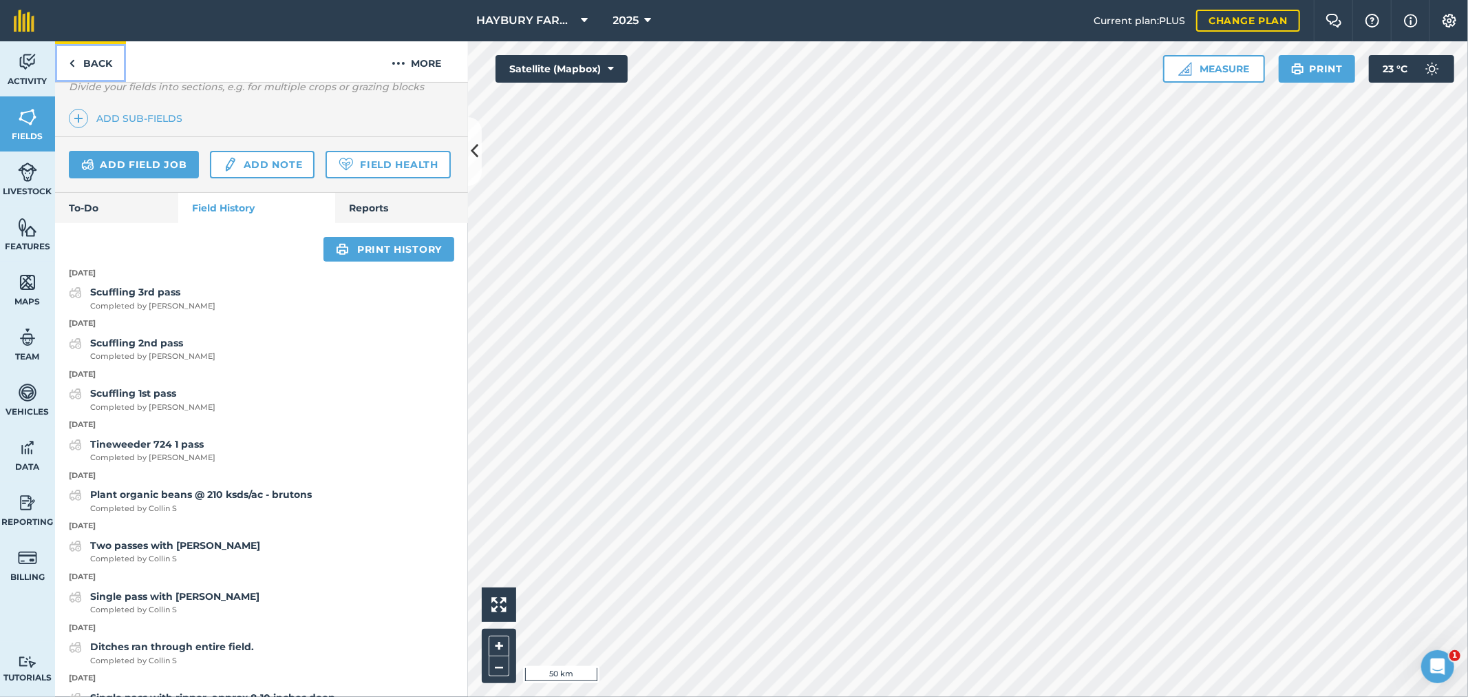
click at [83, 55] on link "Back" at bounding box center [90, 61] width 71 height 41
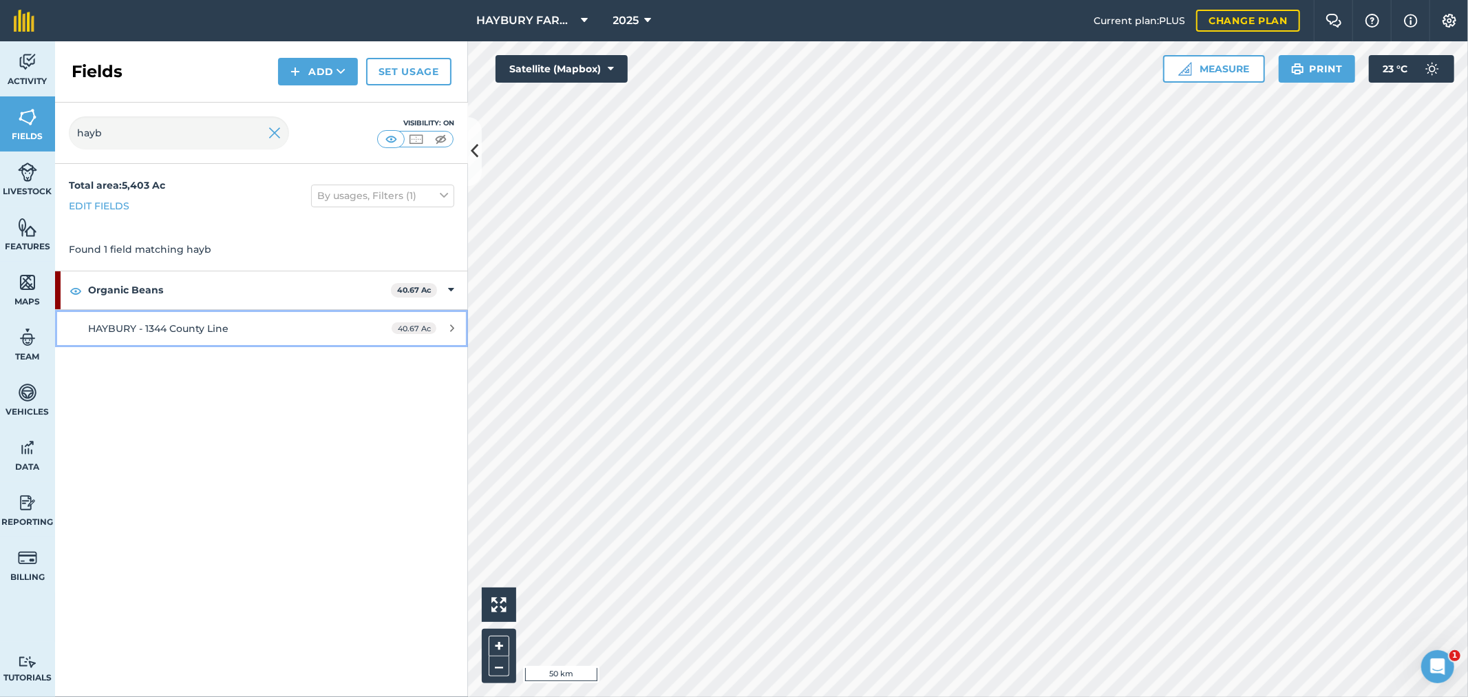
click at [166, 334] on div "HAYBURY - 1344 County Line" at bounding box center [217, 328] width 259 height 15
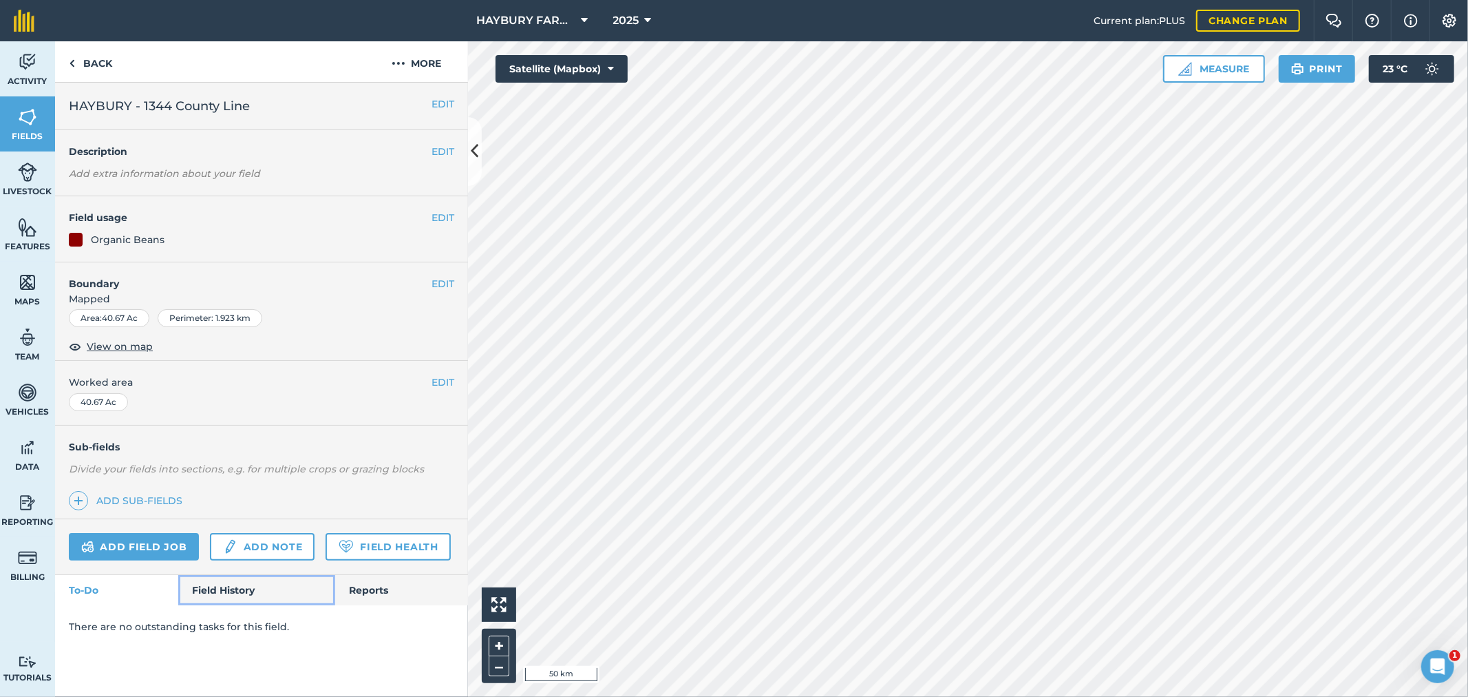
drag, startPoint x: 222, startPoint y: 591, endPoint x: 225, endPoint y: 574, distance: 16.7
click at [224, 592] on link "Field History" at bounding box center [256, 590] width 156 height 30
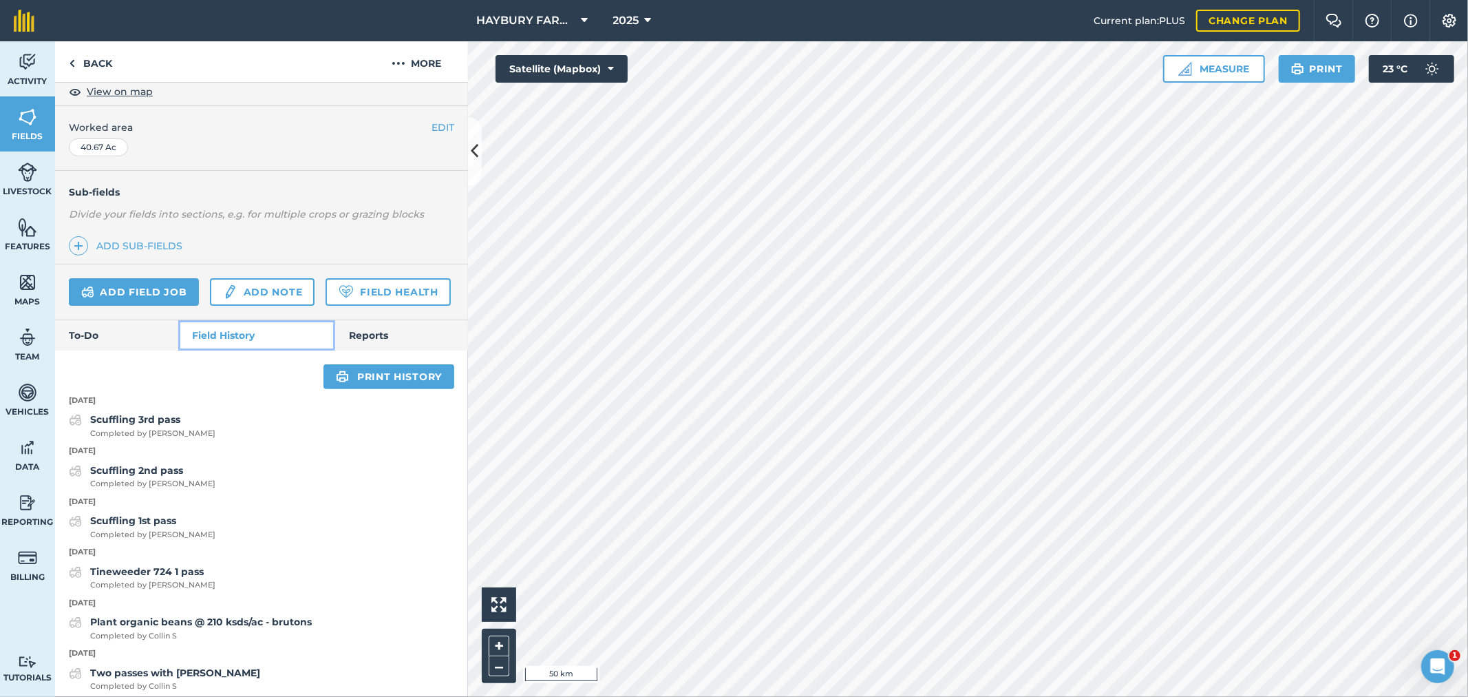
scroll to position [306, 0]
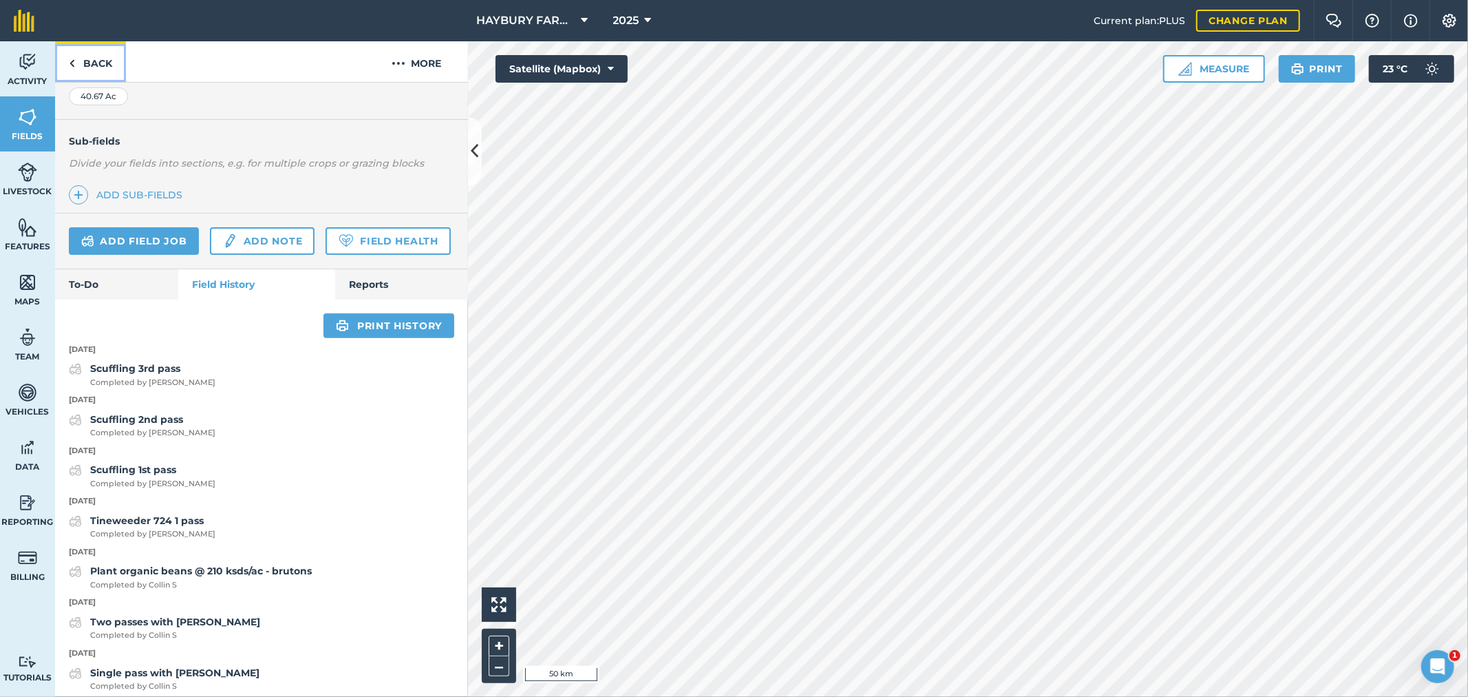
click at [105, 50] on link "Back" at bounding box center [90, 61] width 71 height 41
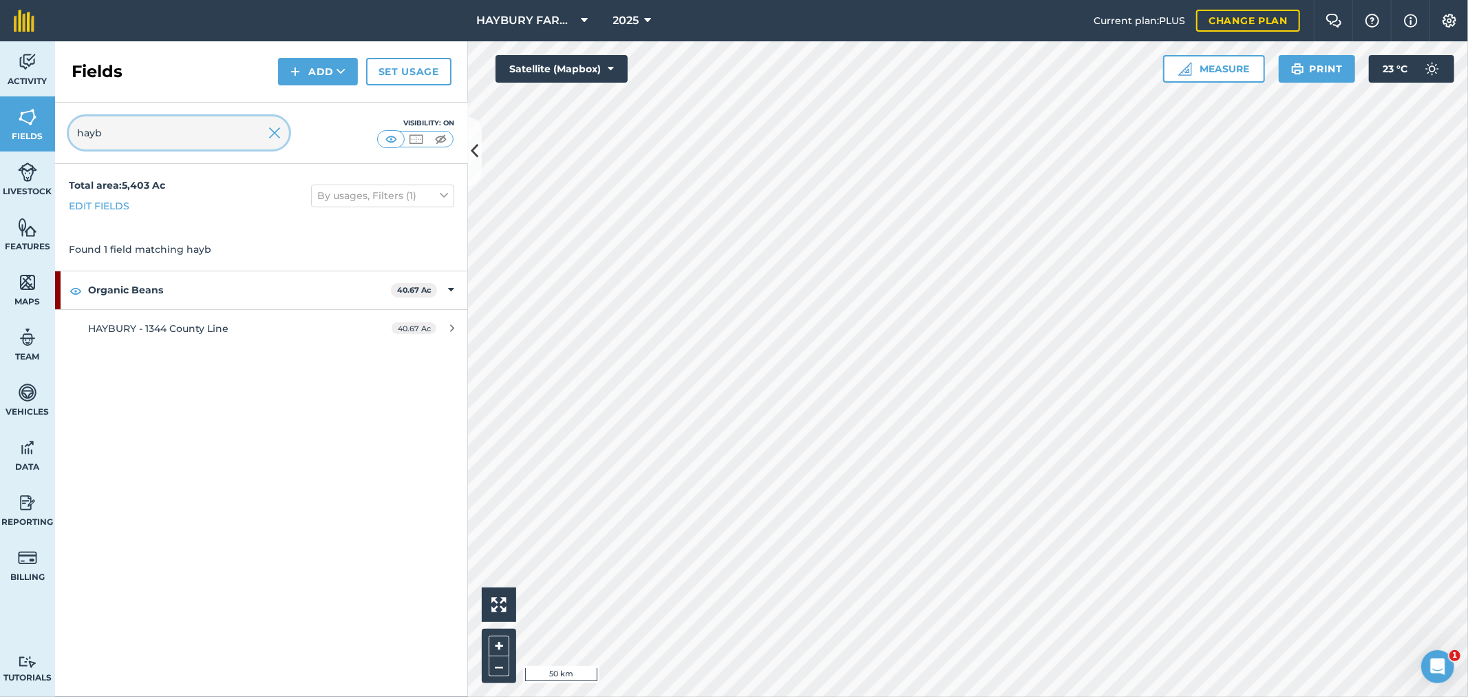
drag, startPoint x: 167, startPoint y: 133, endPoint x: 14, endPoint y: 123, distance: 152.5
click at [14, 123] on div "Activity Fields Livestock Features Maps Team Vehicles Data Reporting Billing Tu…" at bounding box center [734, 368] width 1468 height 655
type input "vander"
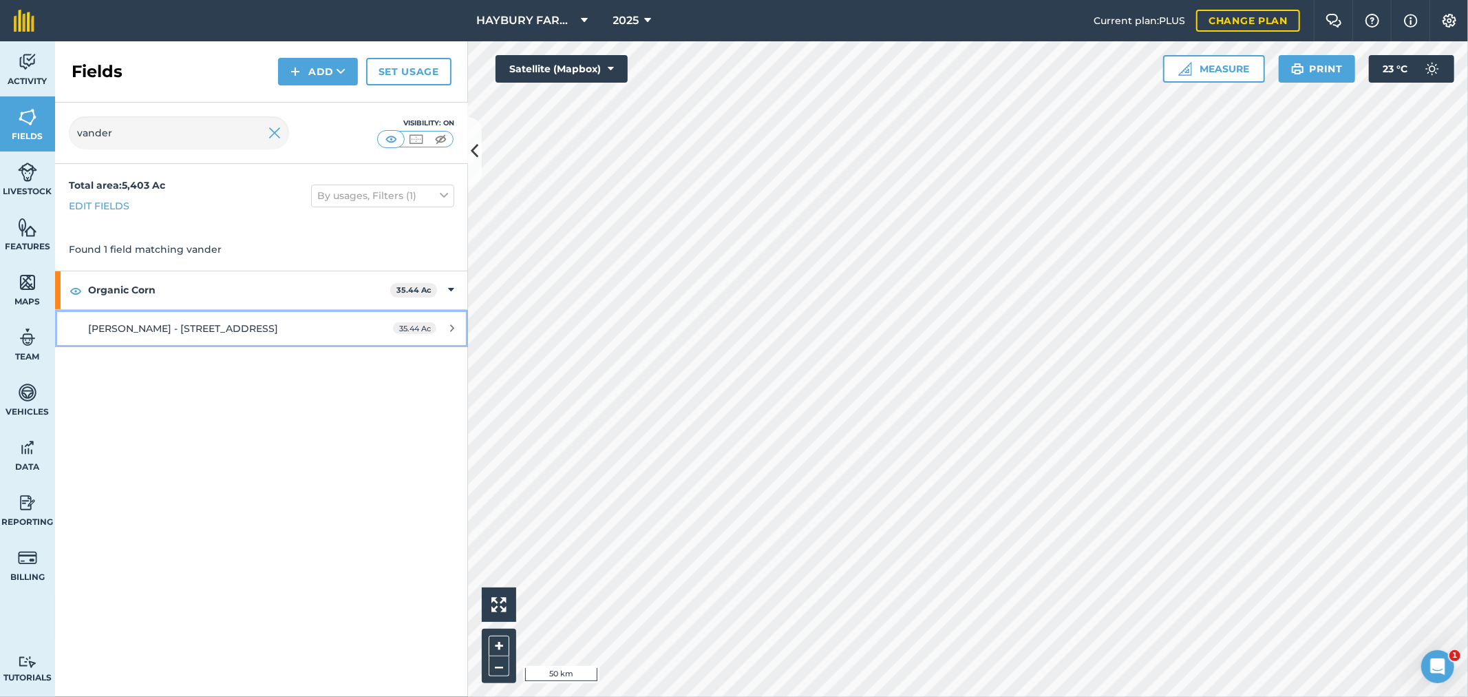
click at [171, 317] on link "VANDERLAAN - 3640 Hwy 6 35.44 Ac" at bounding box center [261, 328] width 413 height 37
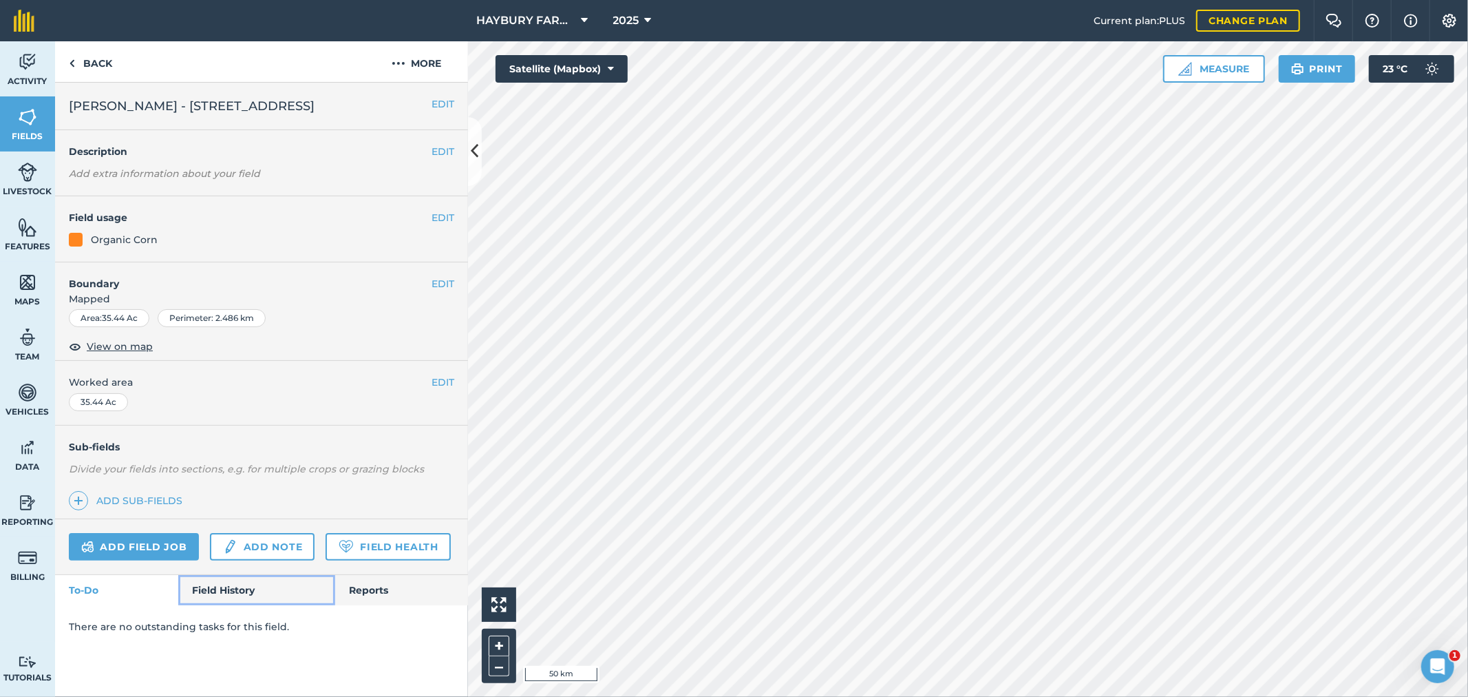
click at [234, 580] on link "Field History" at bounding box center [256, 590] width 156 height 30
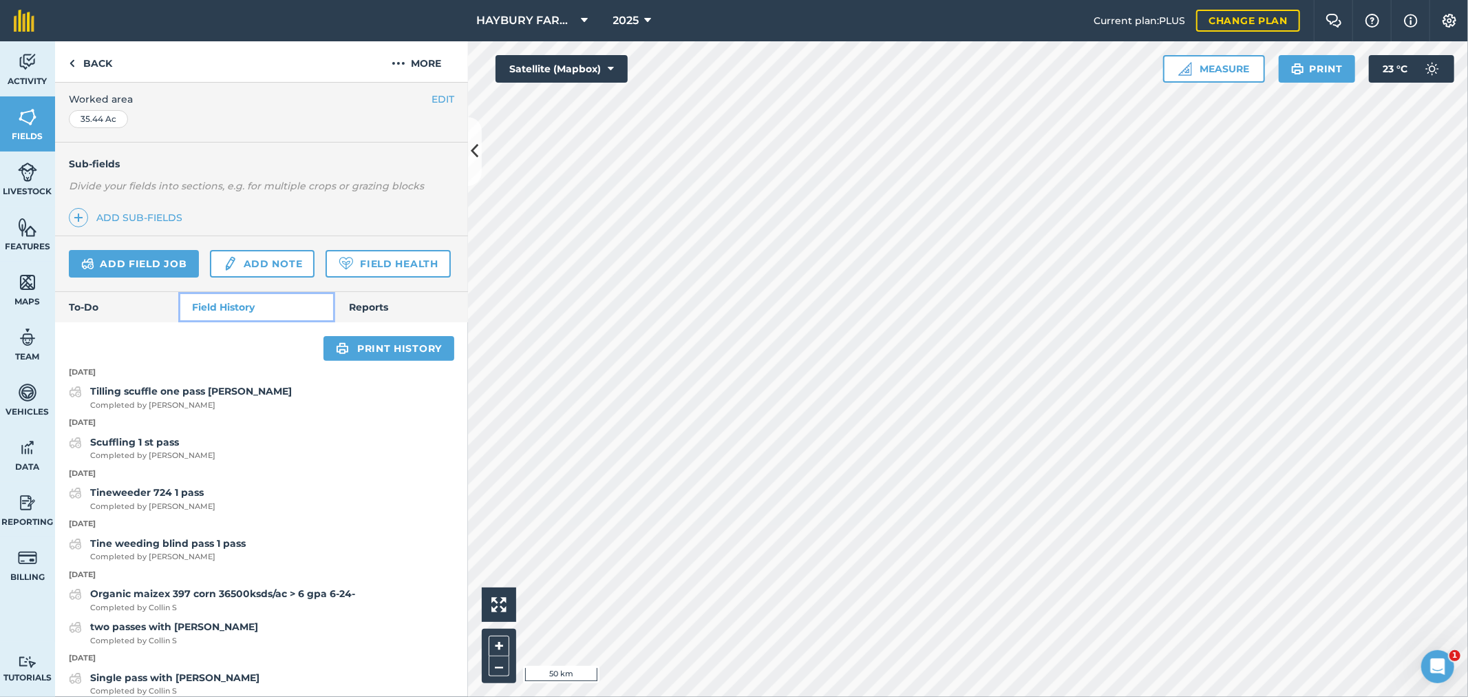
scroll to position [306, 0]
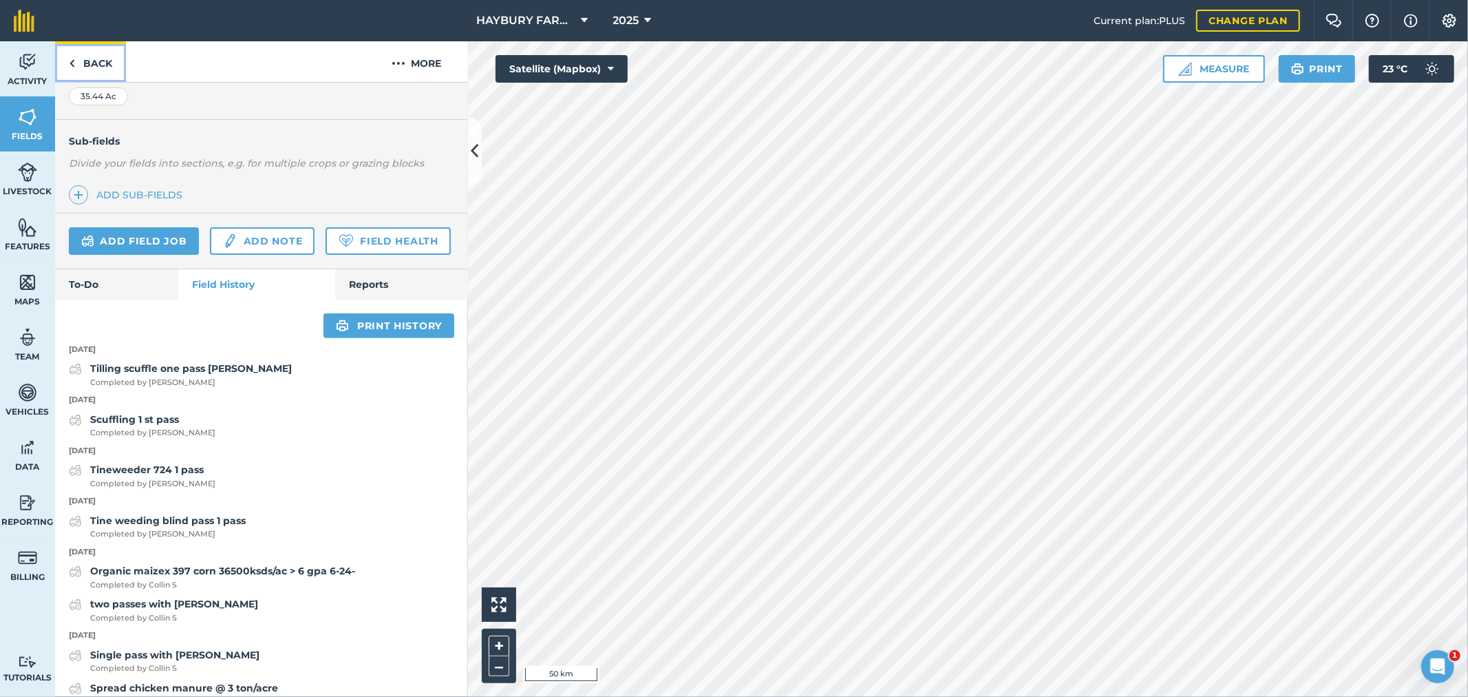
click at [74, 60] on img at bounding box center [72, 63] width 6 height 17
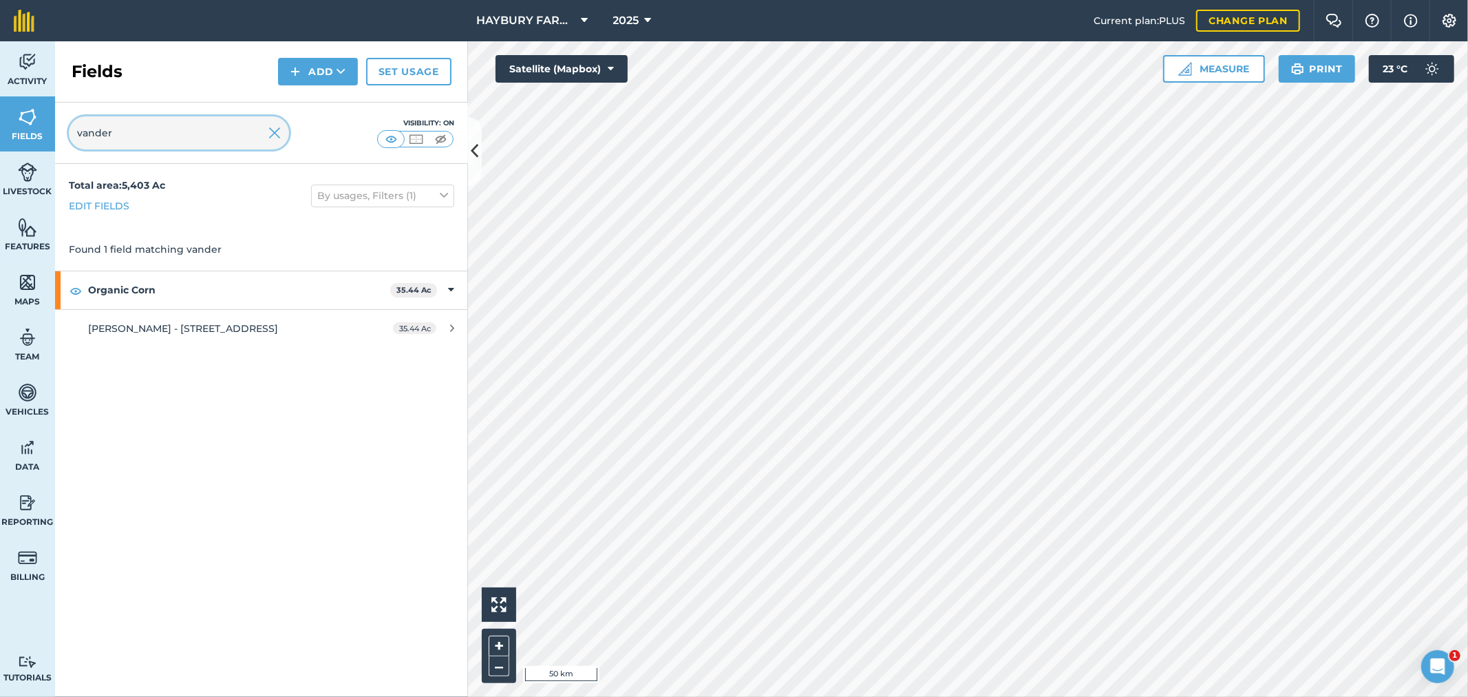
drag, startPoint x: 169, startPoint y: 132, endPoint x: 0, endPoint y: 112, distance: 169.9
click at [0, 112] on div "Activity Fields Livestock Features Maps Team Vehicles Data Reporting Billing Tu…" at bounding box center [734, 368] width 1468 height 655
type input "dump"
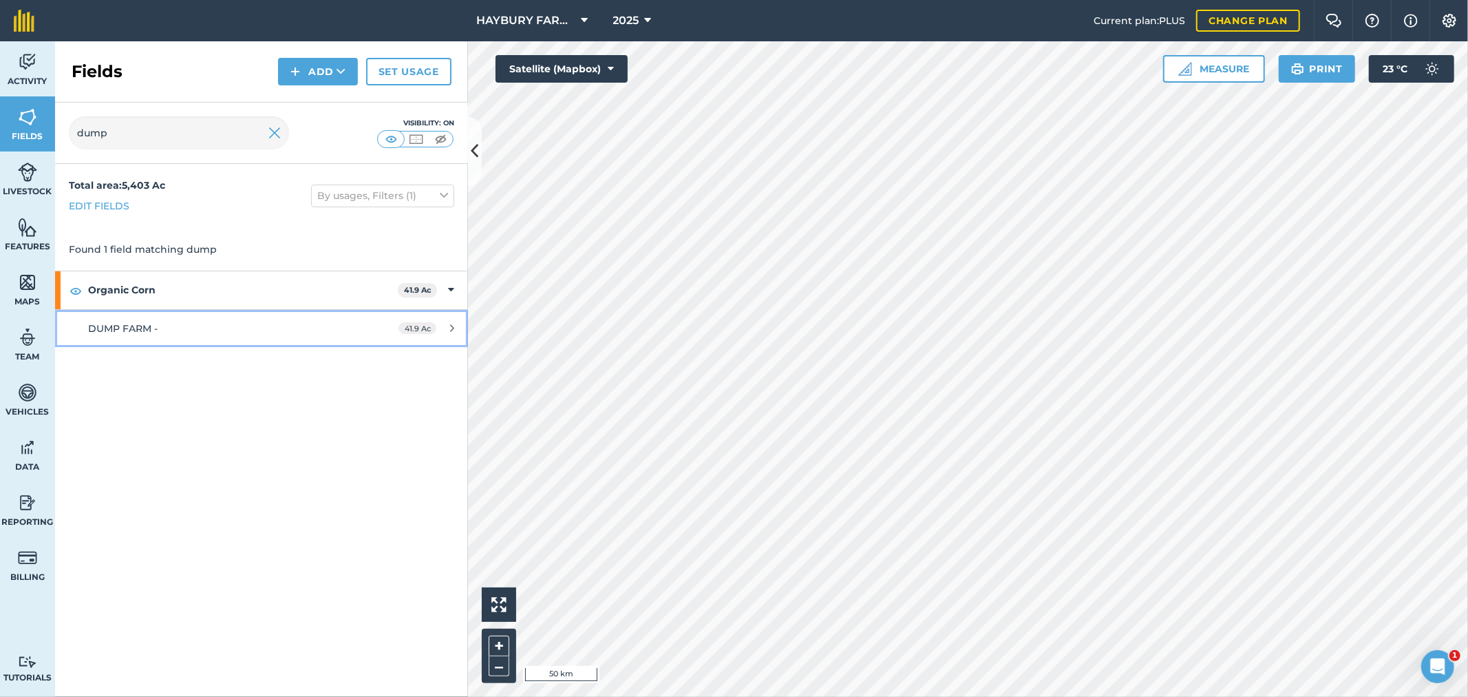
click at [131, 343] on link "DUMP FARM - 41.9 Ac" at bounding box center [261, 328] width 413 height 37
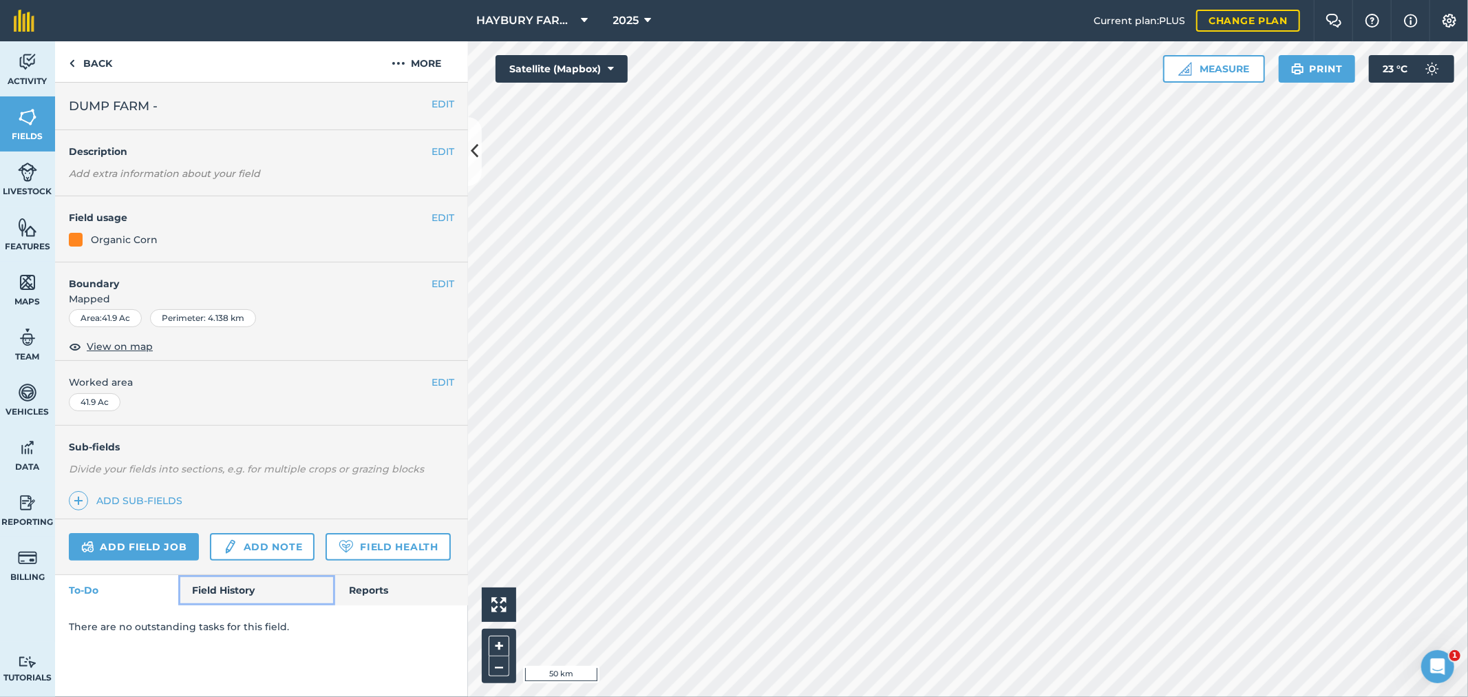
click at [248, 586] on link "Field History" at bounding box center [256, 590] width 156 height 30
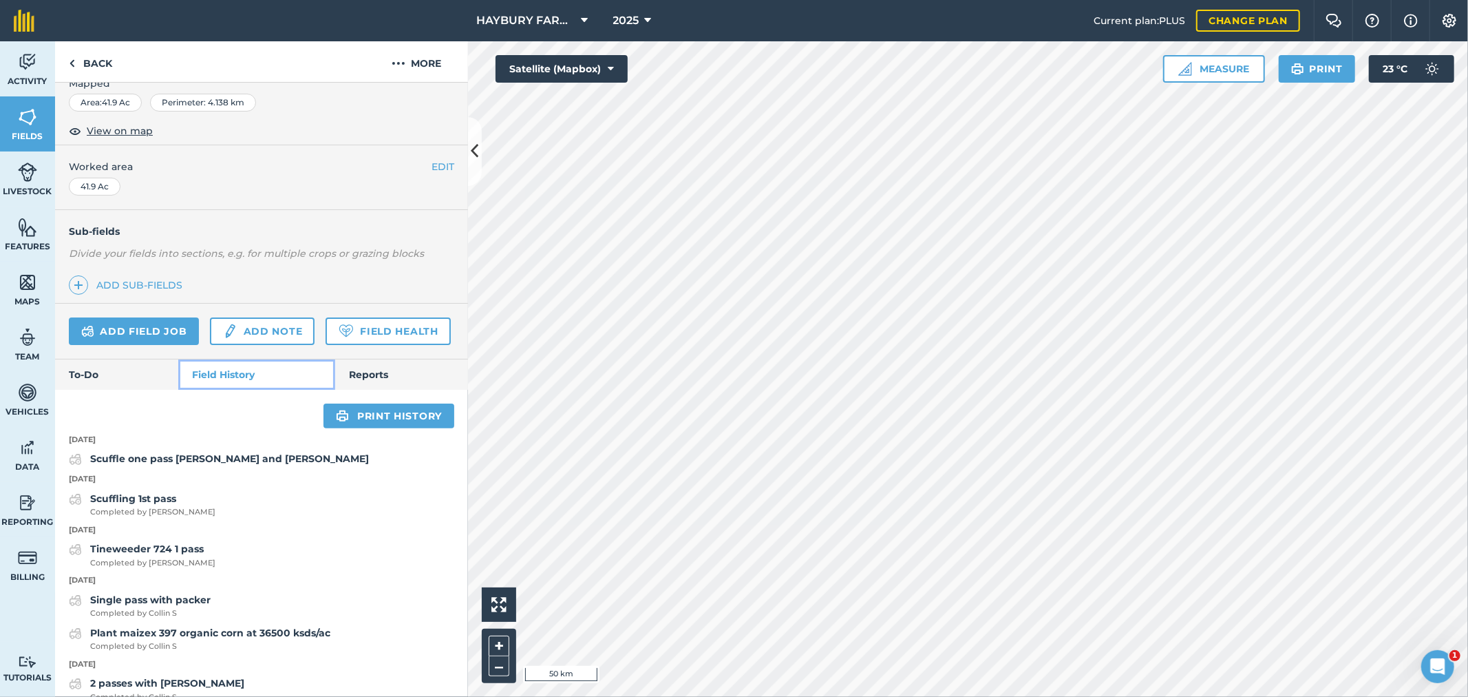
scroll to position [229, 0]
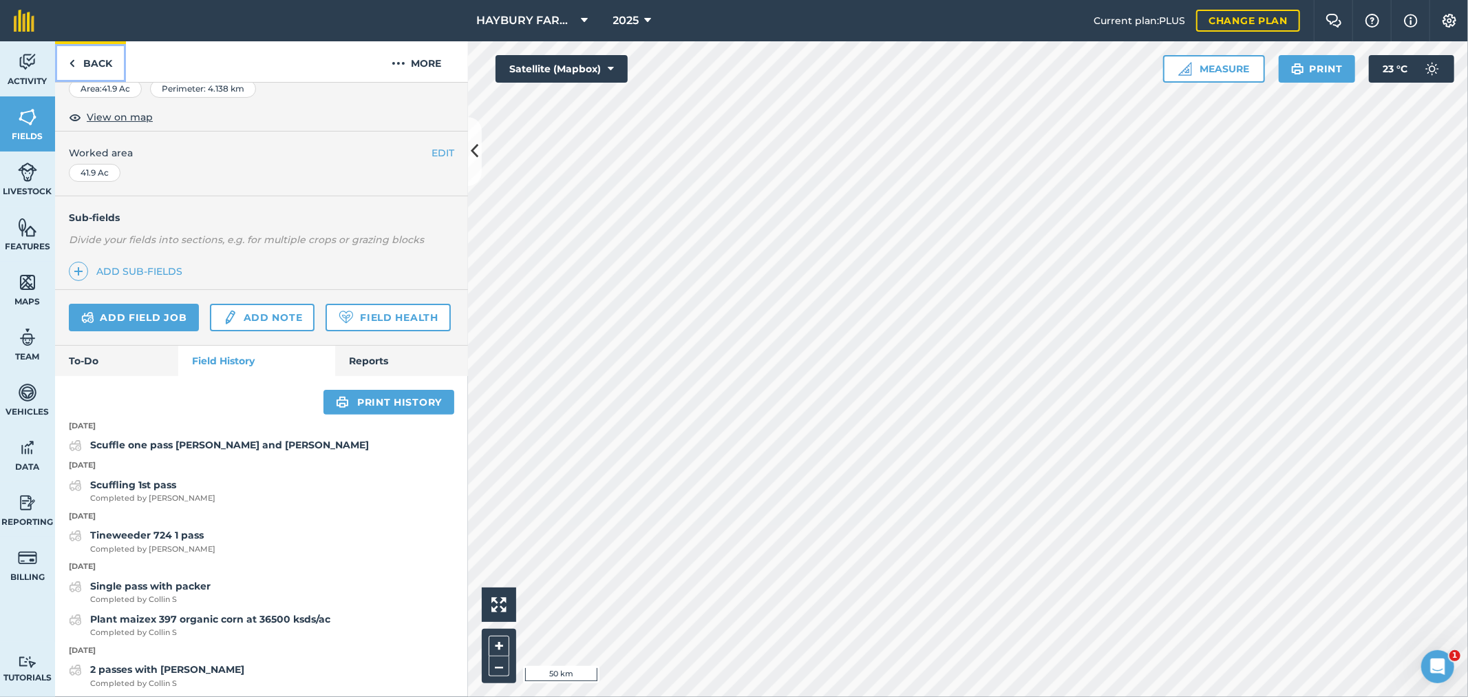
click at [98, 73] on link "Back" at bounding box center [90, 61] width 71 height 41
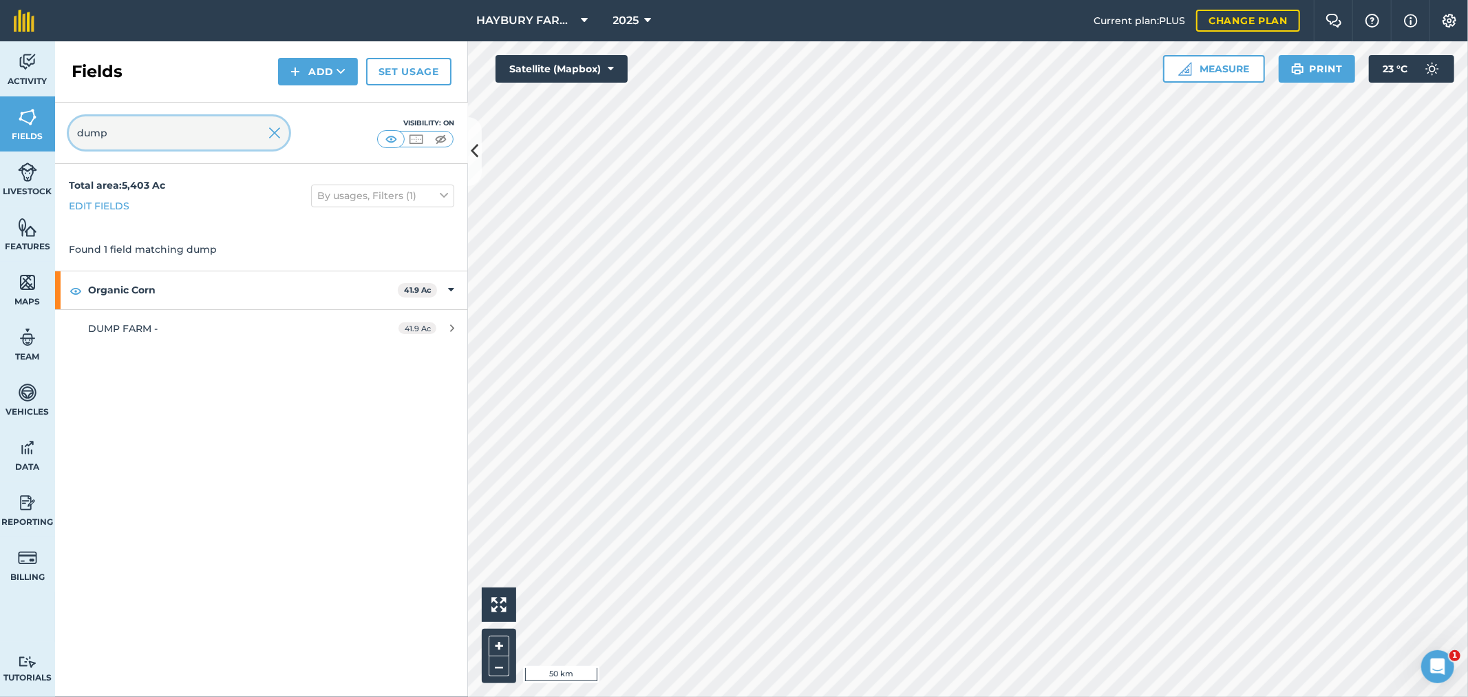
drag, startPoint x: 115, startPoint y: 140, endPoint x: 63, endPoint y: 138, distance: 51.6
click at [64, 138] on div "dump Visibility: On" at bounding box center [261, 133] width 413 height 61
drag, startPoint x: 164, startPoint y: 134, endPoint x: 0, endPoint y: 149, distance: 164.6
click at [0, 149] on div "Activity Fields Livestock Features Maps Team Vehicles Data Reporting Billing Tu…" at bounding box center [734, 368] width 1468 height 655
type input "matt"
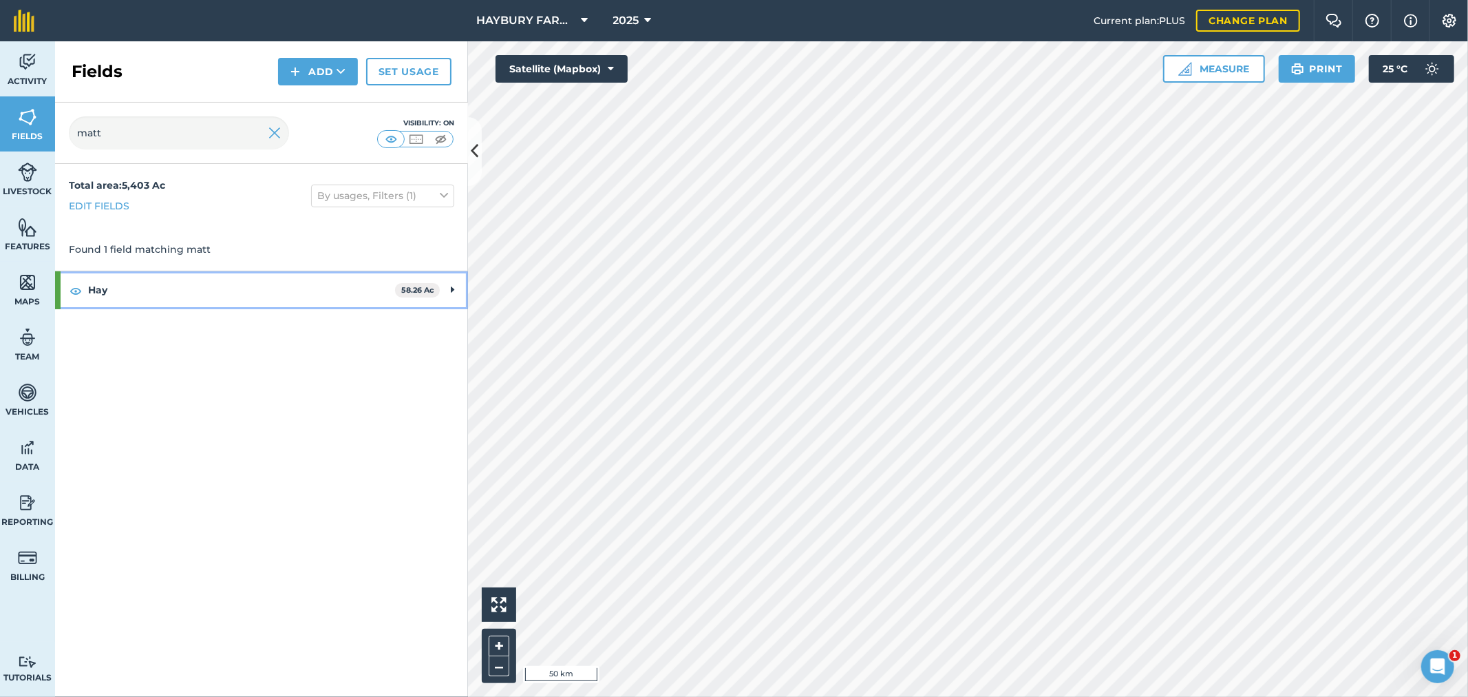
click at [123, 282] on strong "Hay" at bounding box center [241, 289] width 307 height 37
click at [142, 342] on link "MATT - 00 CONC 11 58.26 Ac" at bounding box center [261, 328] width 413 height 37
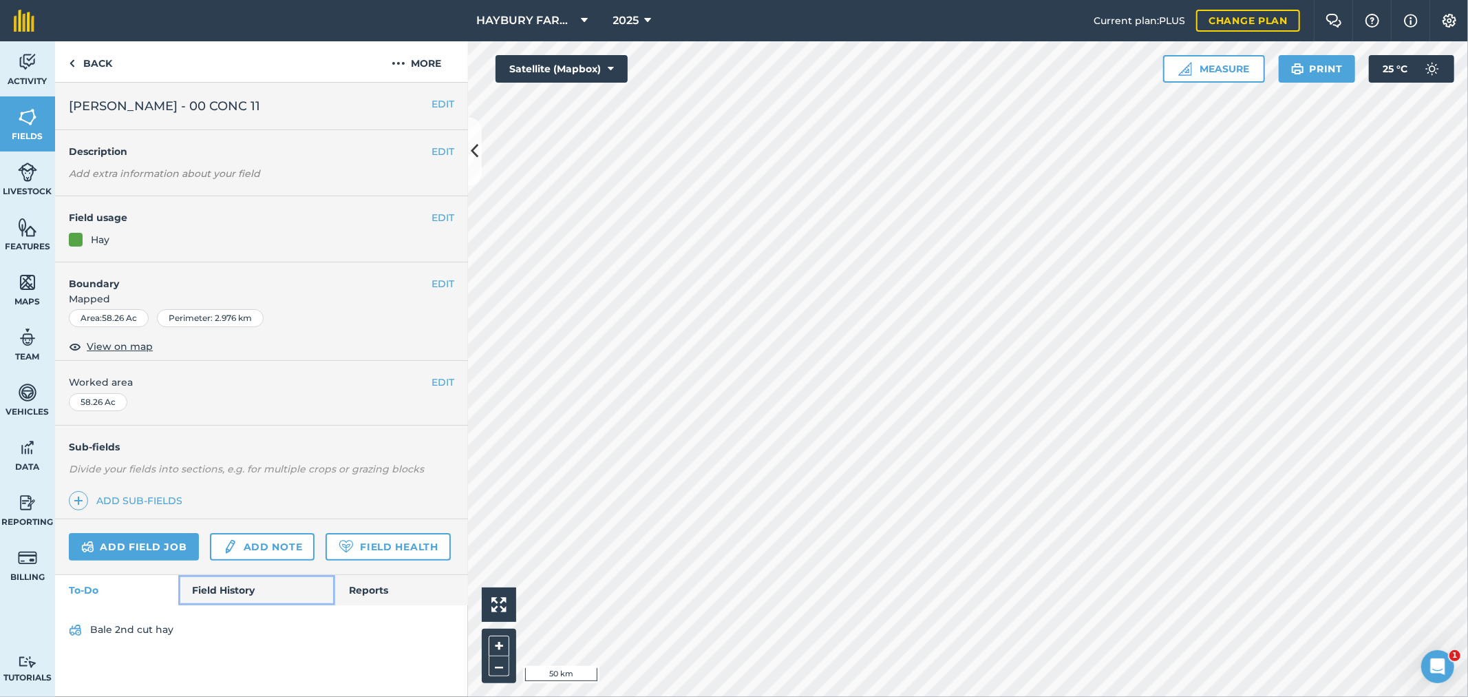
click at [222, 577] on link "Field History" at bounding box center [256, 590] width 156 height 30
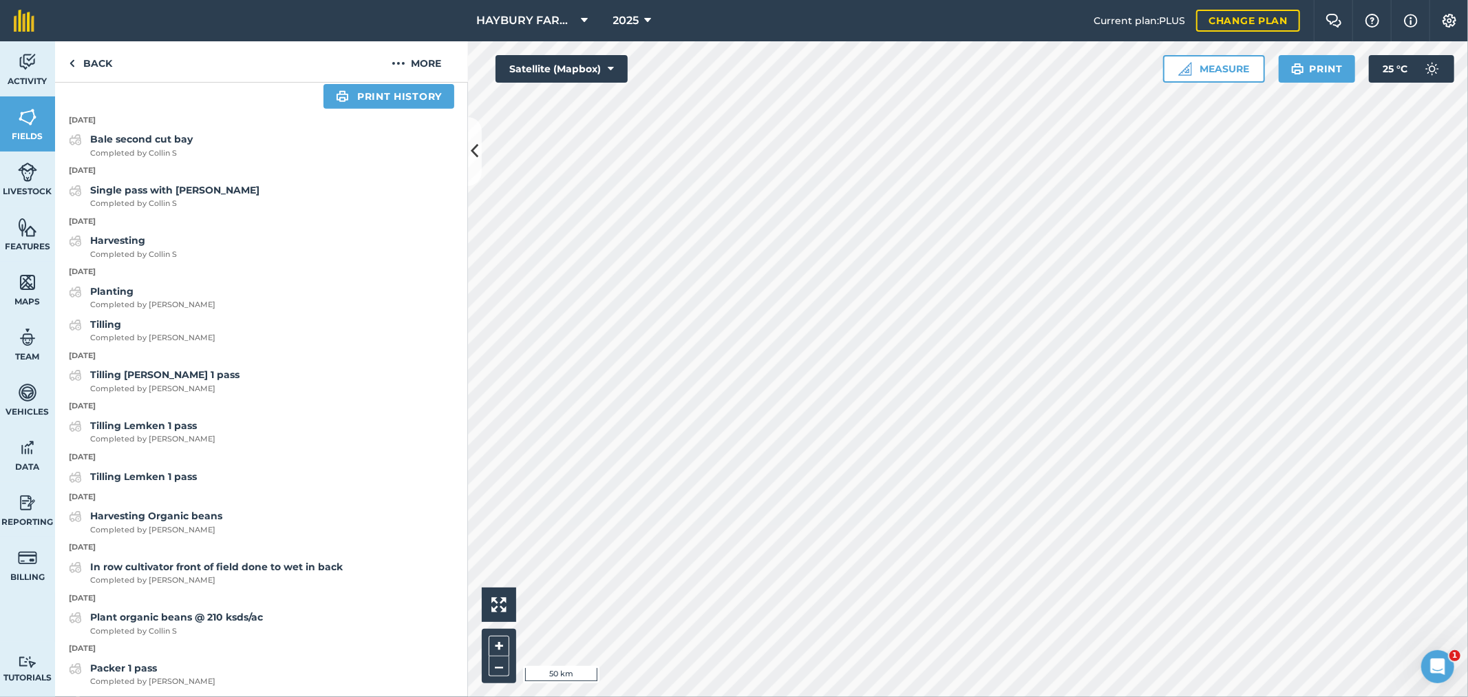
scroll to position [458, 0]
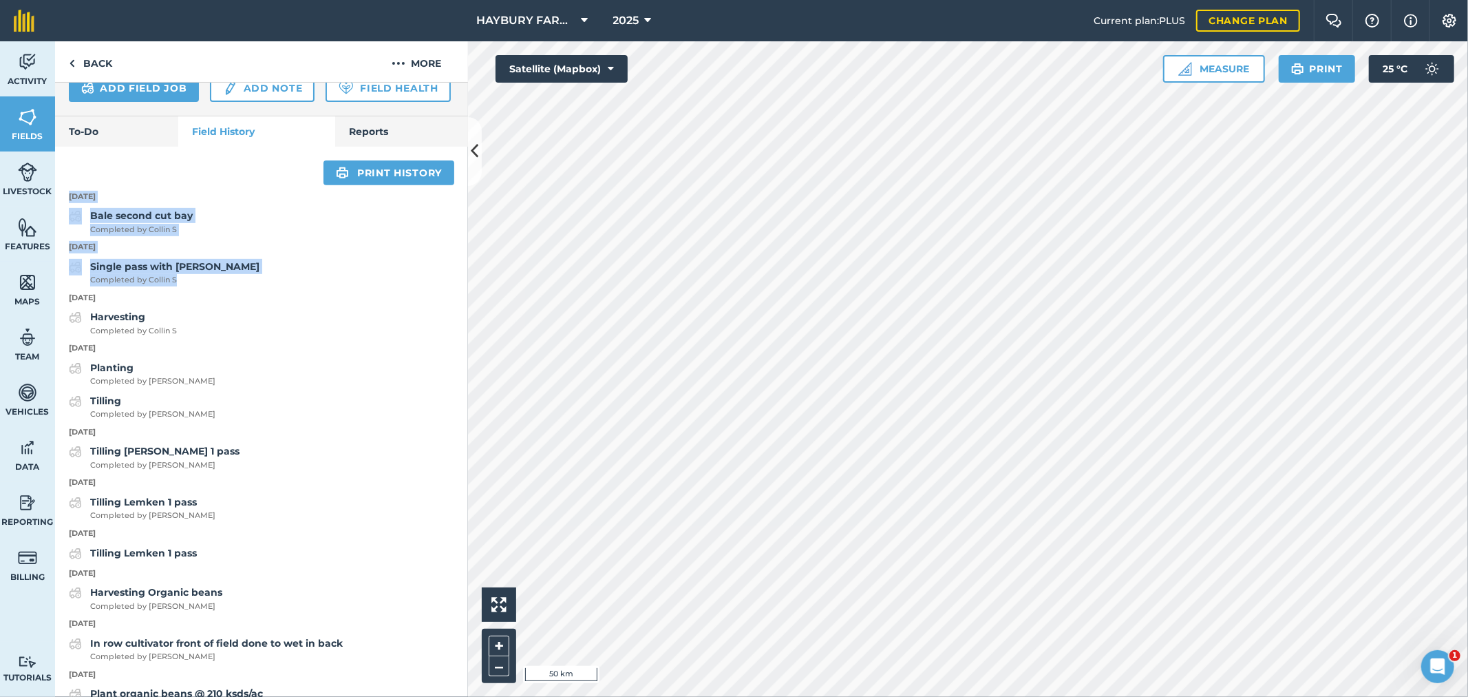
drag, startPoint x: 64, startPoint y: 211, endPoint x: 235, endPoint y: 312, distance: 199.0
click at [235, 312] on div "Print history 23rd July 2025 Bale second cut bay Completed by Collin S 22nd Jul…" at bounding box center [261, 693] width 413 height 1092
click at [99, 72] on link "Back" at bounding box center [90, 61] width 71 height 41
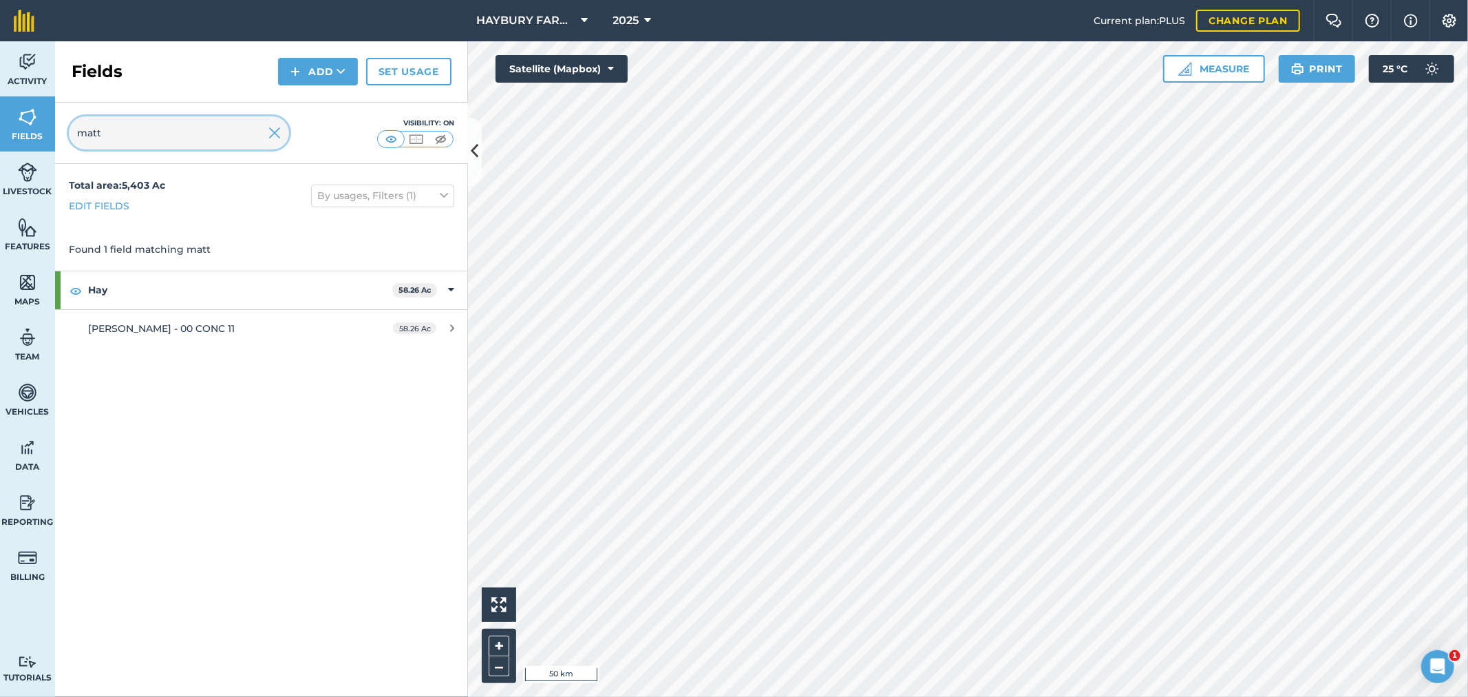
drag, startPoint x: 78, startPoint y: 136, endPoint x: 28, endPoint y: 138, distance: 49.6
click at [28, 138] on div "Activity Fields Livestock Features Maps Team Vehicles Data Reporting Billing Tu…" at bounding box center [734, 368] width 1468 height 655
type input "thrive"
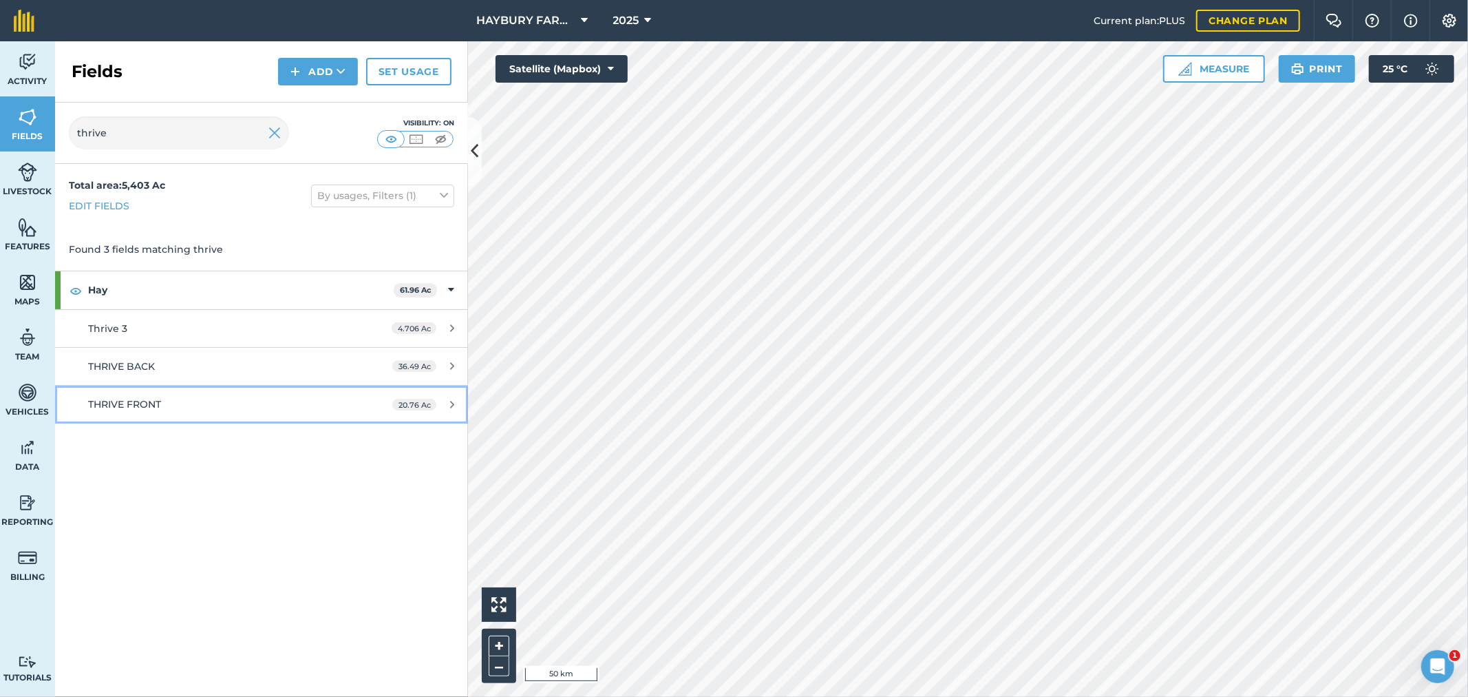
click at [162, 404] on div "THRIVE FRONT" at bounding box center [217, 403] width 259 height 15
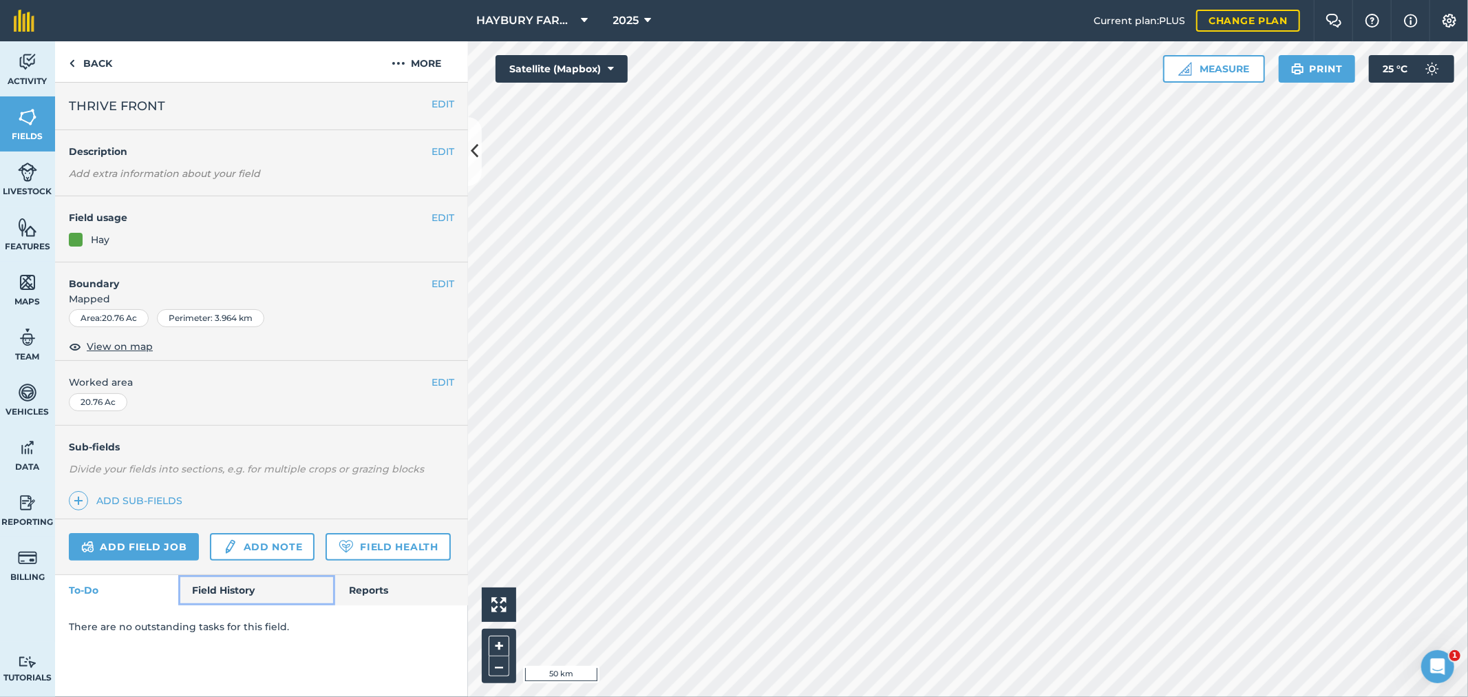
click at [220, 597] on link "Field History" at bounding box center [256, 590] width 156 height 30
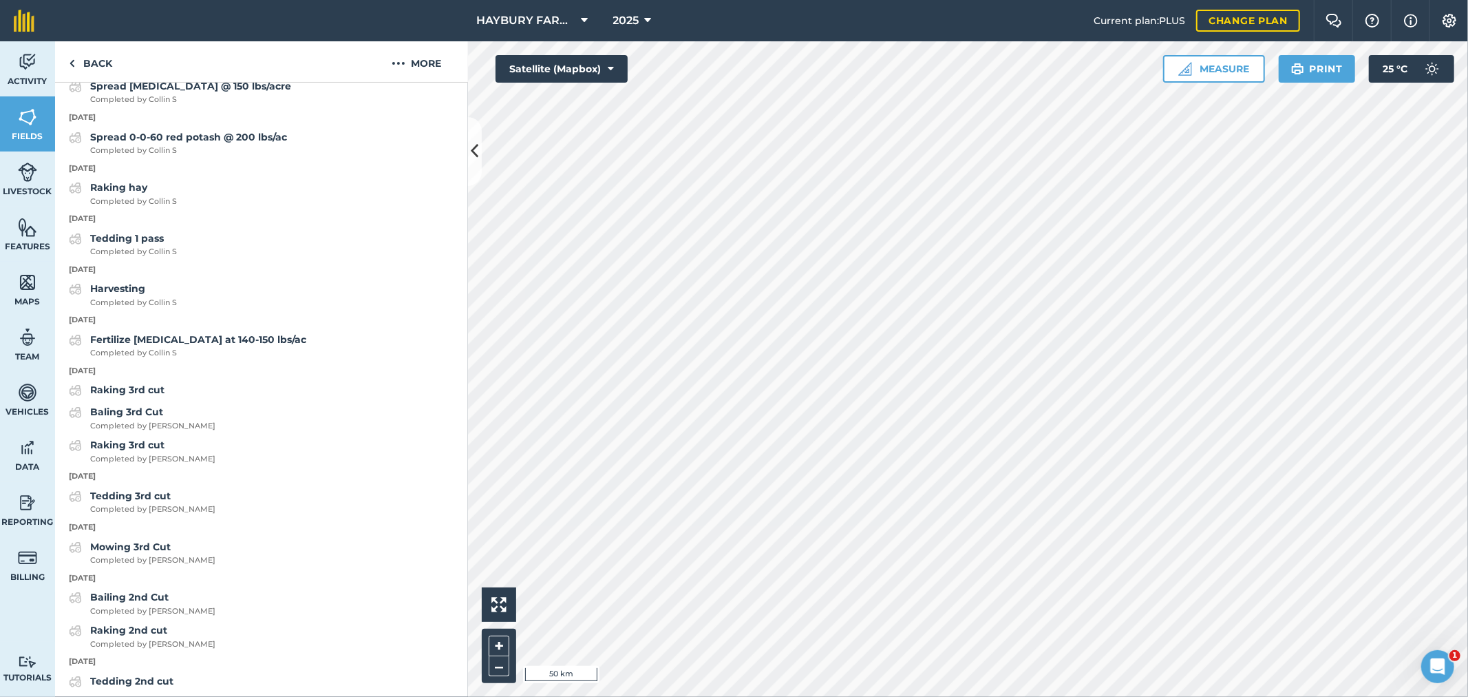
scroll to position [765, 0]
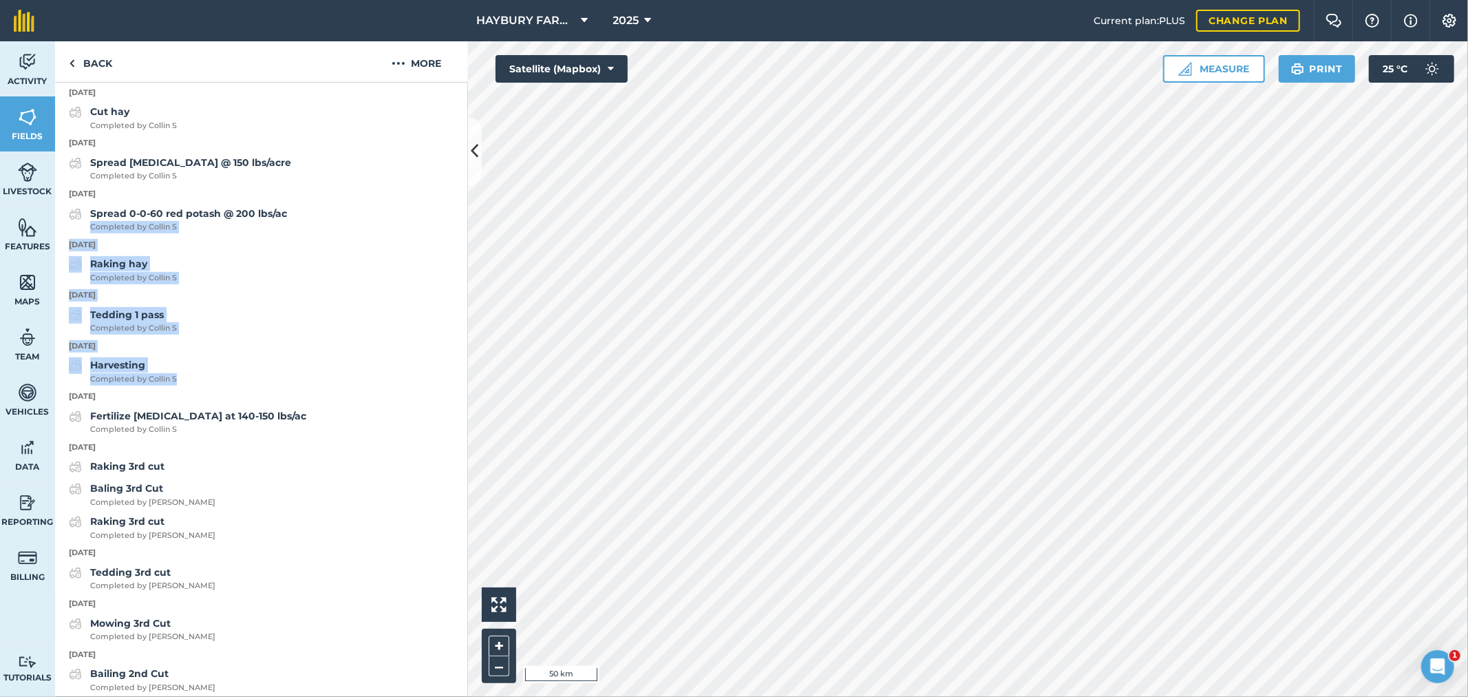
drag, startPoint x: 187, startPoint y: 417, endPoint x: 91, endPoint y: 257, distance: 186.2
click at [256, 352] on p "22nd July 2024" at bounding box center [261, 346] width 413 height 12
click at [222, 385] on div "Harvesting Completed by Collin S" at bounding box center [261, 371] width 413 height 28
drag, startPoint x: 205, startPoint y: 421, endPoint x: 65, endPoint y: 279, distance: 200.0
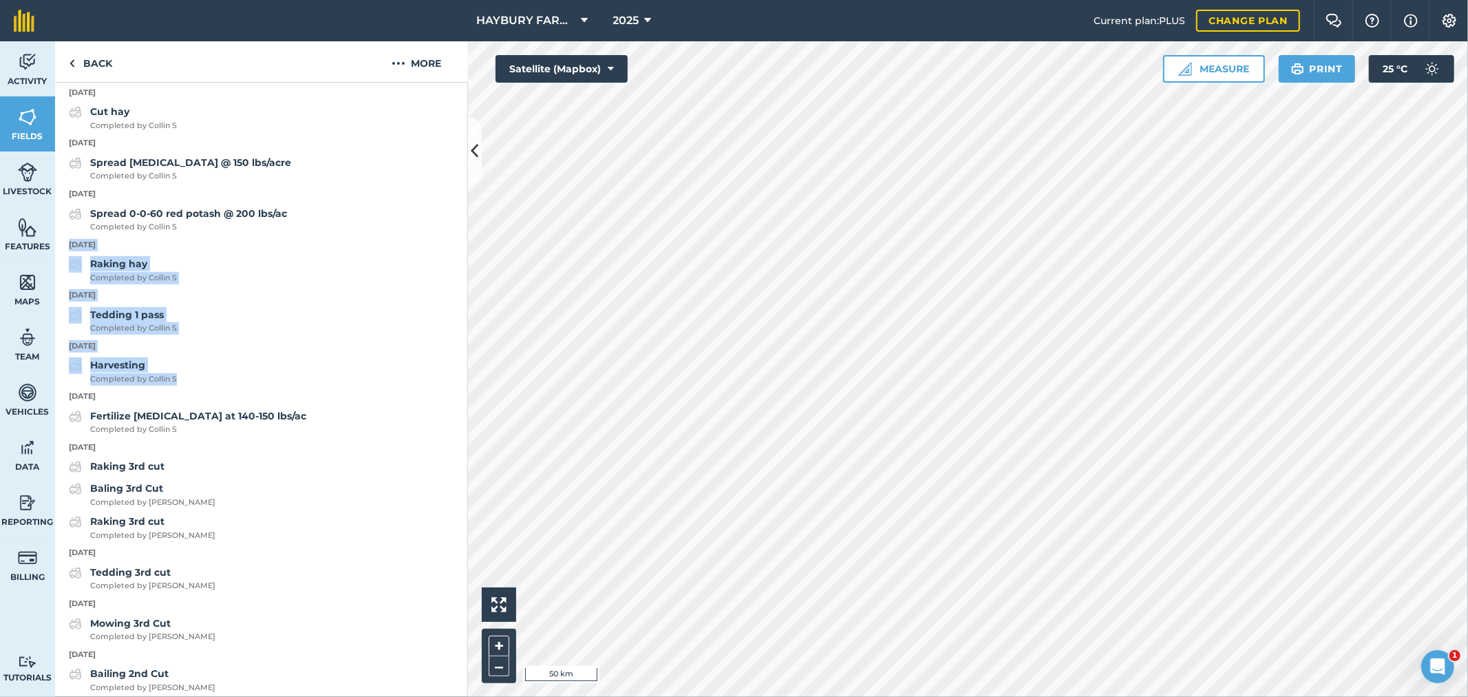
click at [250, 284] on div "Raking hay Completed by Collin S" at bounding box center [261, 270] width 413 height 28
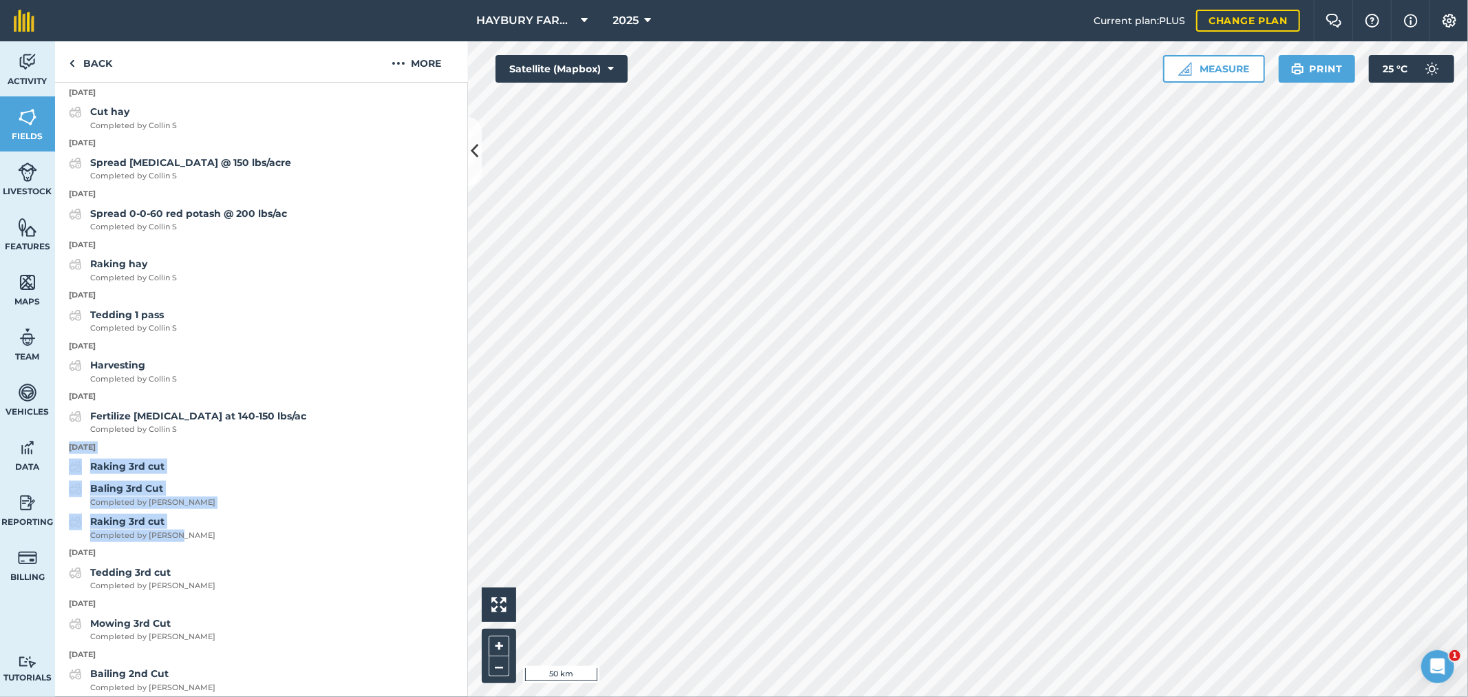
drag, startPoint x: 187, startPoint y: 568, endPoint x: 63, endPoint y: 485, distance: 149.3
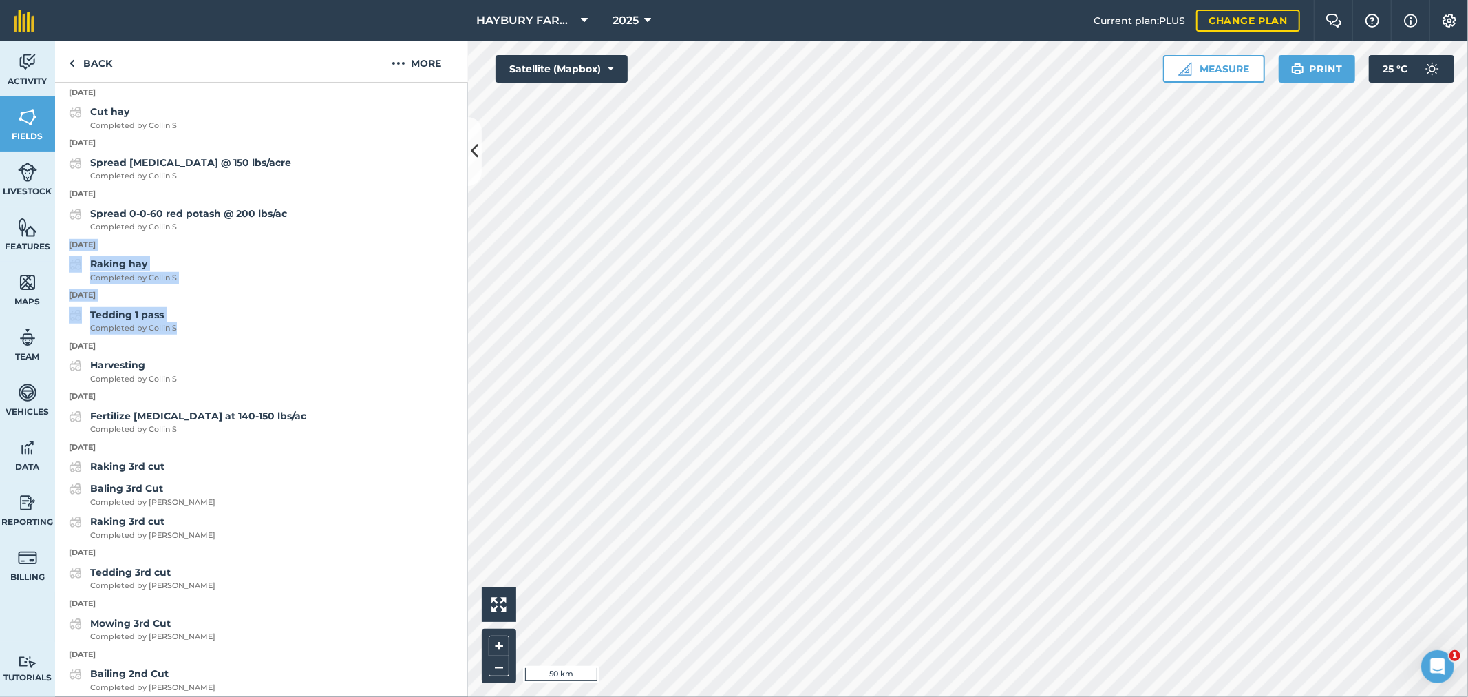
drag, startPoint x: 193, startPoint y: 363, endPoint x: 55, endPoint y: 284, distance: 158.8
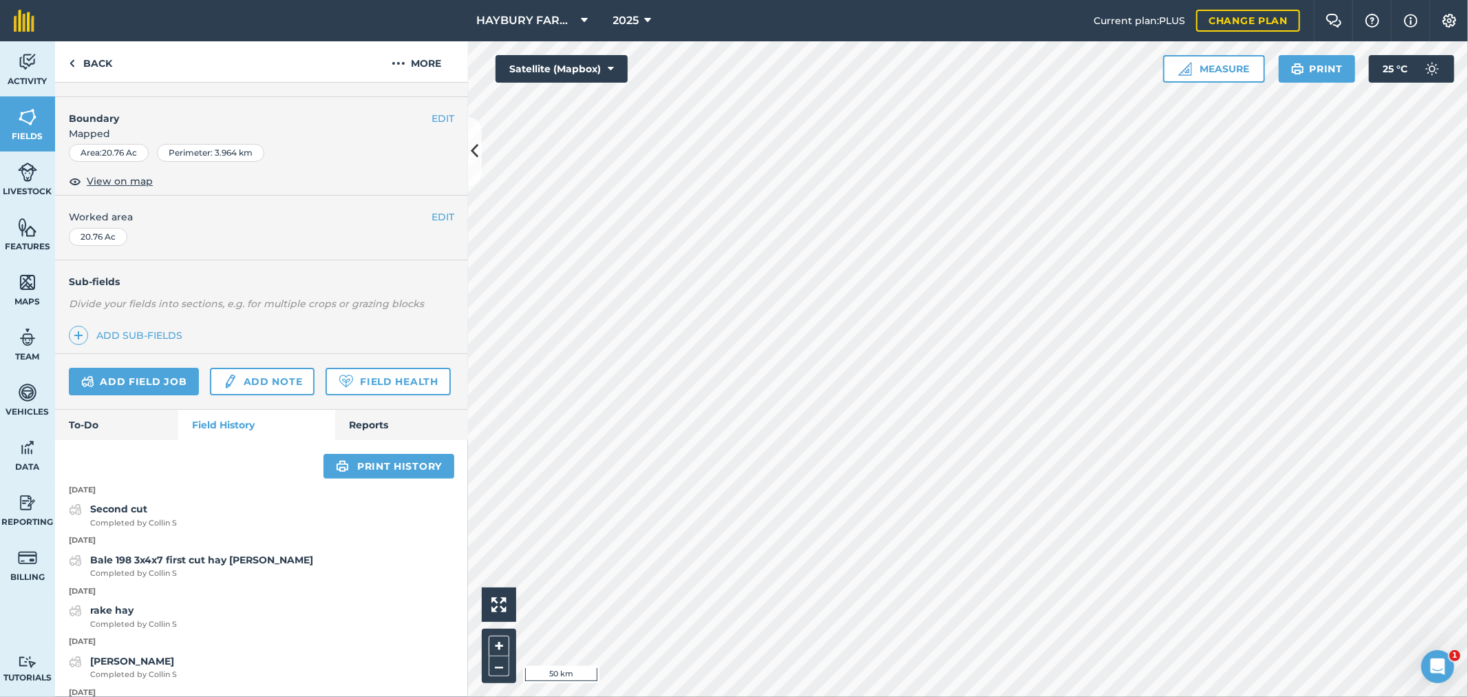
scroll to position [0, 0]
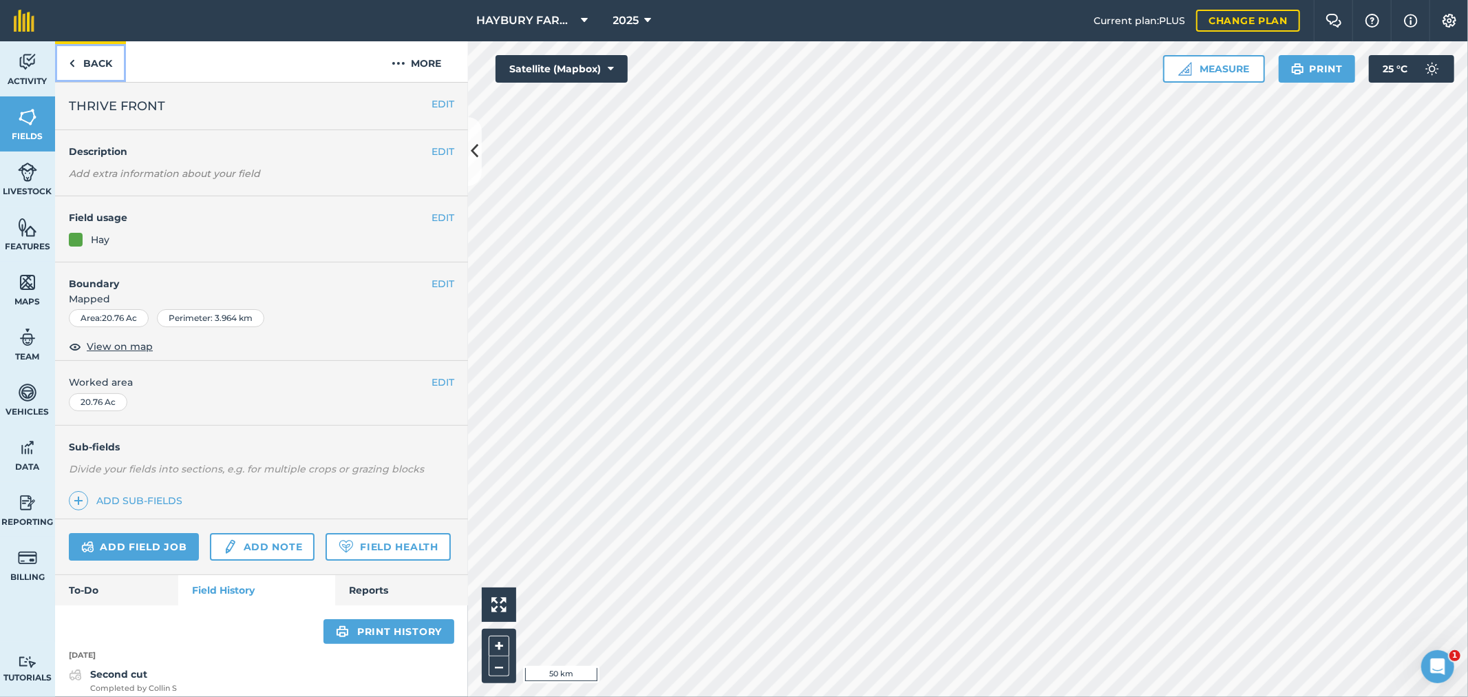
click at [101, 56] on link "Back" at bounding box center [90, 61] width 71 height 41
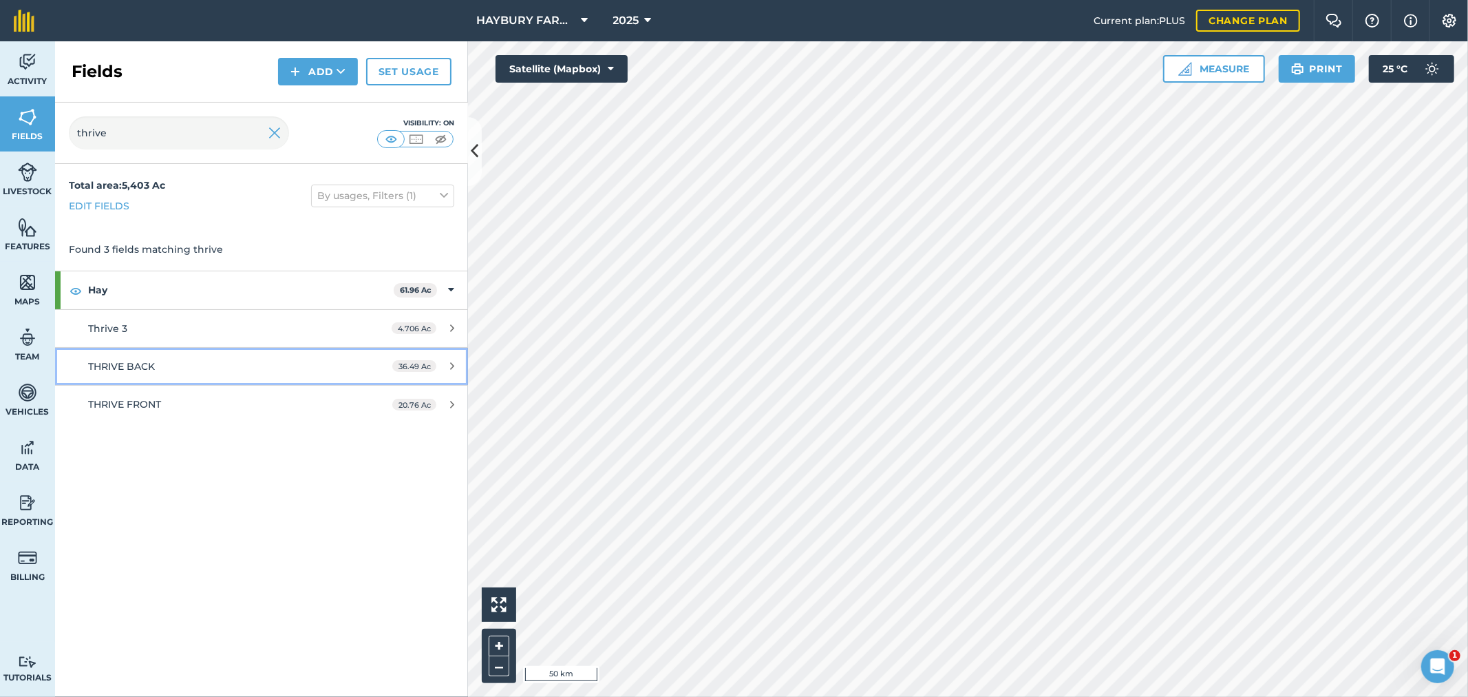
click at [173, 374] on link "THRIVE BACK 36.49 Ac" at bounding box center [261, 366] width 413 height 37
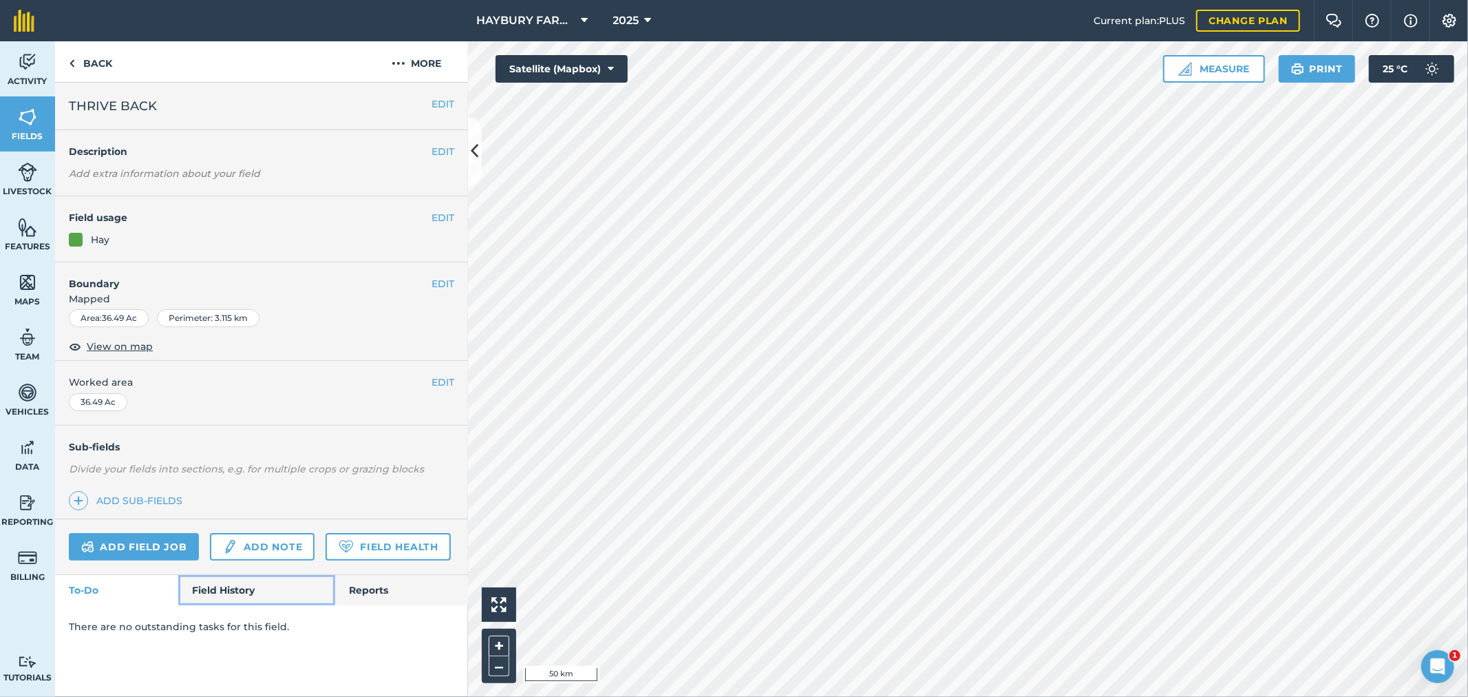
click at [225, 585] on link "Field History" at bounding box center [256, 590] width 156 height 30
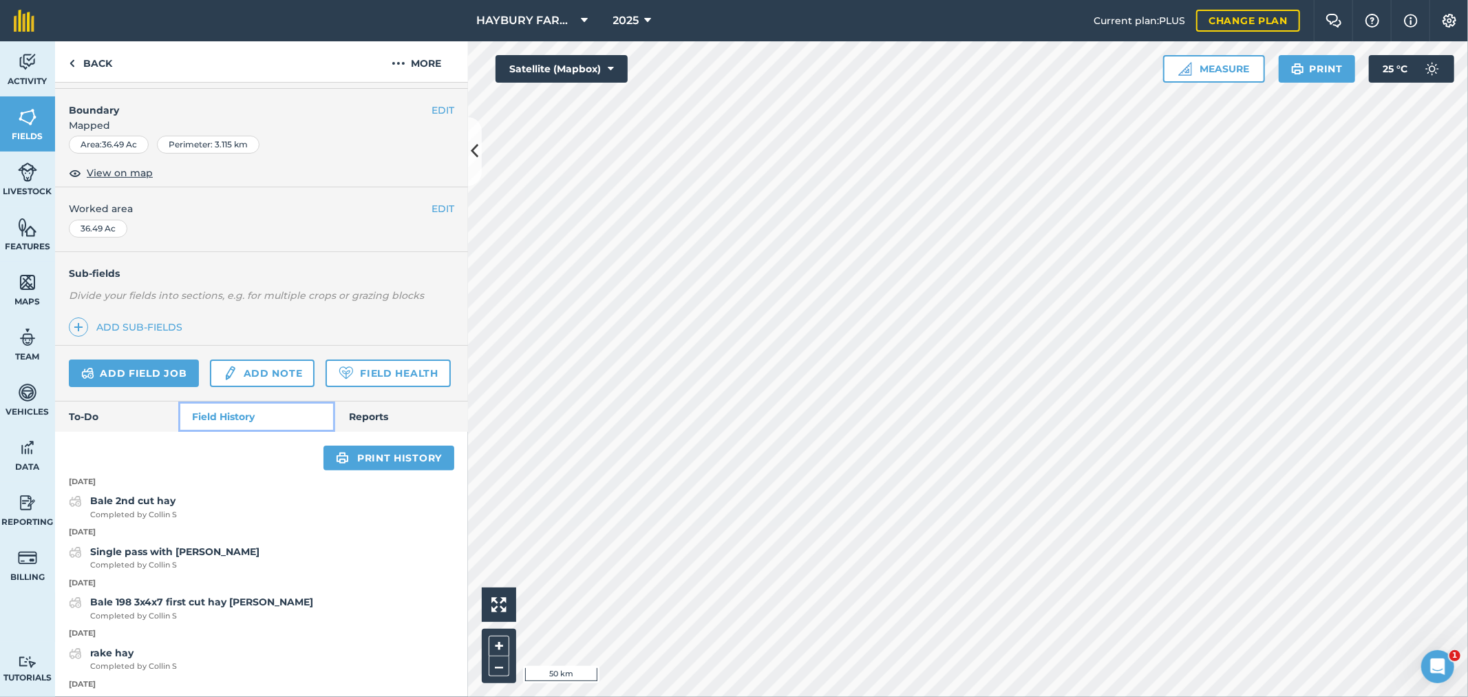
scroll to position [458, 0]
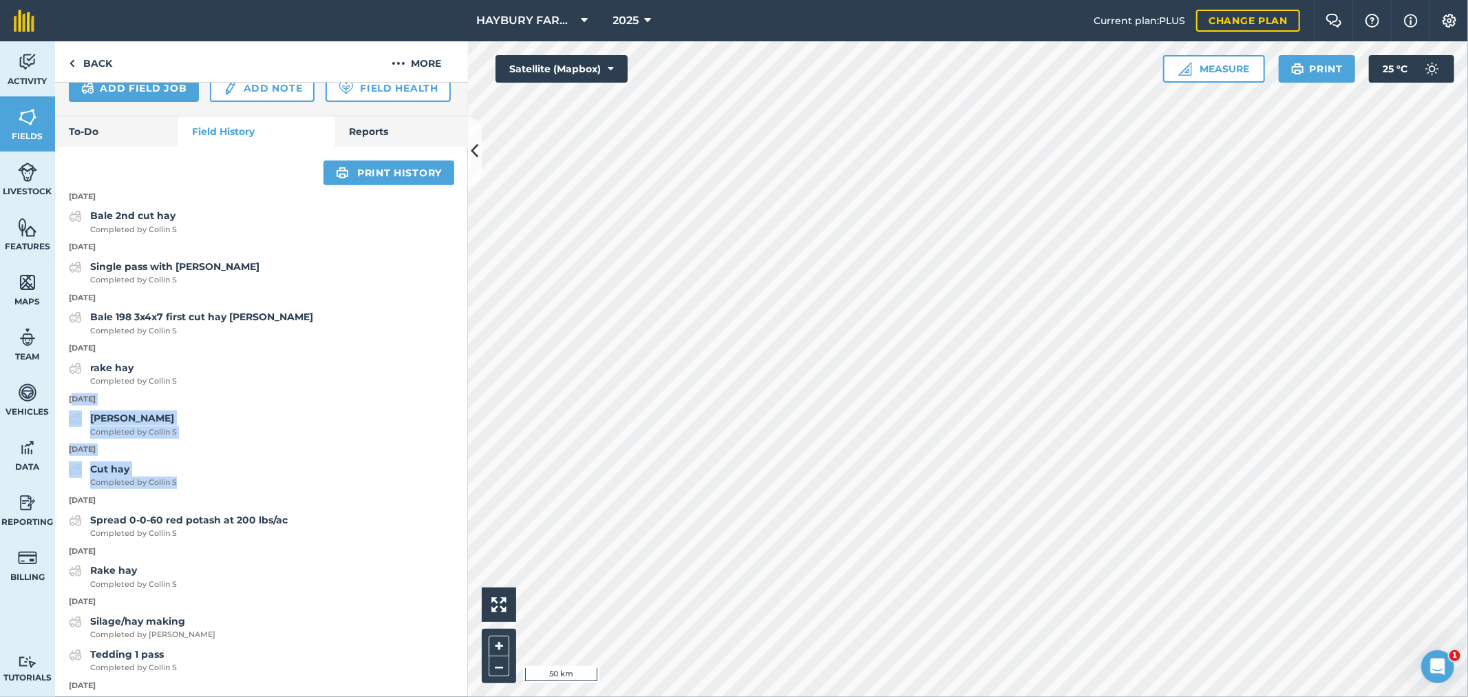
drag, startPoint x: 226, startPoint y: 518, endPoint x: 72, endPoint y: 431, distance: 176.9
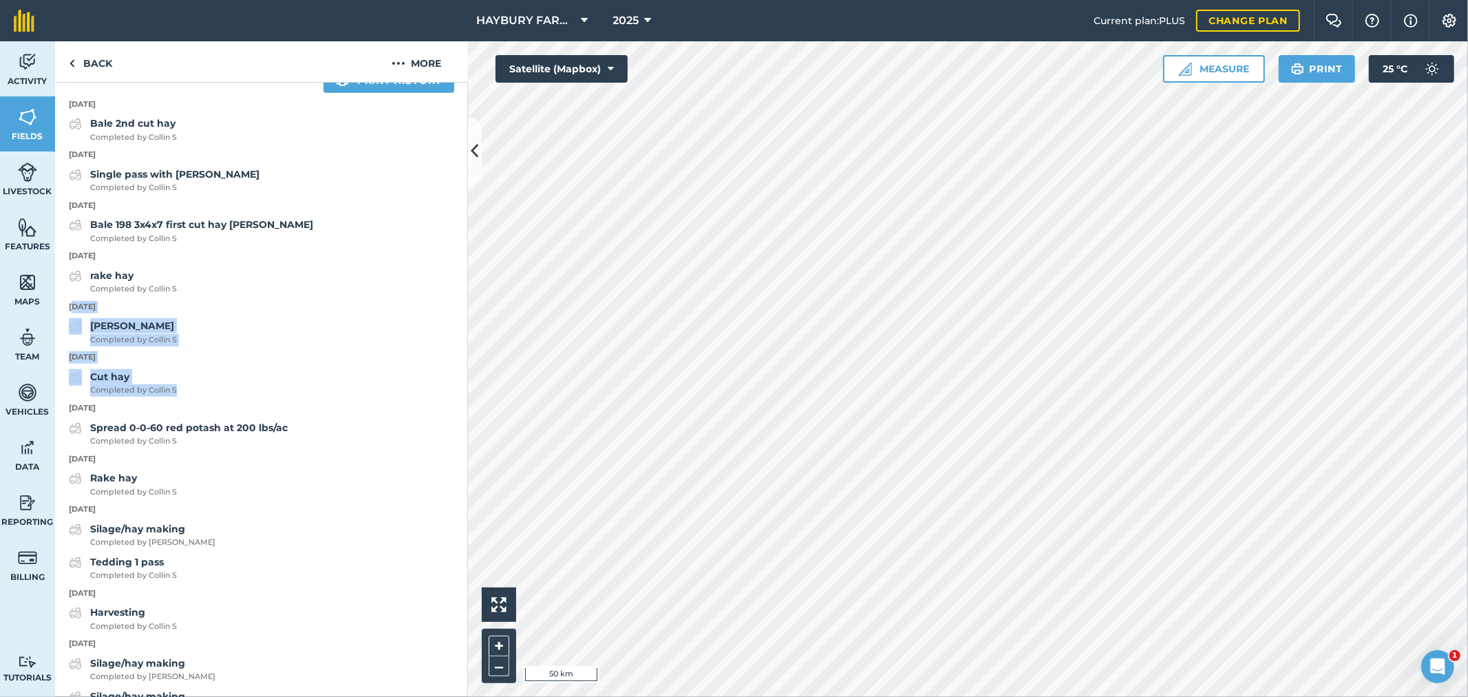
scroll to position [611, 0]
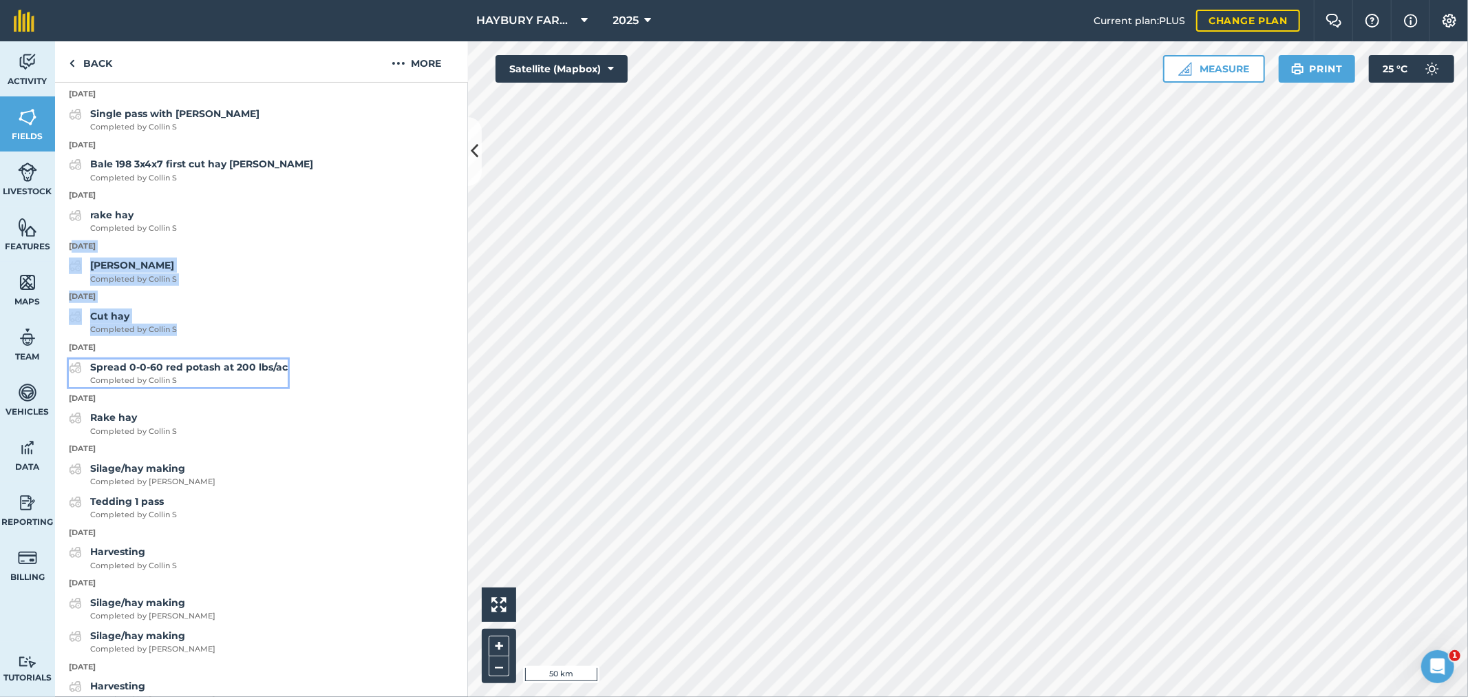
click at [262, 373] on strong "Spread 0-0-60 red potash at 200 lbs/ac" at bounding box center [189, 367] width 198 height 12
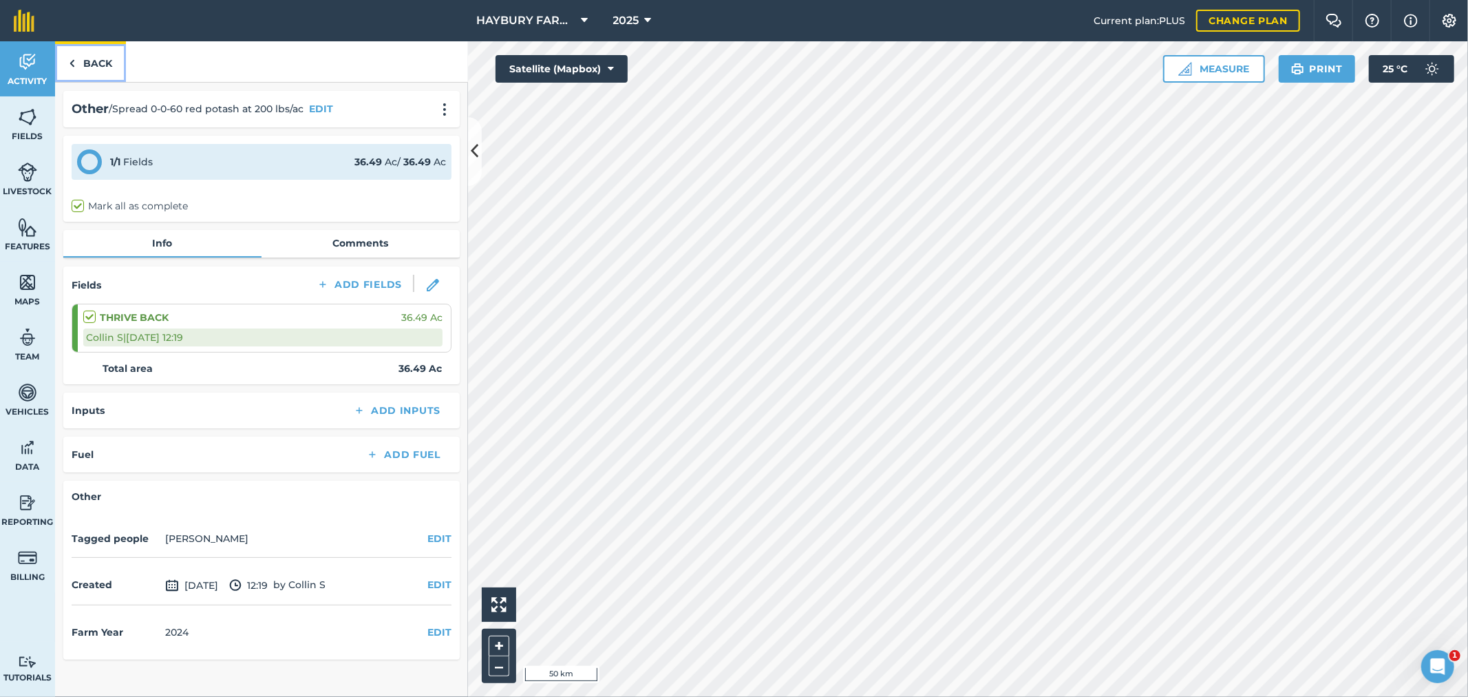
click at [104, 65] on link "Back" at bounding box center [90, 61] width 71 height 41
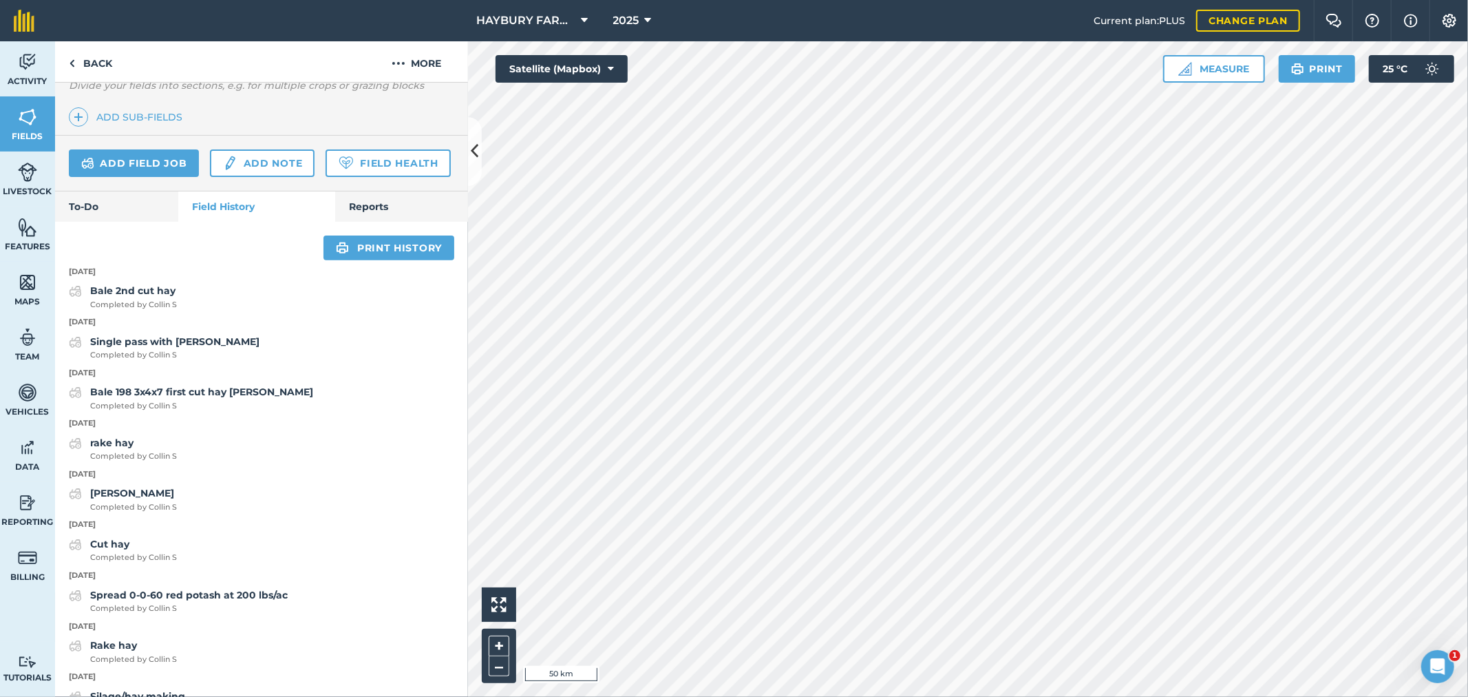
scroll to position [458, 0]
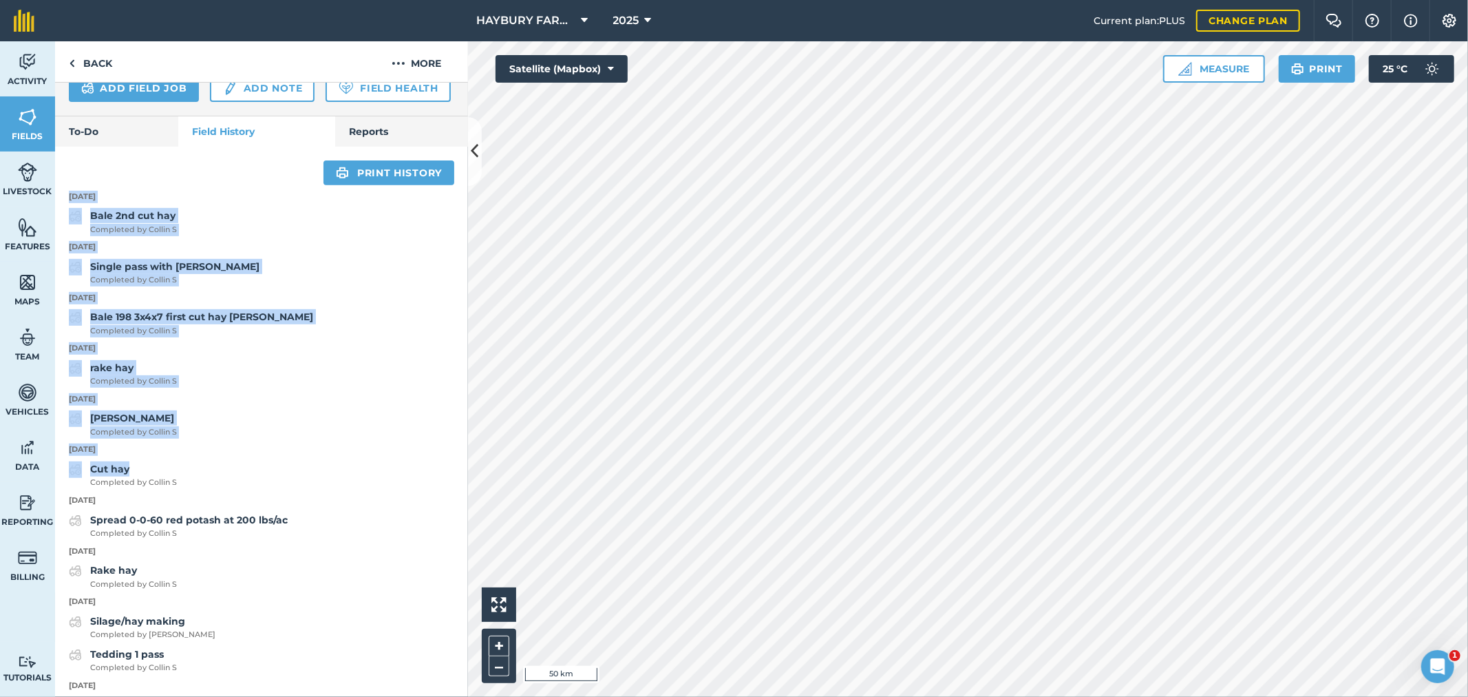
drag, startPoint x: 239, startPoint y: 509, endPoint x: 59, endPoint y: 235, distance: 328.2
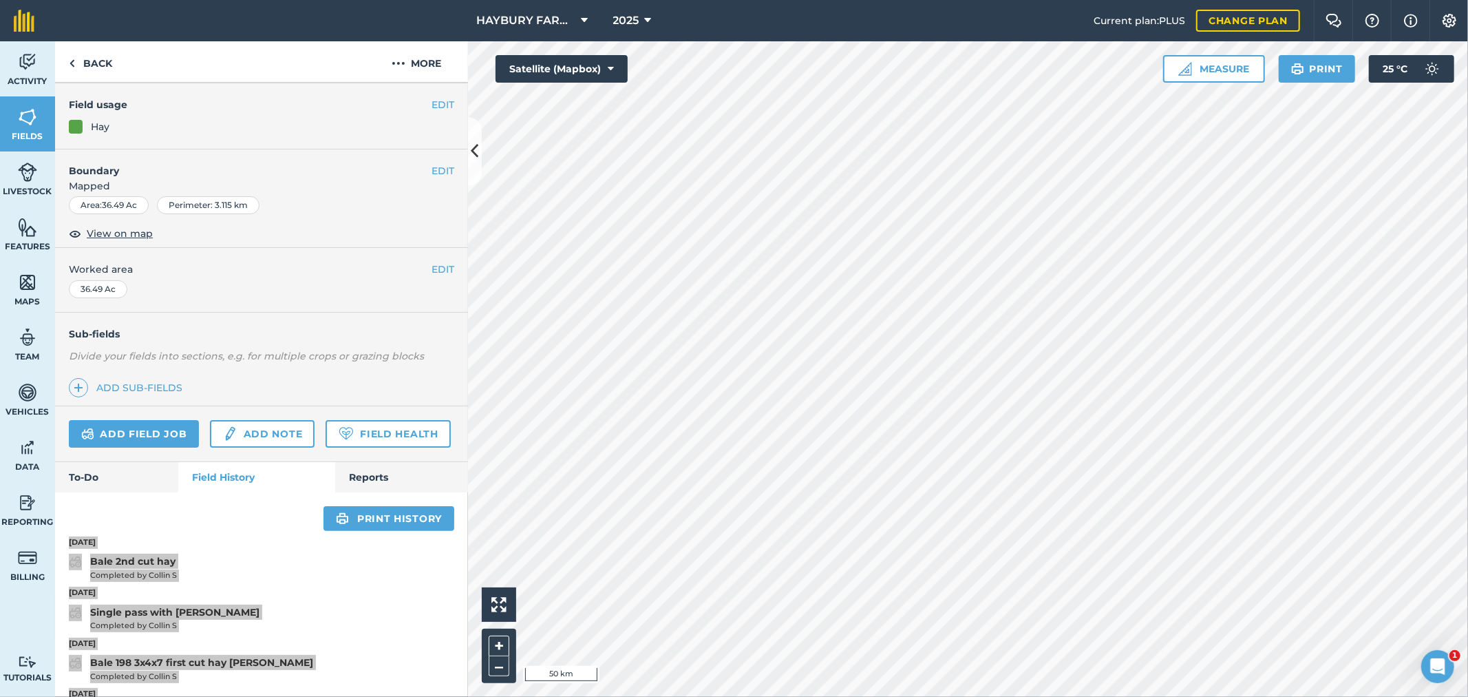
scroll to position [0, 0]
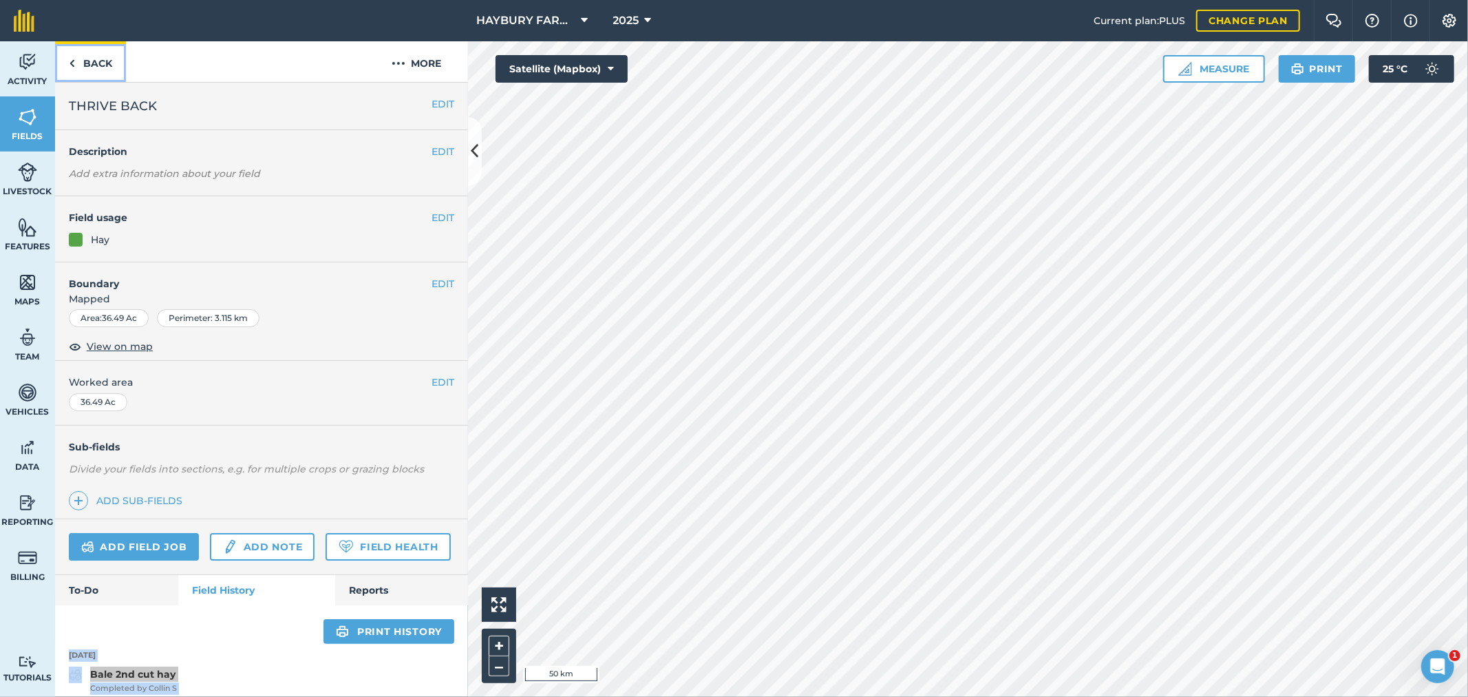
click at [105, 72] on link "Back" at bounding box center [90, 61] width 71 height 41
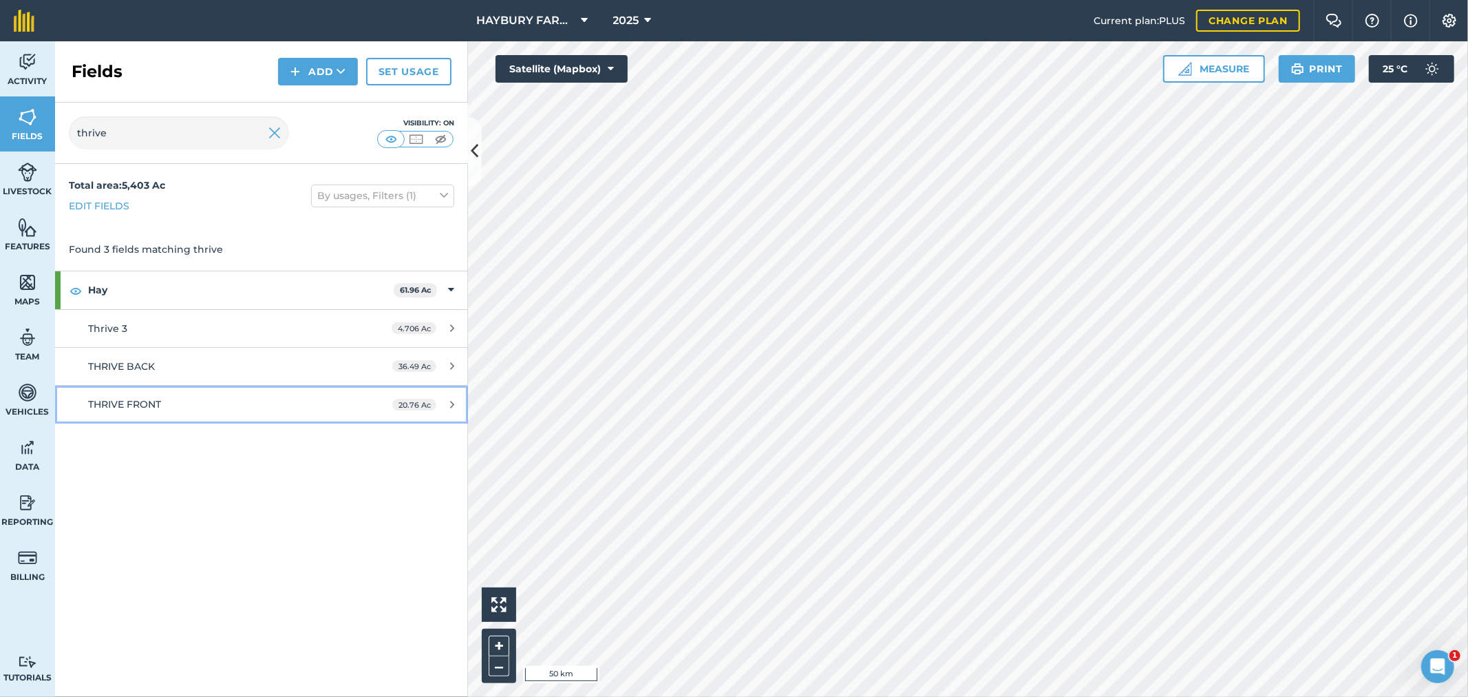
click at [154, 415] on link "THRIVE FRONT 20.76 Ac" at bounding box center [261, 403] width 413 height 37
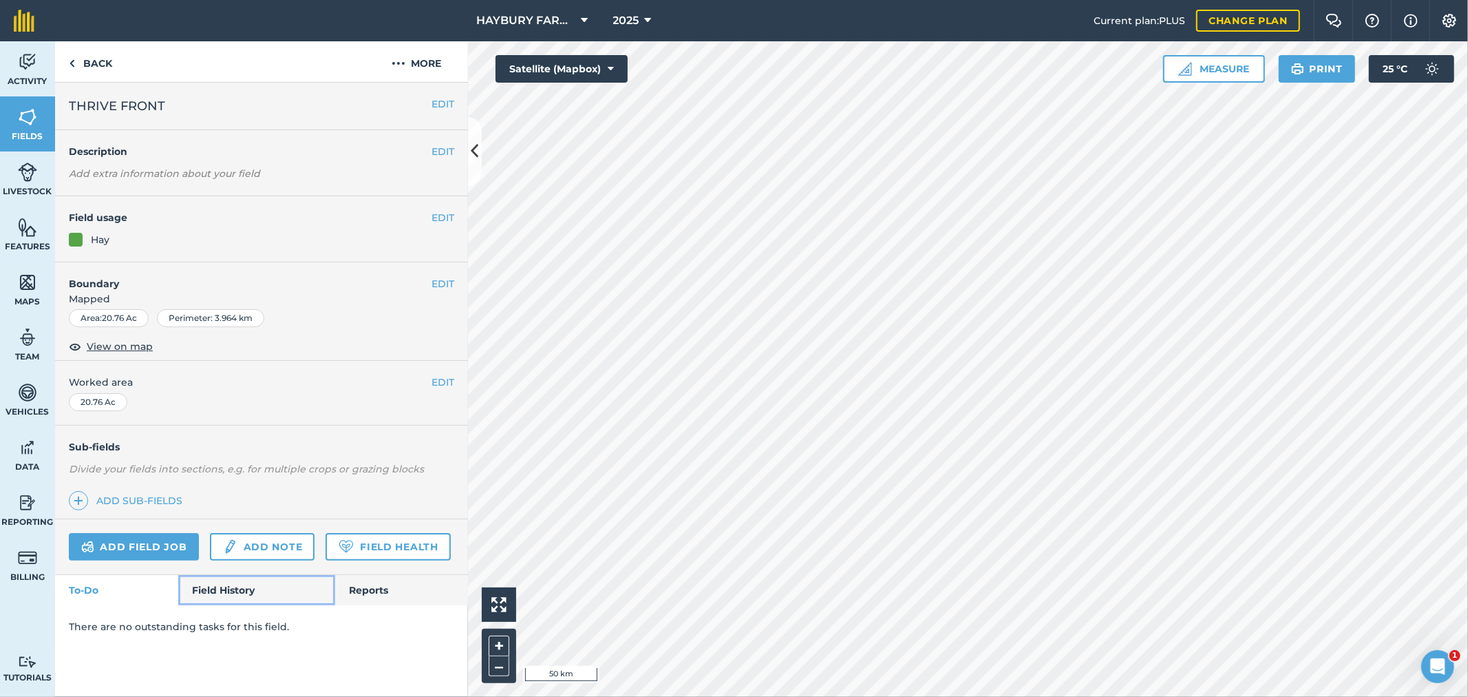
click at [246, 588] on link "Field History" at bounding box center [256, 590] width 156 height 30
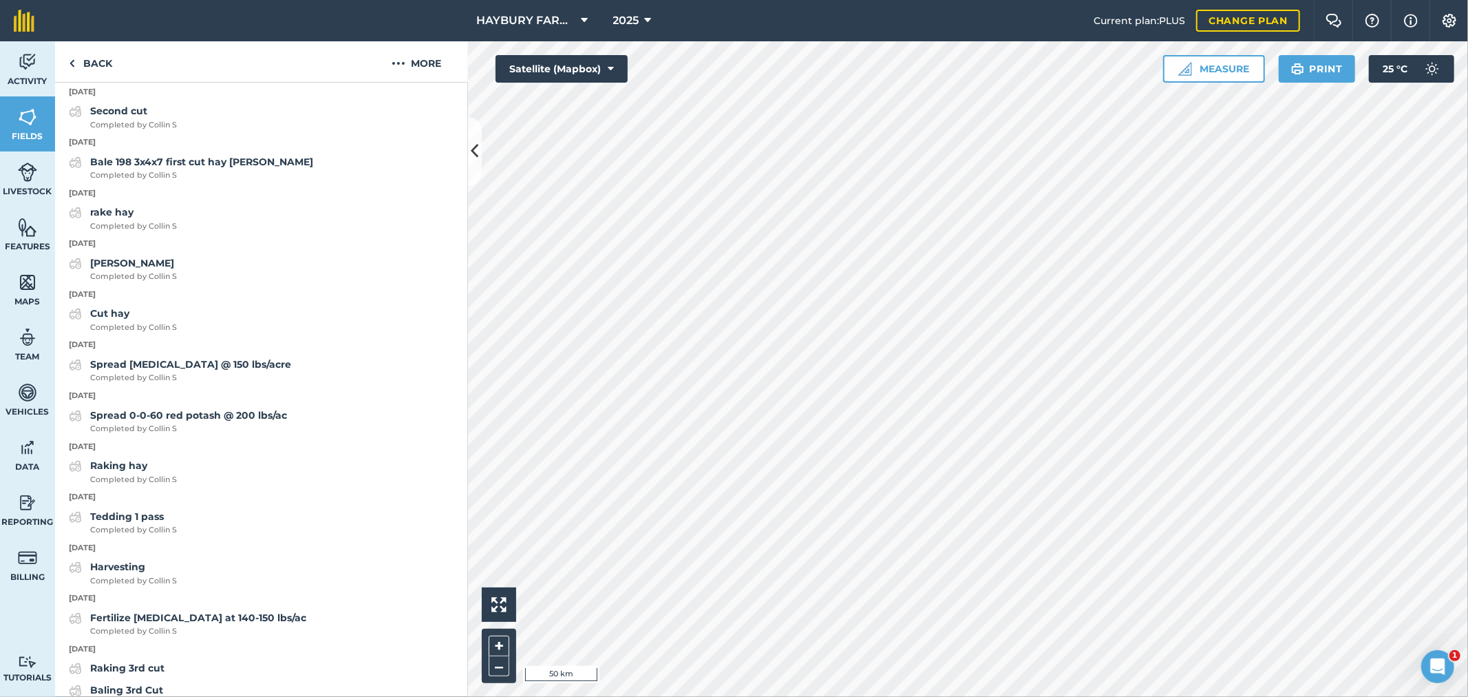
scroll to position [611, 0]
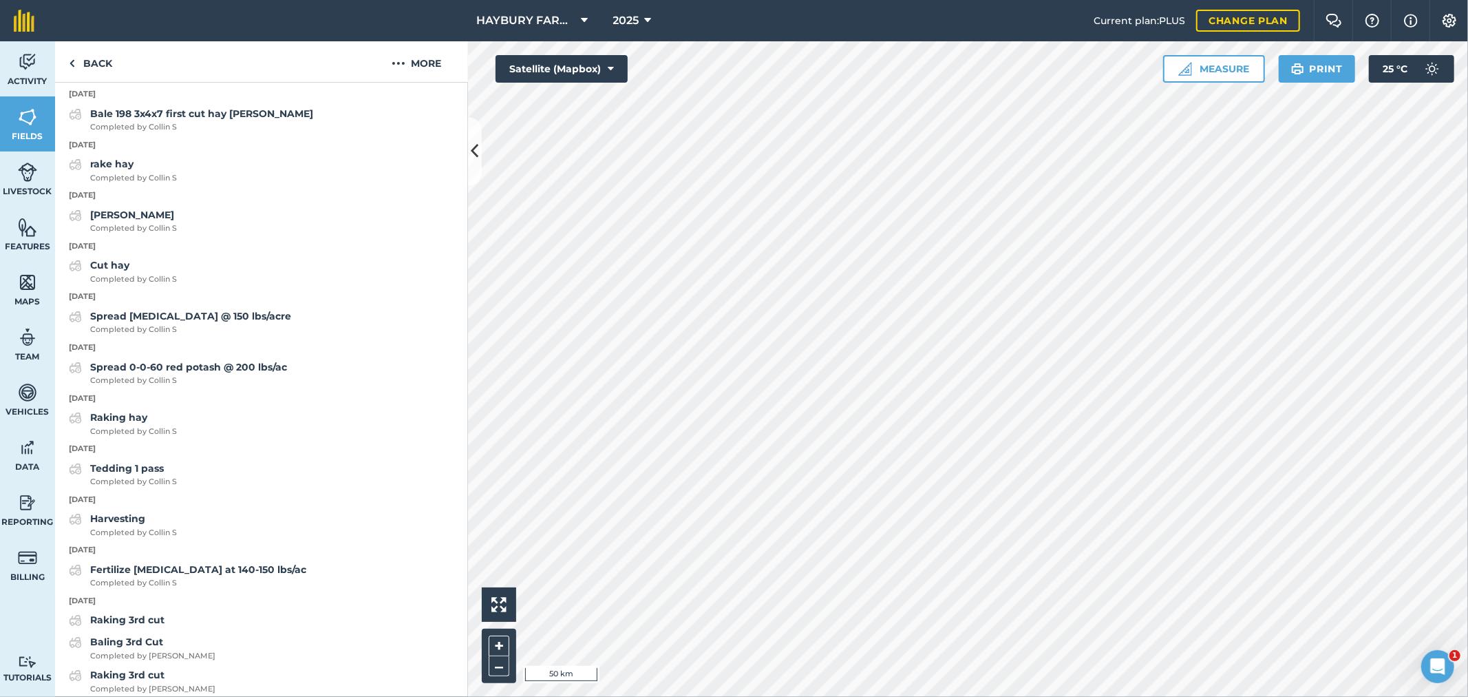
drag, startPoint x: 245, startPoint y: 322, endPoint x: 51, endPoint y: 181, distance: 240.0
click at [51, 181] on div "Activity Fields Livestock Features Maps Team Vehicles Data Reporting Billing Tu…" at bounding box center [734, 368] width 1468 height 655
click at [280, 184] on div "rake hay Completed by Collin S" at bounding box center [261, 170] width 413 height 28
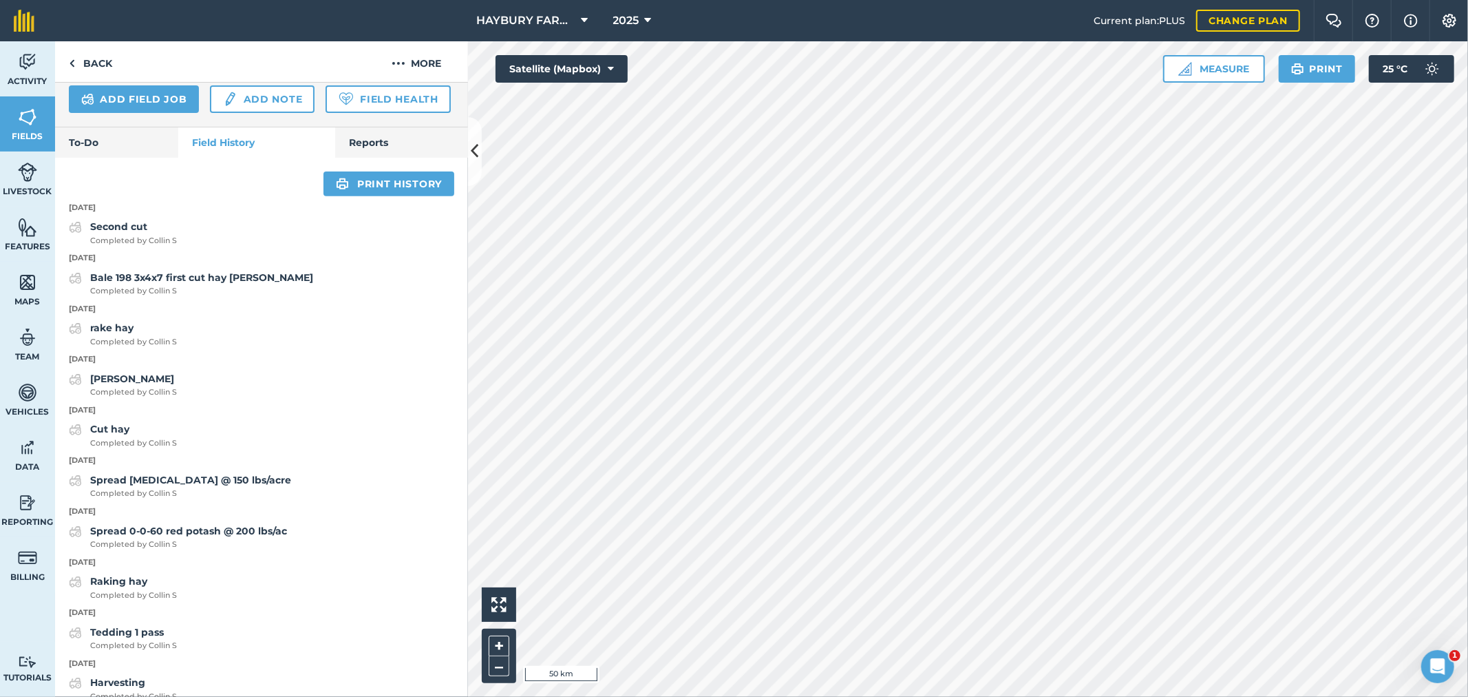
scroll to position [382, 0]
